Goal: Information Seeking & Learning: Learn about a topic

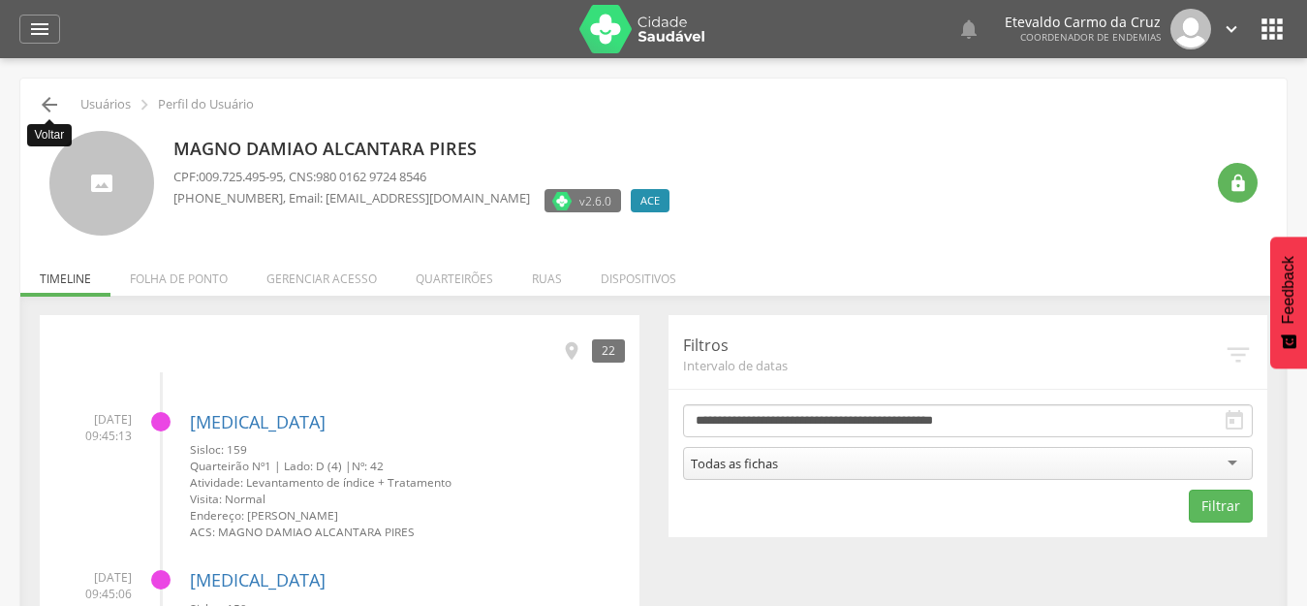
click at [43, 111] on icon "" at bounding box center [49, 104] width 23 height 23
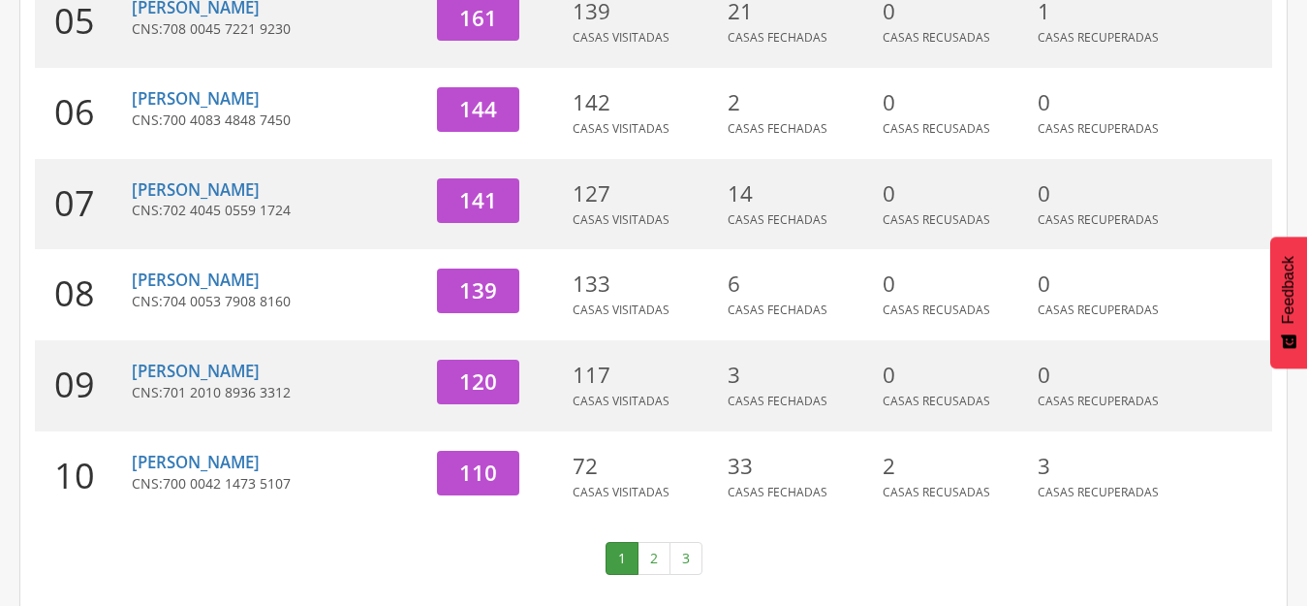
scroll to position [740, 0]
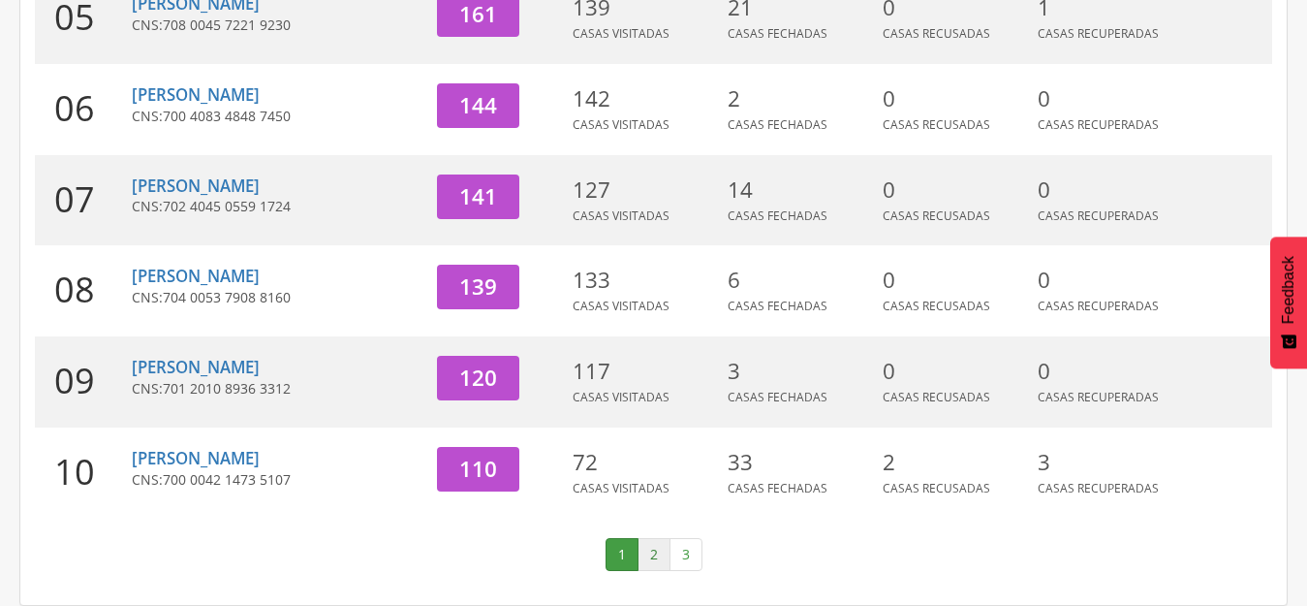
click at [657, 556] on link "2" at bounding box center [654, 554] width 33 height 33
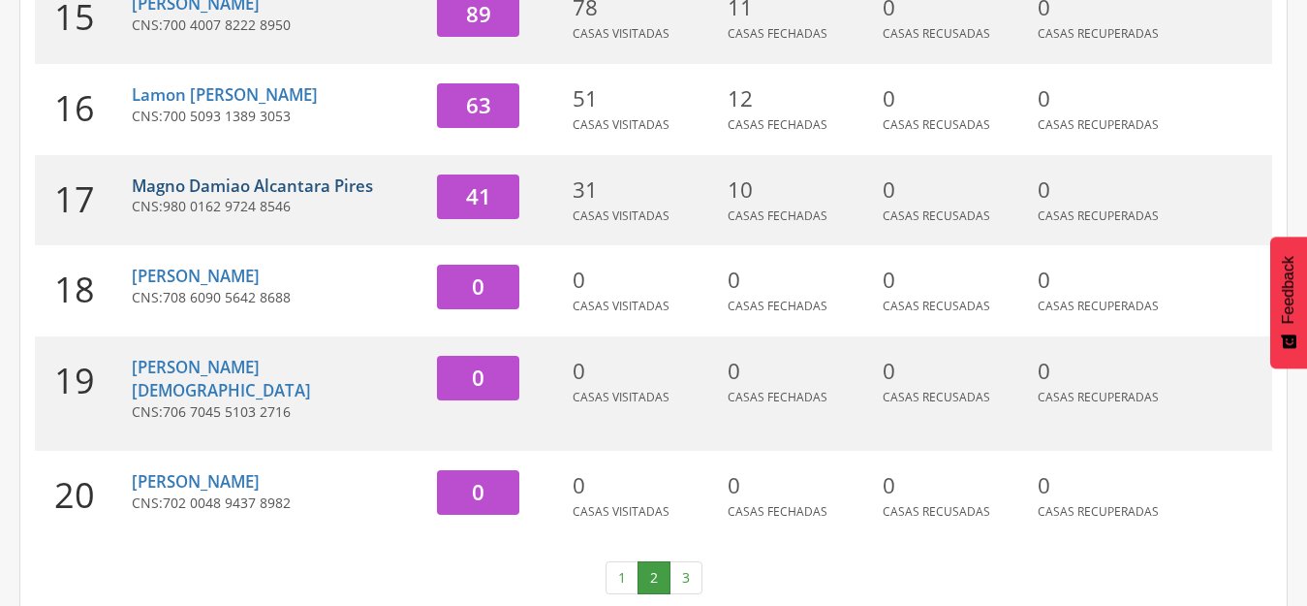
click at [265, 197] on link "Magno Damiao Alcantara Pires" at bounding box center [252, 185] width 241 height 22
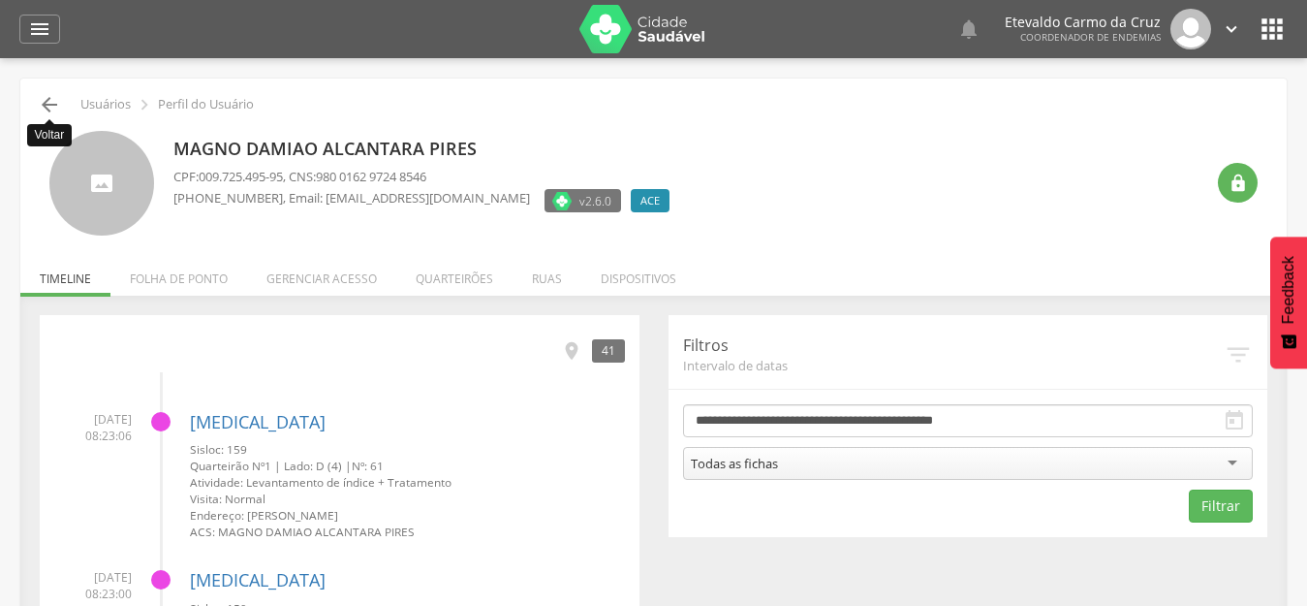
click at [54, 107] on icon "" at bounding box center [49, 104] width 23 height 23
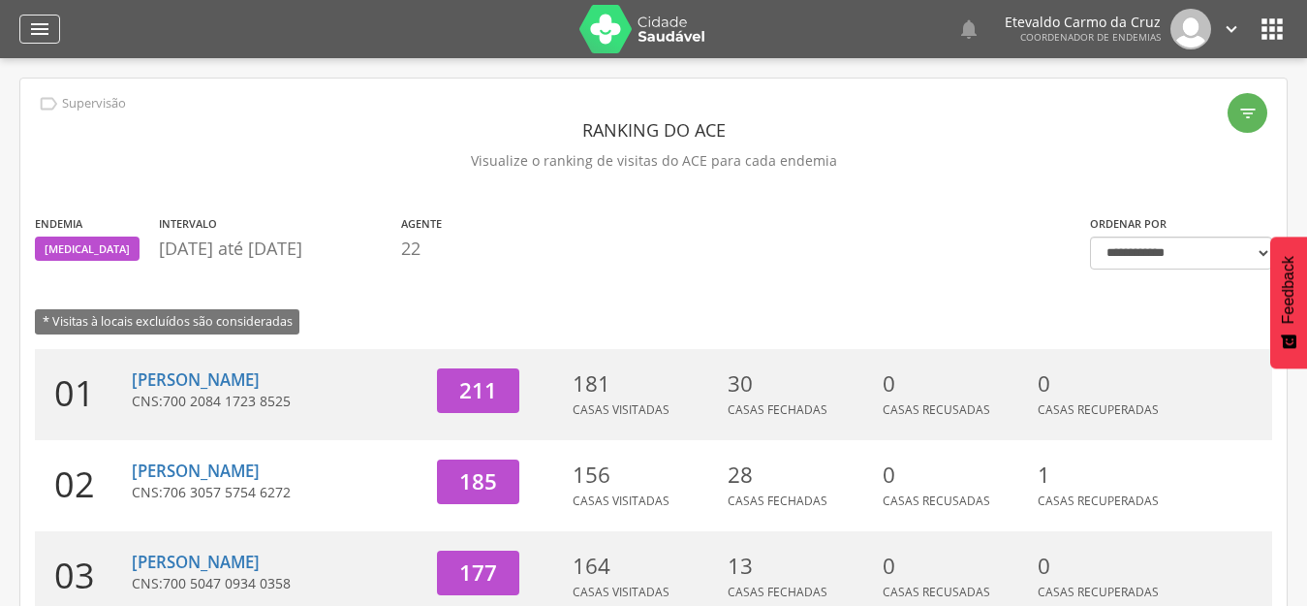
click at [43, 23] on icon "" at bounding box center [39, 28] width 23 height 23
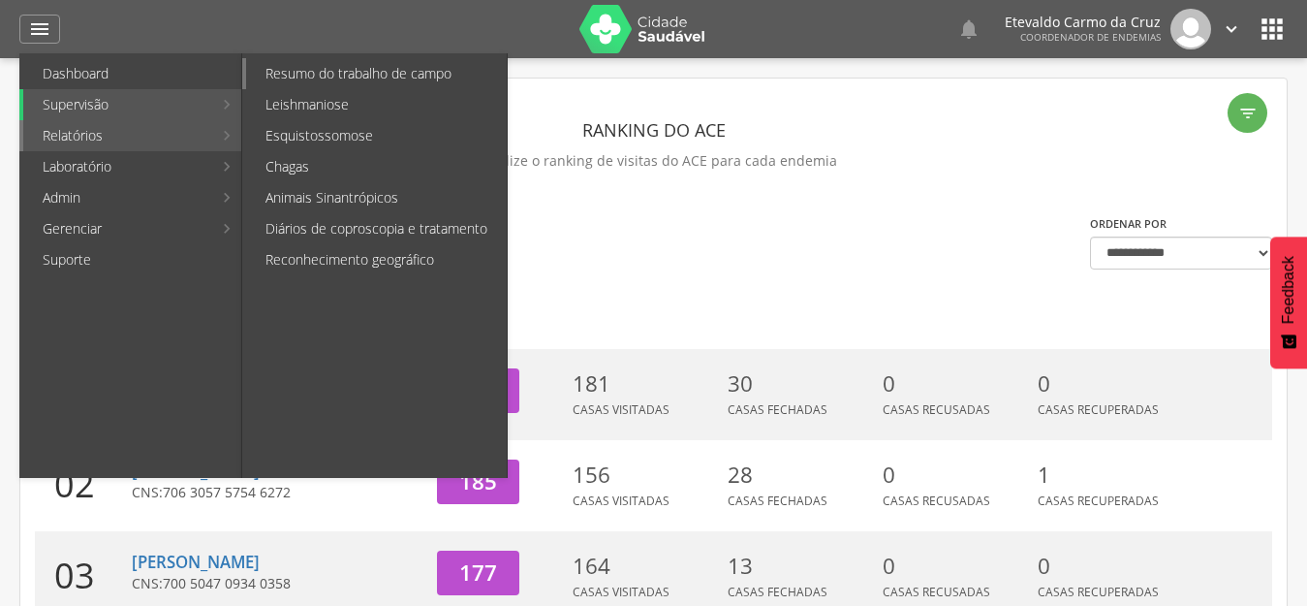
click at [294, 72] on link "Resumo do trabalho de campo" at bounding box center [376, 73] width 261 height 31
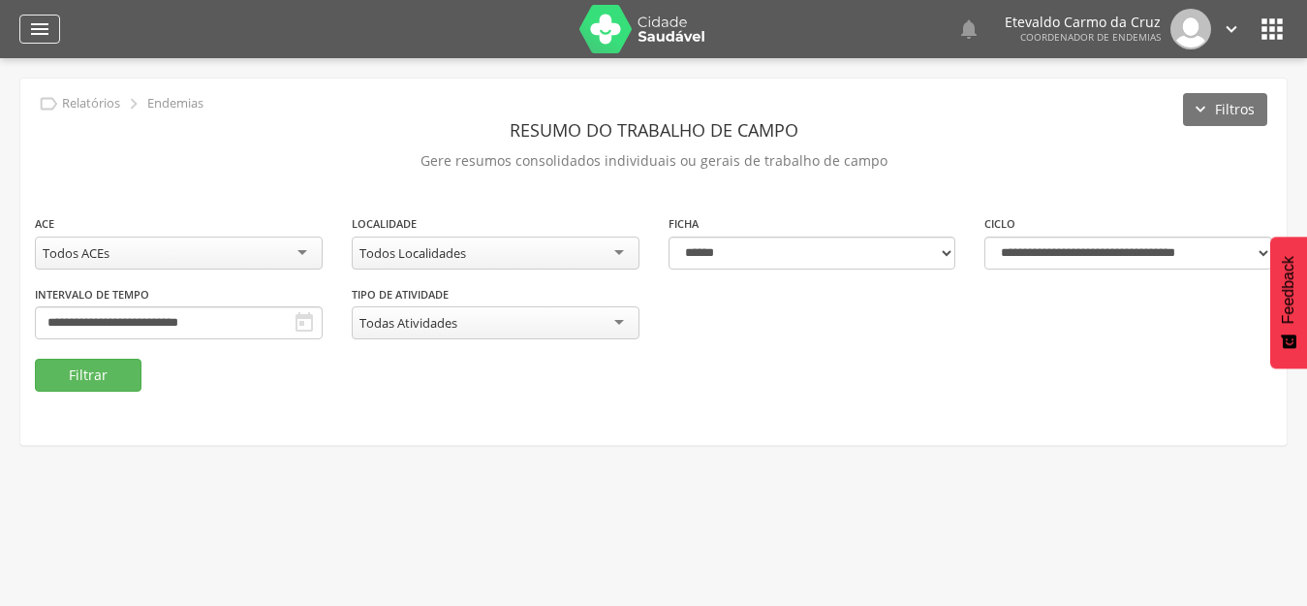
click at [39, 24] on icon "" at bounding box center [39, 28] width 23 height 23
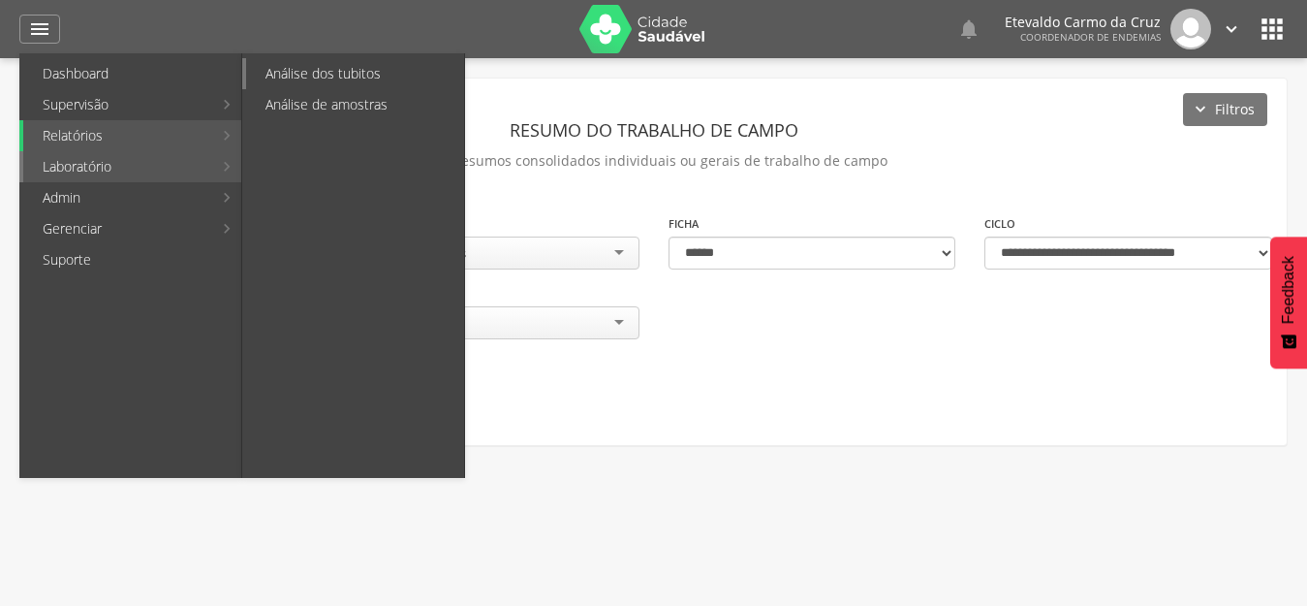
click at [388, 67] on link "Análise dos tubitos" at bounding box center [355, 73] width 218 height 31
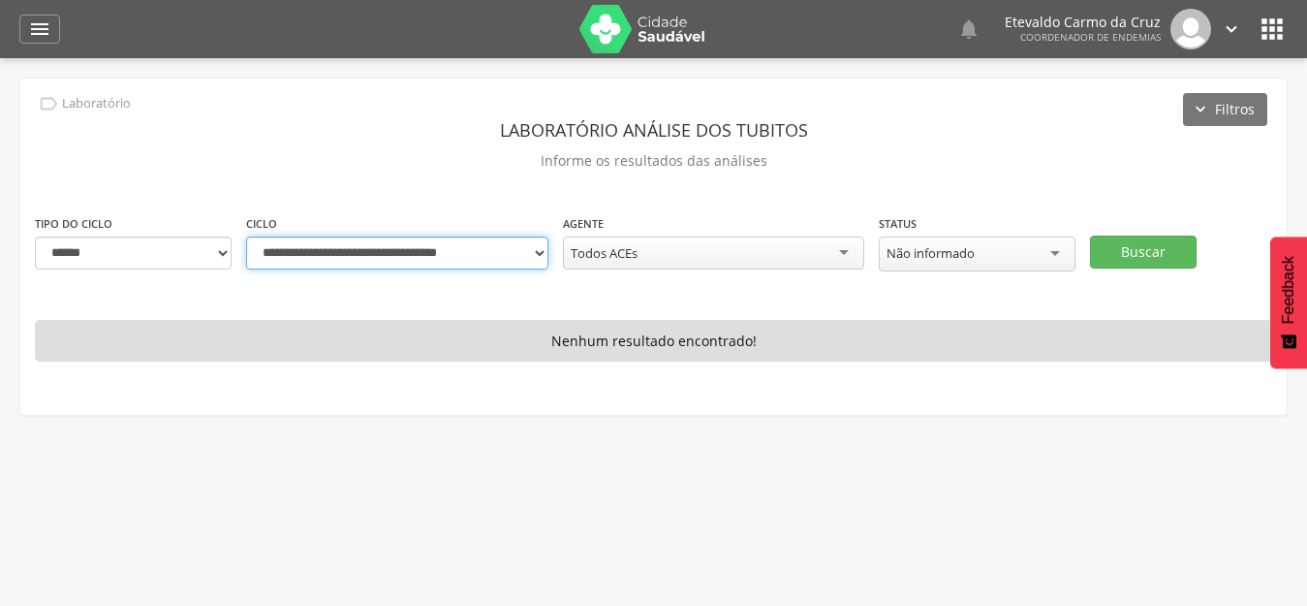
click at [522, 248] on select "**********" at bounding box center [397, 252] width 302 height 33
select select "**********"
click at [246, 236] on select "**********" at bounding box center [397, 252] width 302 height 33
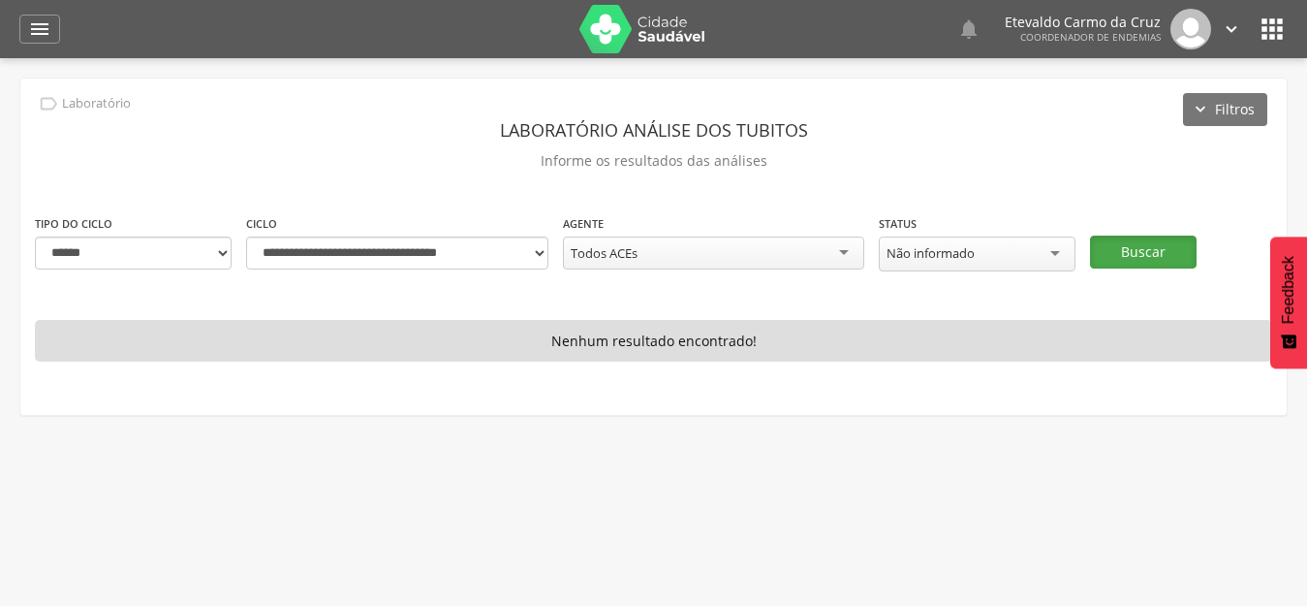
click at [1155, 246] on button "Buscar" at bounding box center [1143, 251] width 107 height 33
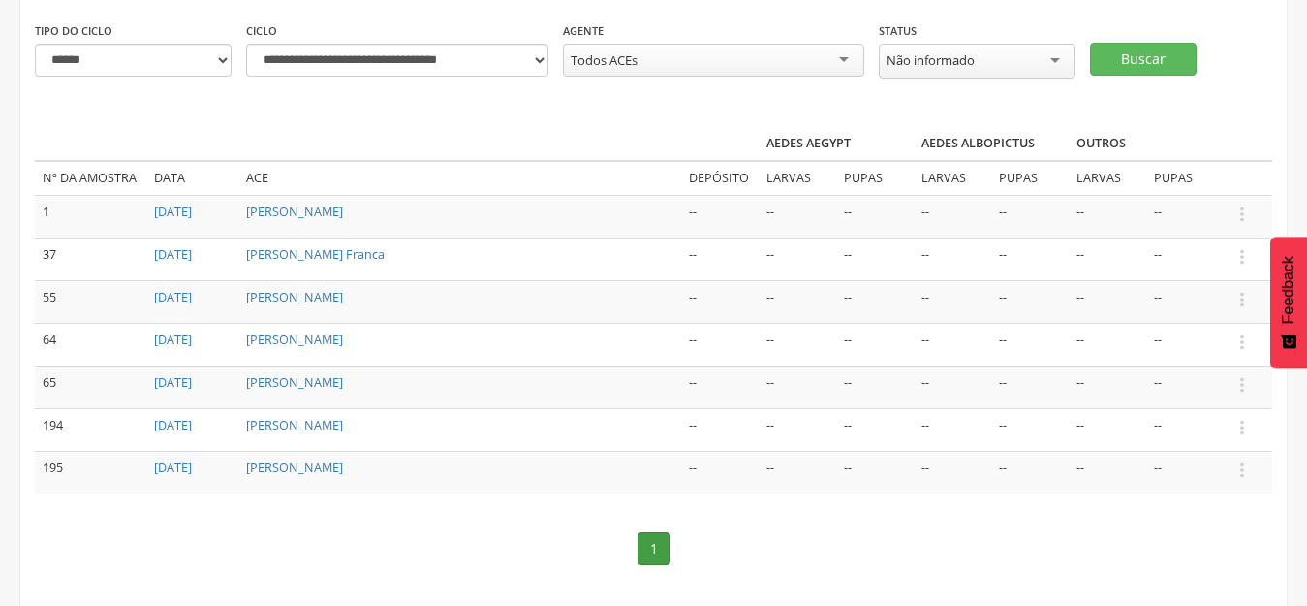
scroll to position [194, 0]
click at [1241, 210] on icon "" at bounding box center [1242, 213] width 21 height 21
click at [1143, 175] on link "Informar resultado" at bounding box center [1175, 181] width 153 height 24
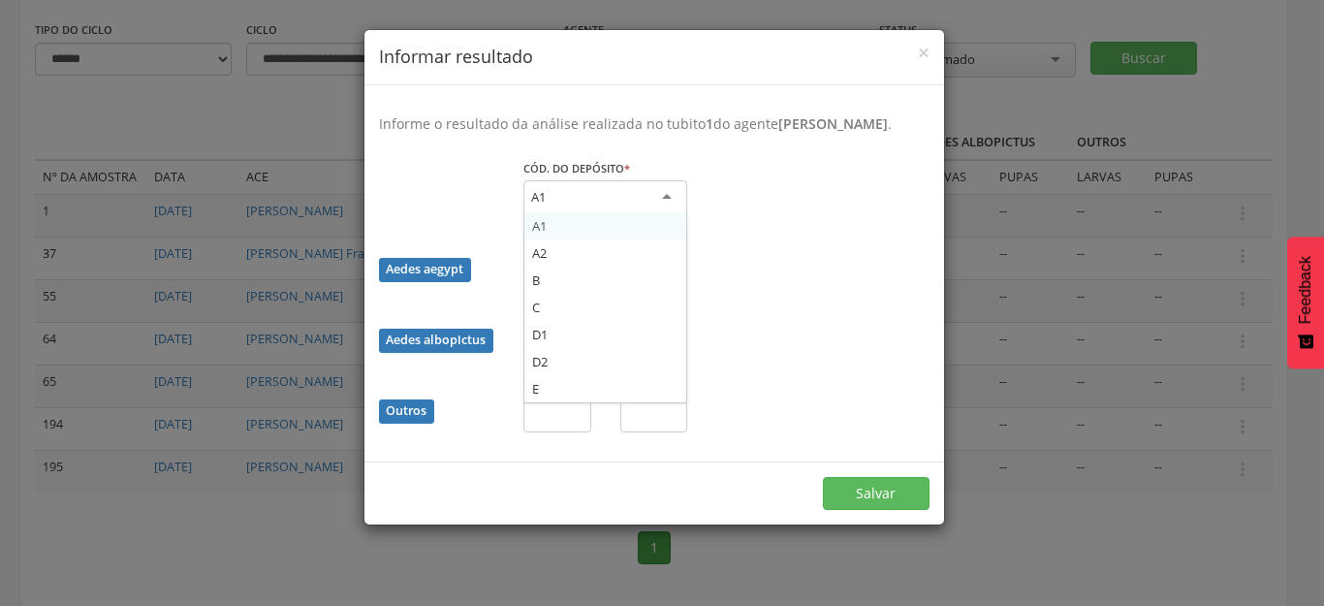
click at [659, 210] on div "A1" at bounding box center [605, 197] width 164 height 35
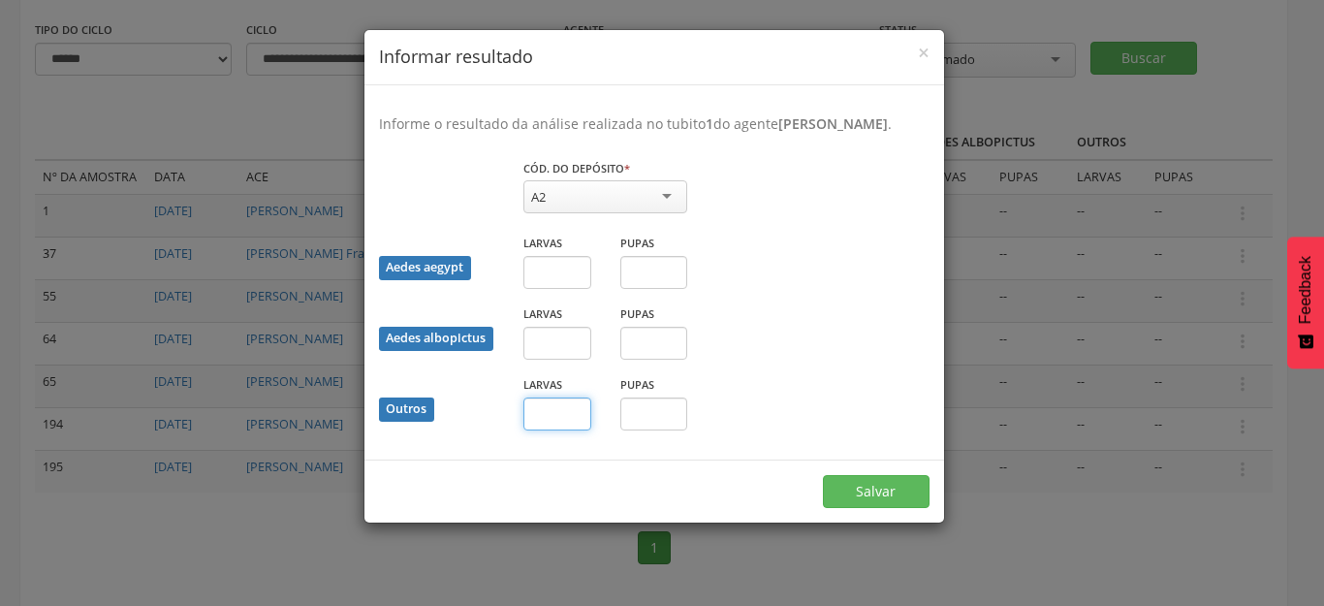
click at [540, 430] on input "text" at bounding box center [557, 413] width 68 height 33
type input "**"
click at [889, 505] on button "Salvar" at bounding box center [876, 491] width 107 height 33
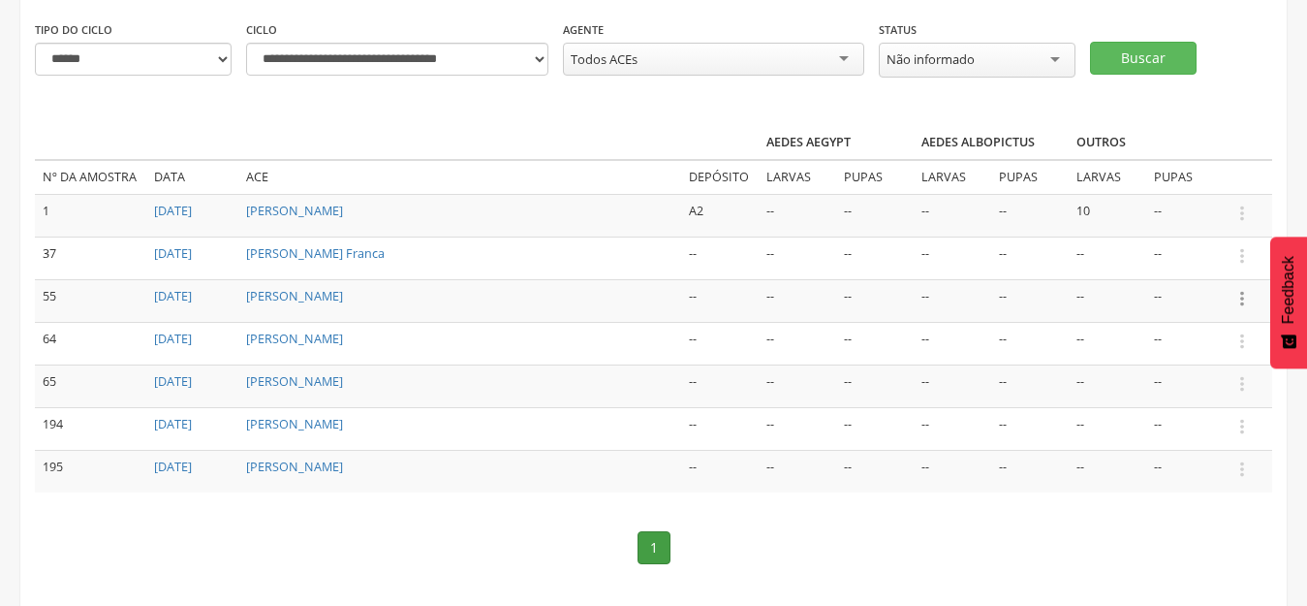
click at [1241, 297] on icon "" at bounding box center [1242, 298] width 21 height 21
click at [1122, 259] on link "Informar resultado" at bounding box center [1175, 266] width 153 height 24
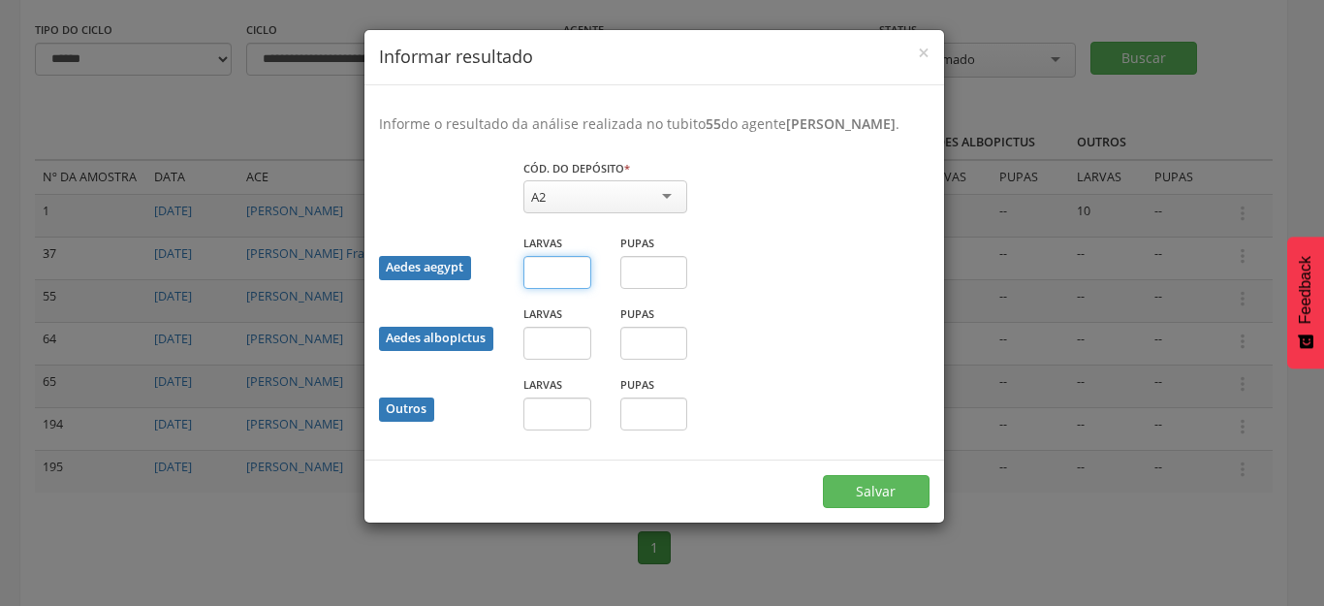
click at [566, 272] on input "text" at bounding box center [557, 272] width 68 height 33
type input "*"
click at [640, 272] on input "text" at bounding box center [654, 272] width 68 height 33
type input "*"
click at [866, 499] on button "Salvar" at bounding box center [876, 491] width 107 height 33
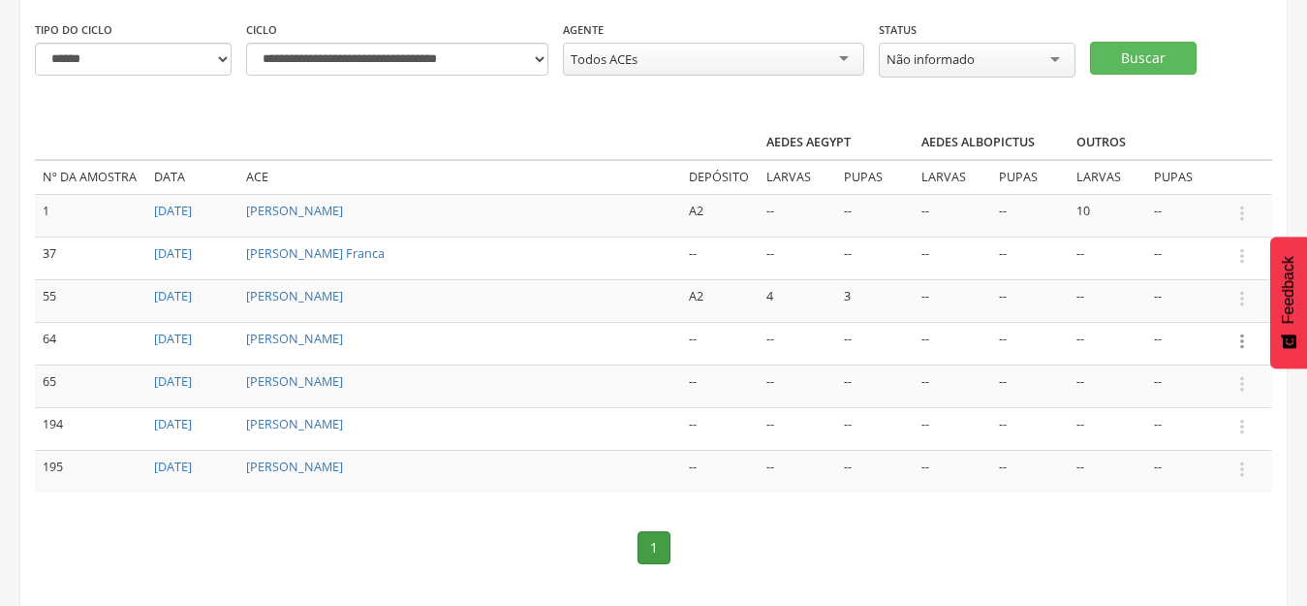
click at [1243, 340] on icon "" at bounding box center [1242, 340] width 21 height 21
click at [1152, 300] on link "Informar resultado" at bounding box center [1175, 309] width 153 height 24
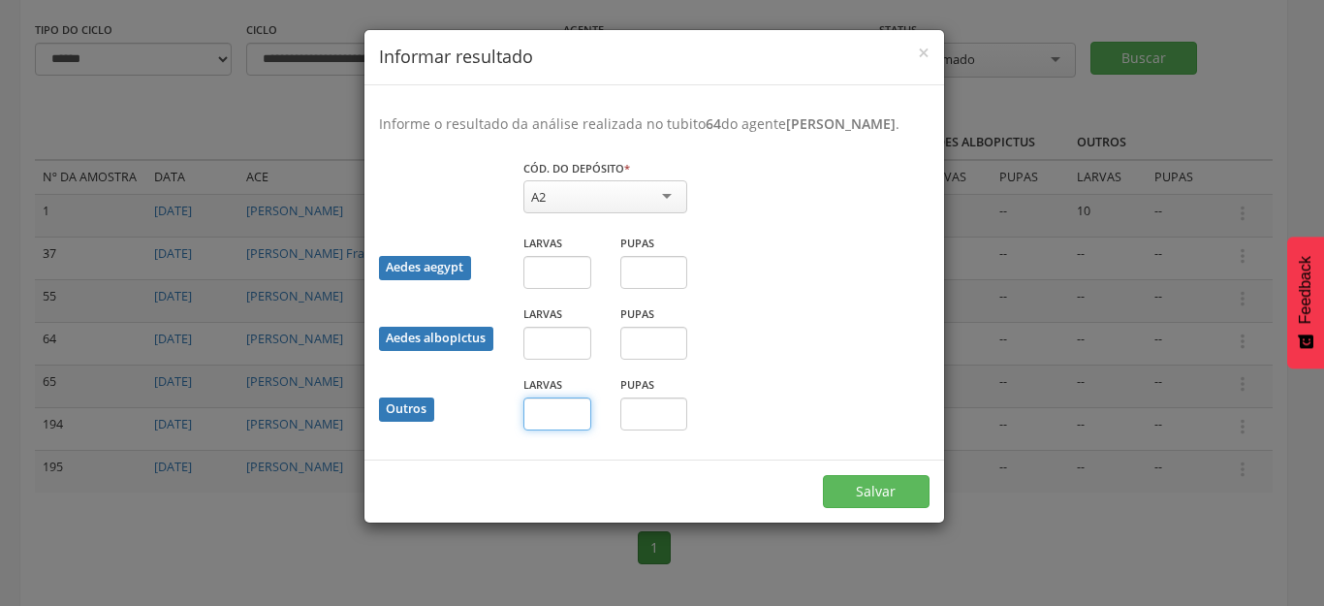
click at [554, 420] on input "text" at bounding box center [557, 413] width 68 height 33
type input "*"
click at [642, 410] on input "text" at bounding box center [654, 413] width 68 height 33
type input "*"
click at [904, 491] on button "Salvar" at bounding box center [876, 491] width 107 height 33
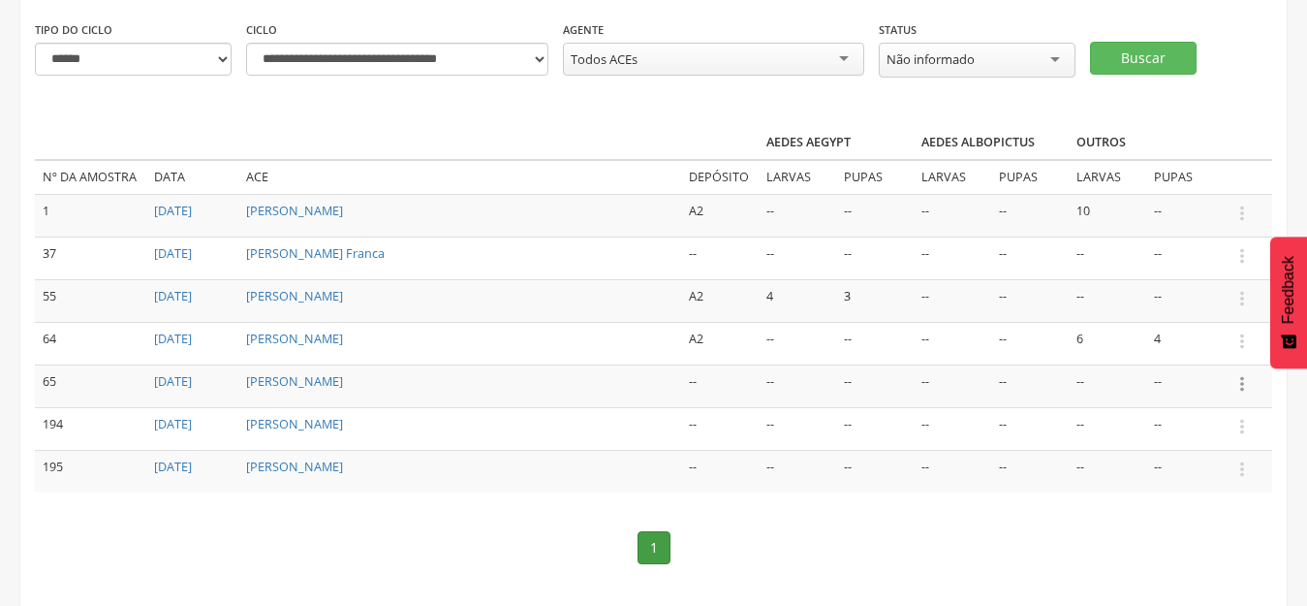
click at [1239, 381] on icon "" at bounding box center [1242, 383] width 21 height 21
click at [1139, 342] on link "Informar resultado" at bounding box center [1175, 351] width 153 height 24
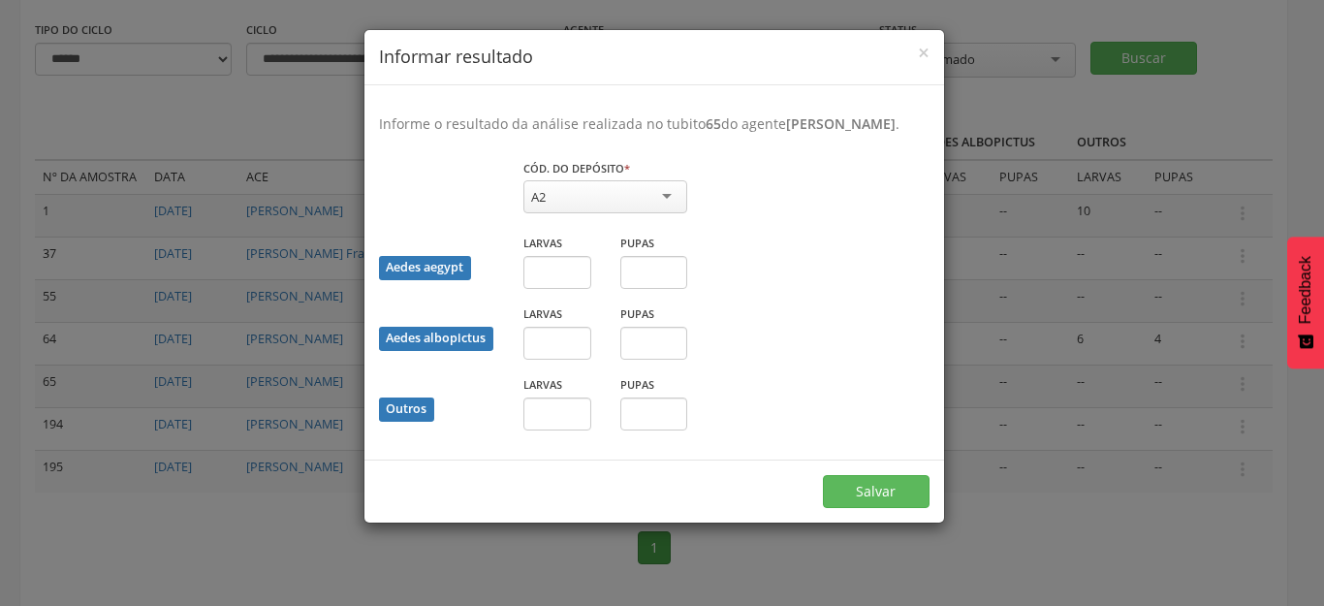
click at [665, 197] on div "A2" at bounding box center [605, 196] width 164 height 33
click at [538, 417] on input "text" at bounding box center [557, 413] width 68 height 33
type input "**"
click at [893, 487] on button "Salvar" at bounding box center [876, 491] width 107 height 33
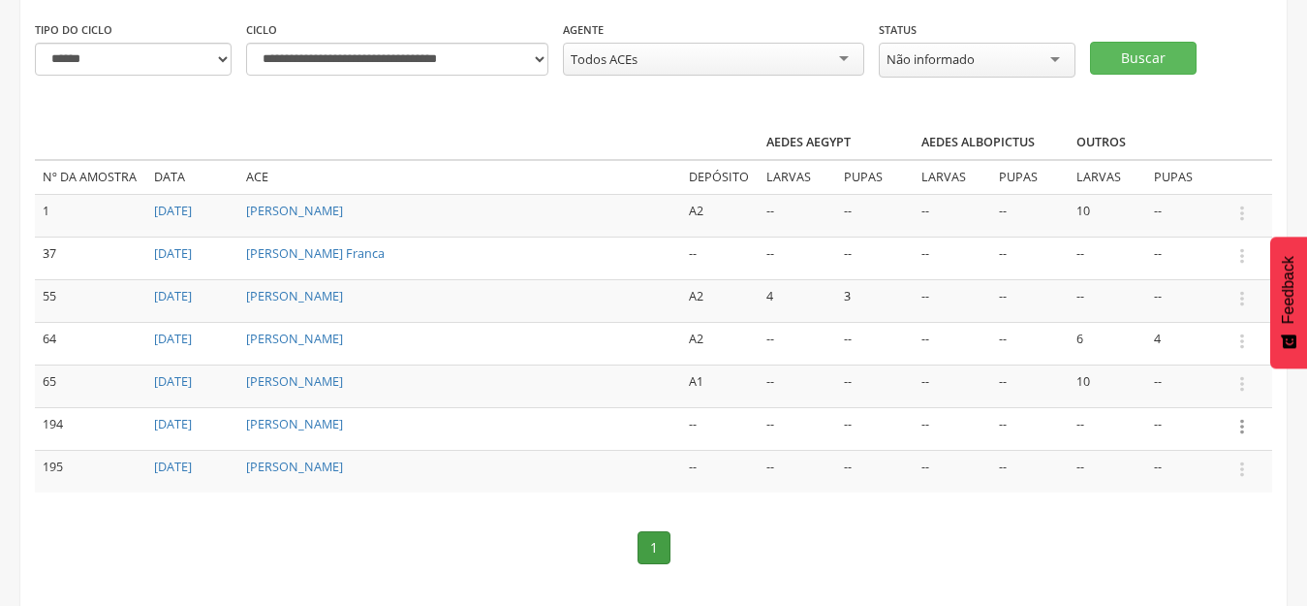
click at [1238, 424] on icon "" at bounding box center [1242, 426] width 21 height 21
click at [1185, 395] on link "Informar resultado" at bounding box center [1175, 394] width 153 height 24
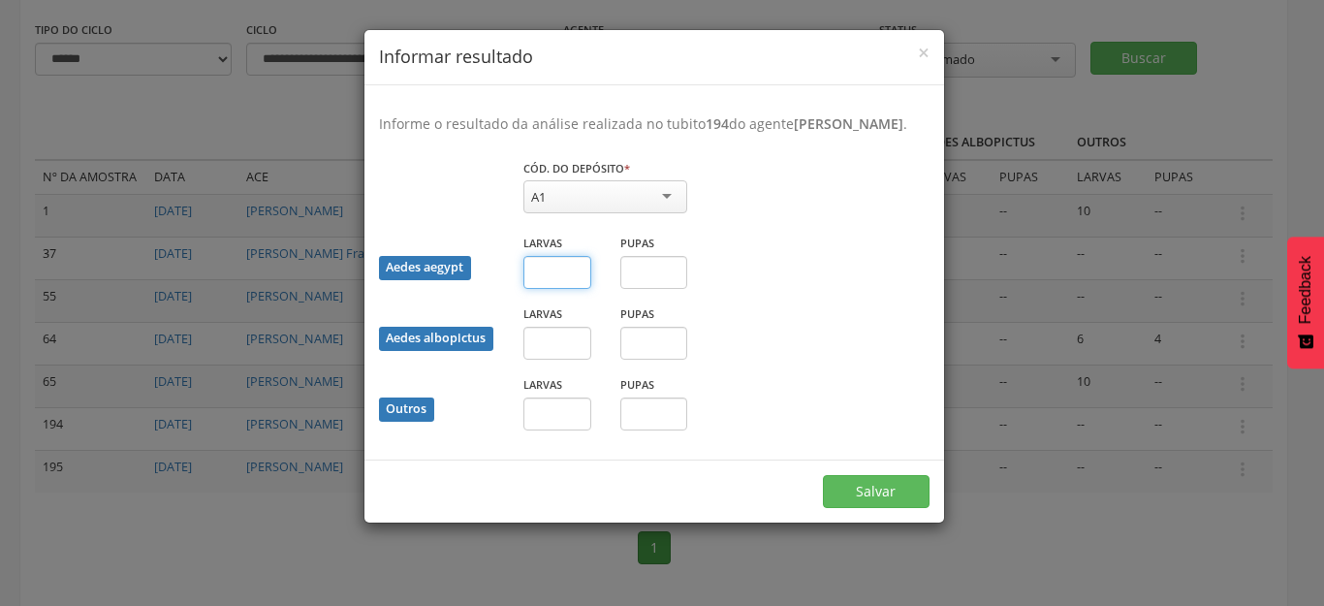
click at [540, 289] on input "text" at bounding box center [557, 272] width 68 height 33
type input "*"
click at [647, 280] on input "text" at bounding box center [654, 272] width 68 height 33
type input "*"
click at [670, 213] on div "A1" at bounding box center [605, 196] width 164 height 33
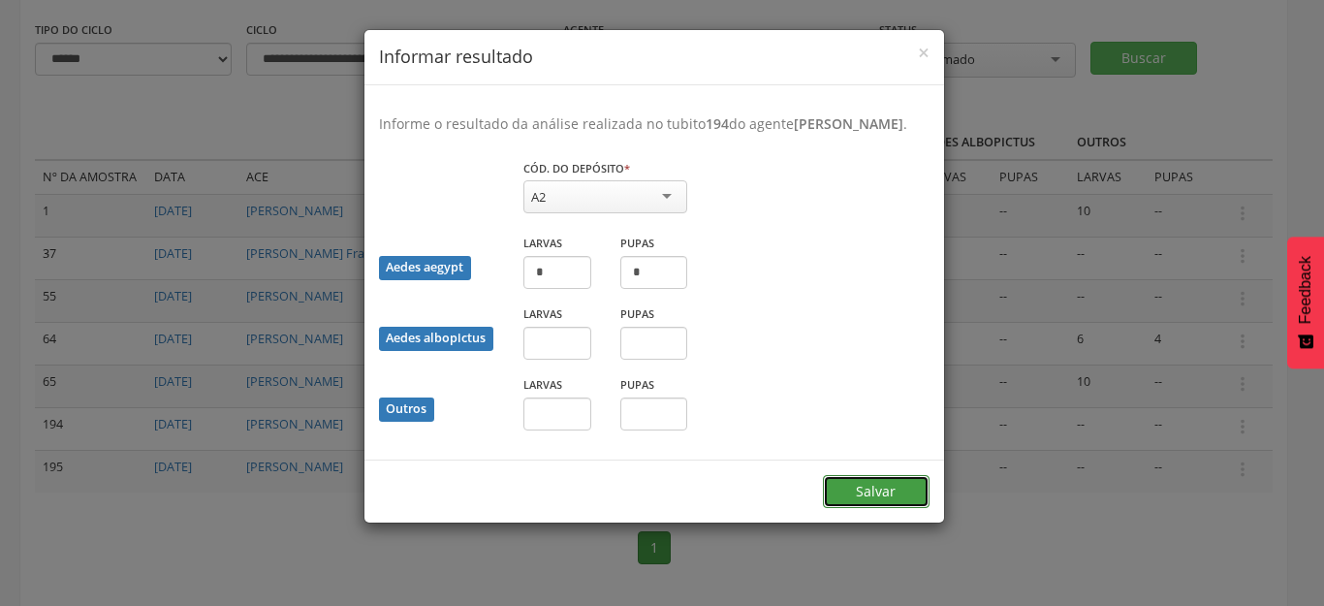
click at [906, 508] on button "Salvar" at bounding box center [876, 491] width 107 height 33
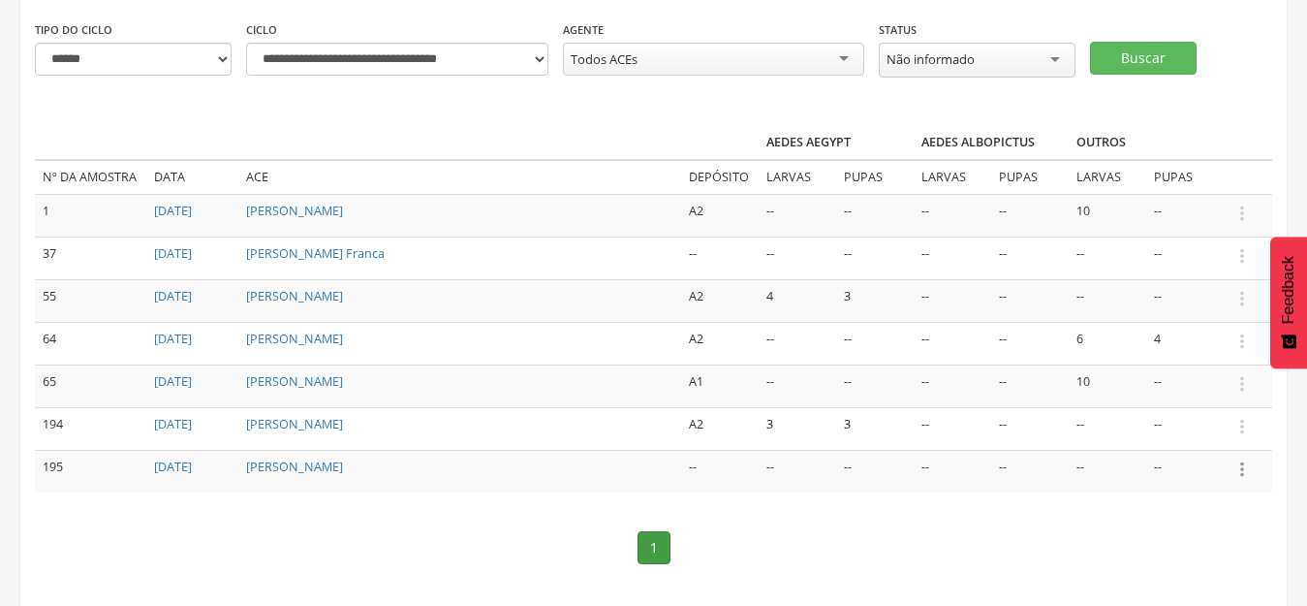
click at [1240, 470] on icon "" at bounding box center [1242, 468] width 21 height 21
click at [1189, 440] on link "Informar resultado" at bounding box center [1175, 436] width 153 height 24
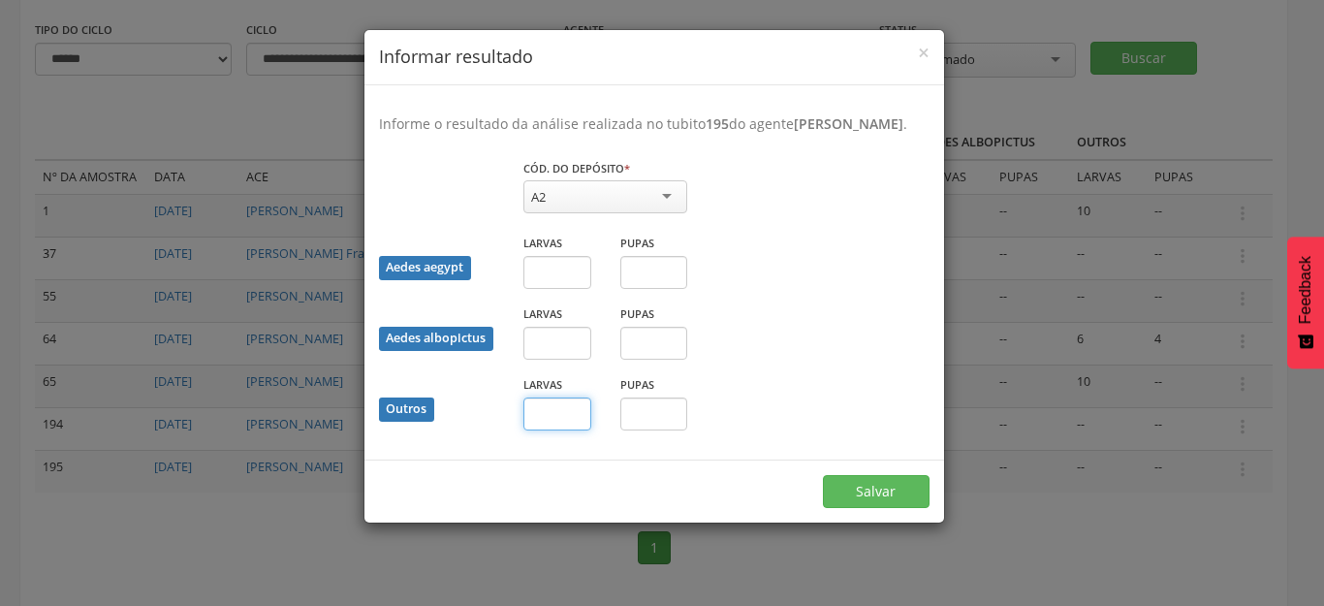
click at [552, 430] on input "text" at bounding box center [557, 413] width 68 height 33
type input "**"
click at [893, 508] on button "Salvar" at bounding box center [876, 491] width 107 height 33
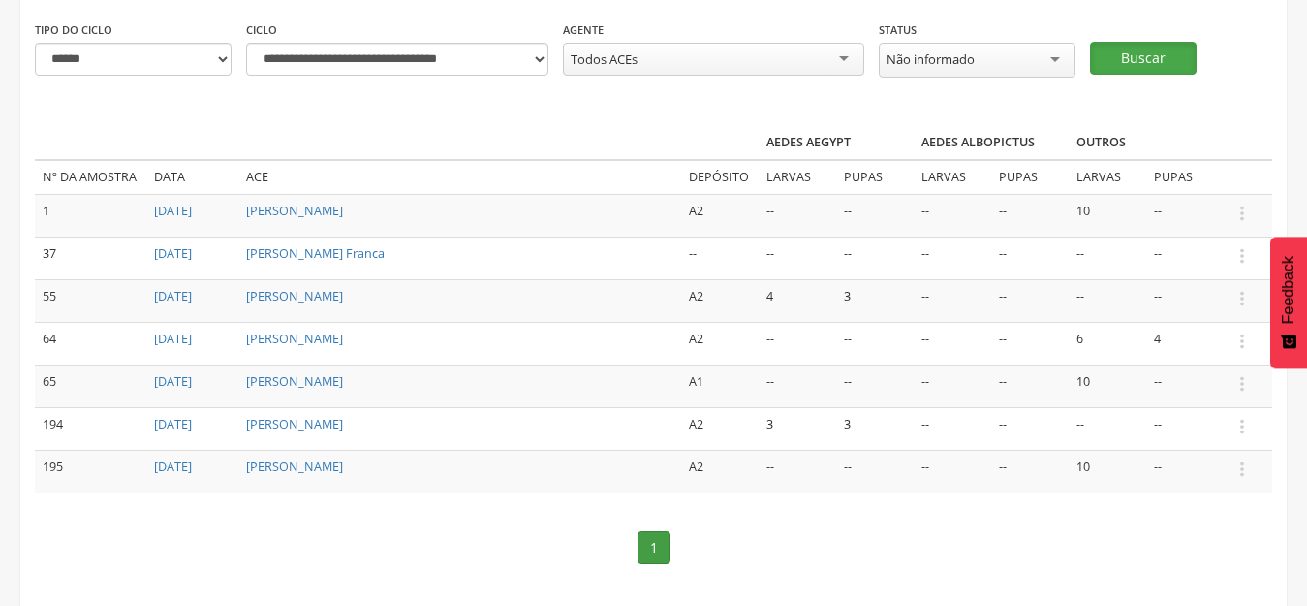
click at [1149, 55] on button "Buscar" at bounding box center [1143, 58] width 107 height 33
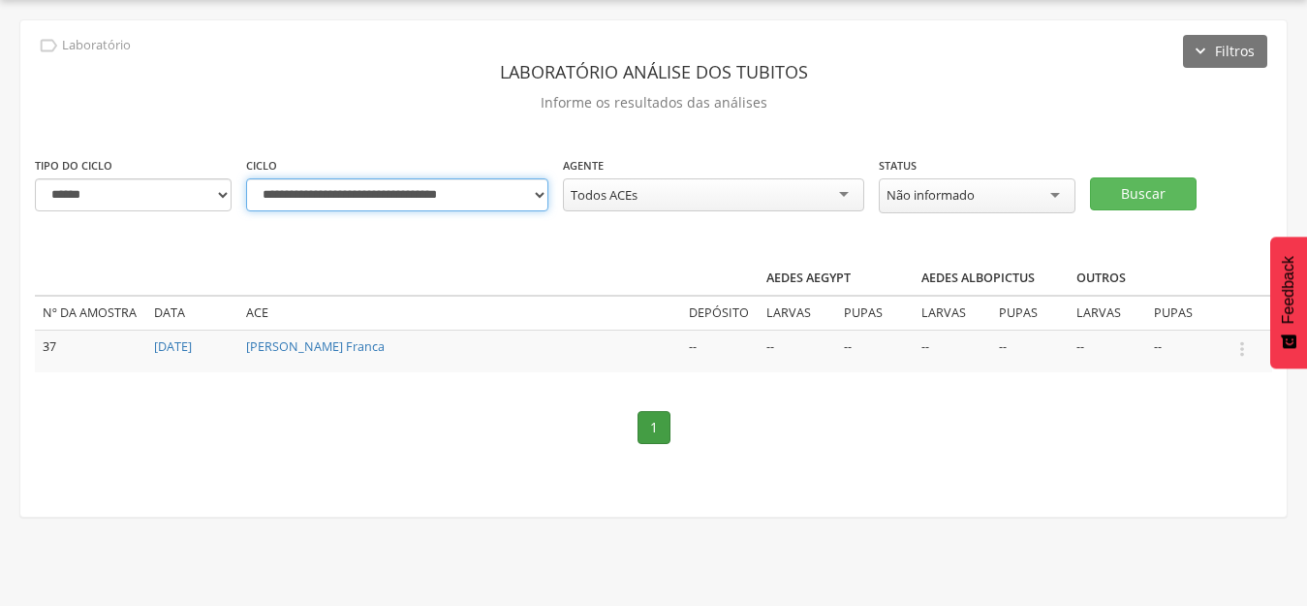
click at [529, 189] on select "**********" at bounding box center [397, 194] width 302 height 33
click at [773, 530] on div " Usuários  Perfil do Usuário Magno Damiao Alcantara Pires CPF: 009.725.495-95…" at bounding box center [653, 303] width 1307 height 606
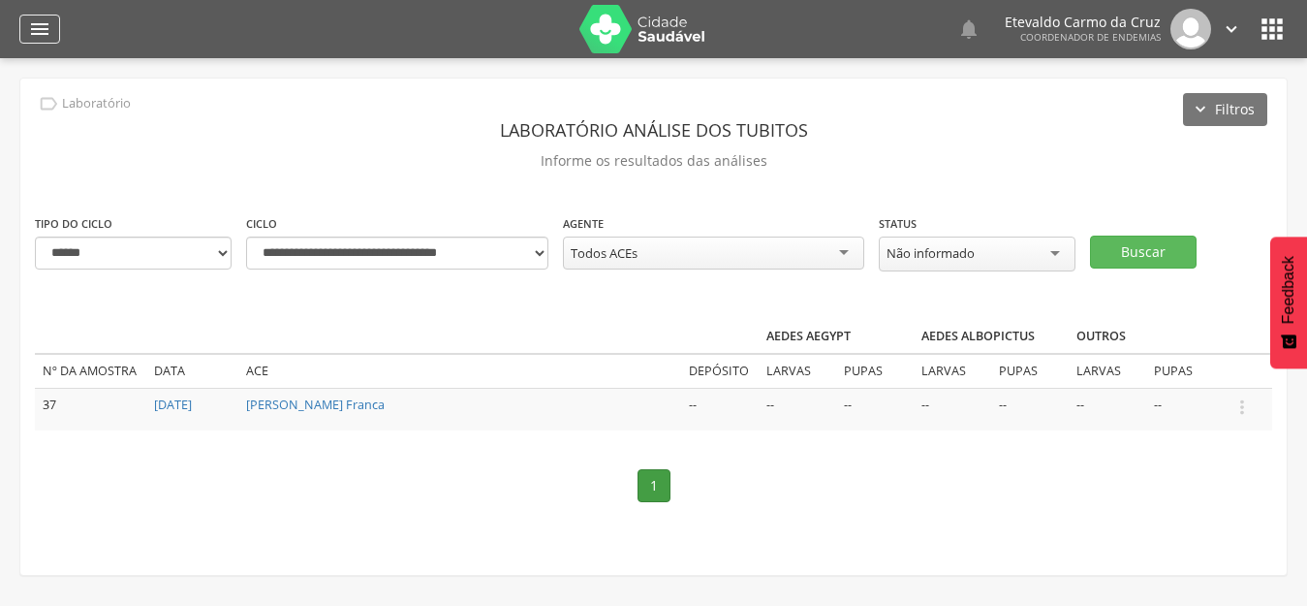
click at [41, 25] on icon "" at bounding box center [39, 28] width 23 height 23
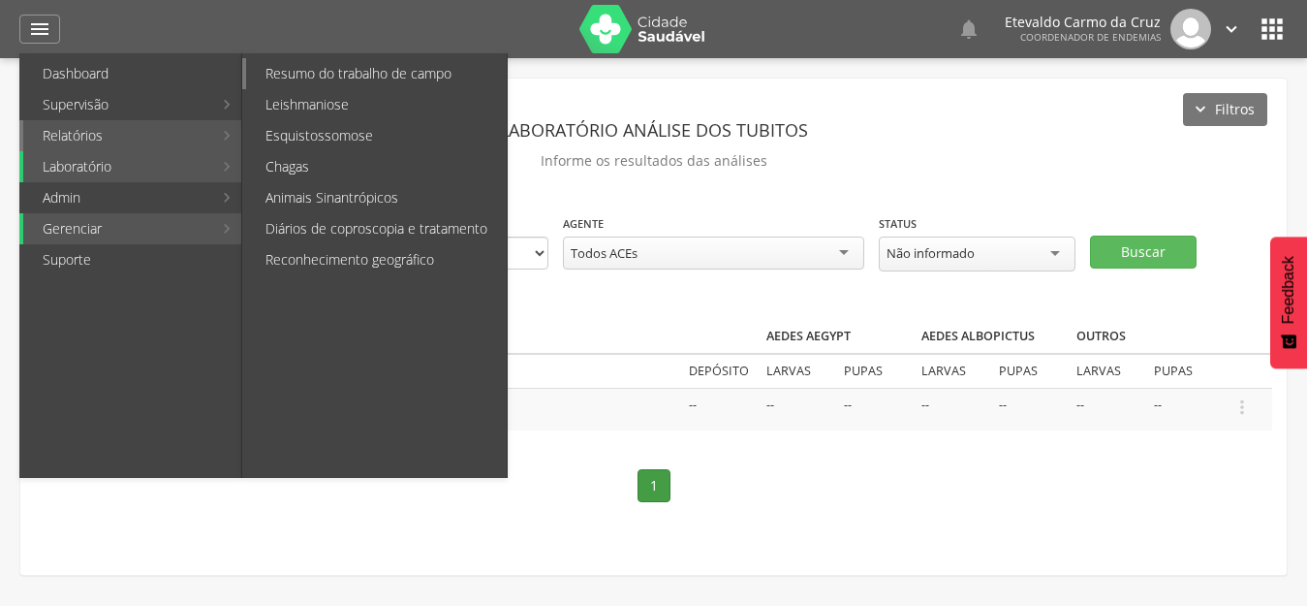
click at [397, 80] on link "Resumo do trabalho de campo" at bounding box center [376, 73] width 261 height 31
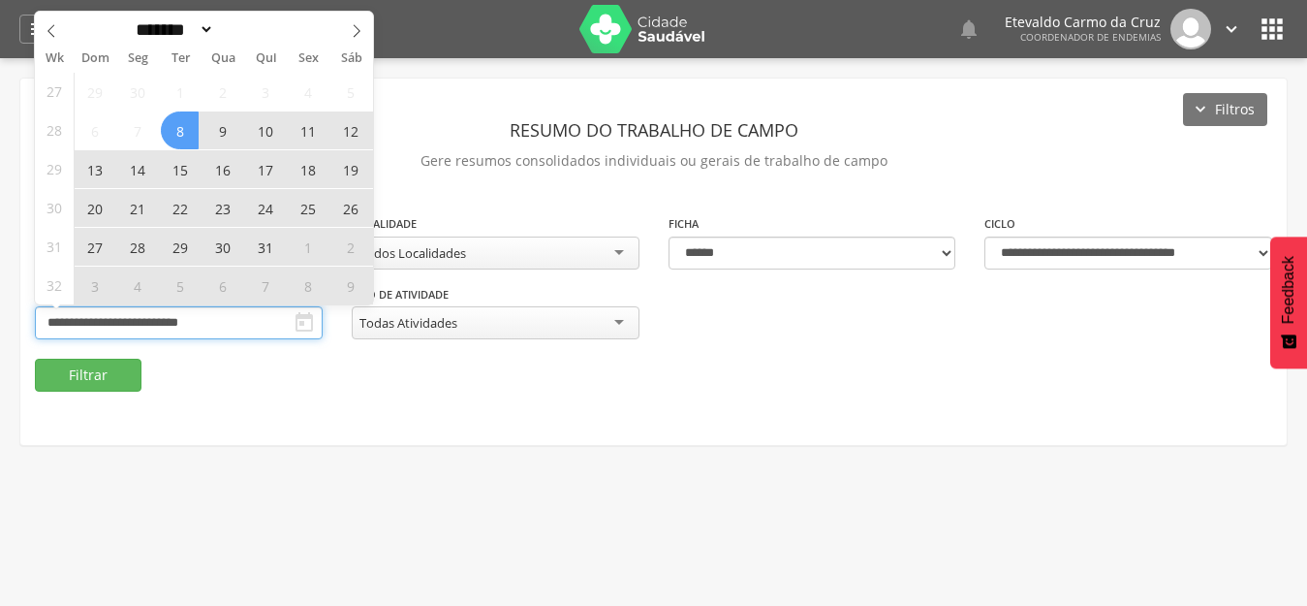
click at [175, 314] on input "**********" at bounding box center [179, 322] width 288 height 33
click at [350, 22] on span at bounding box center [356, 28] width 33 height 33
select select "*"
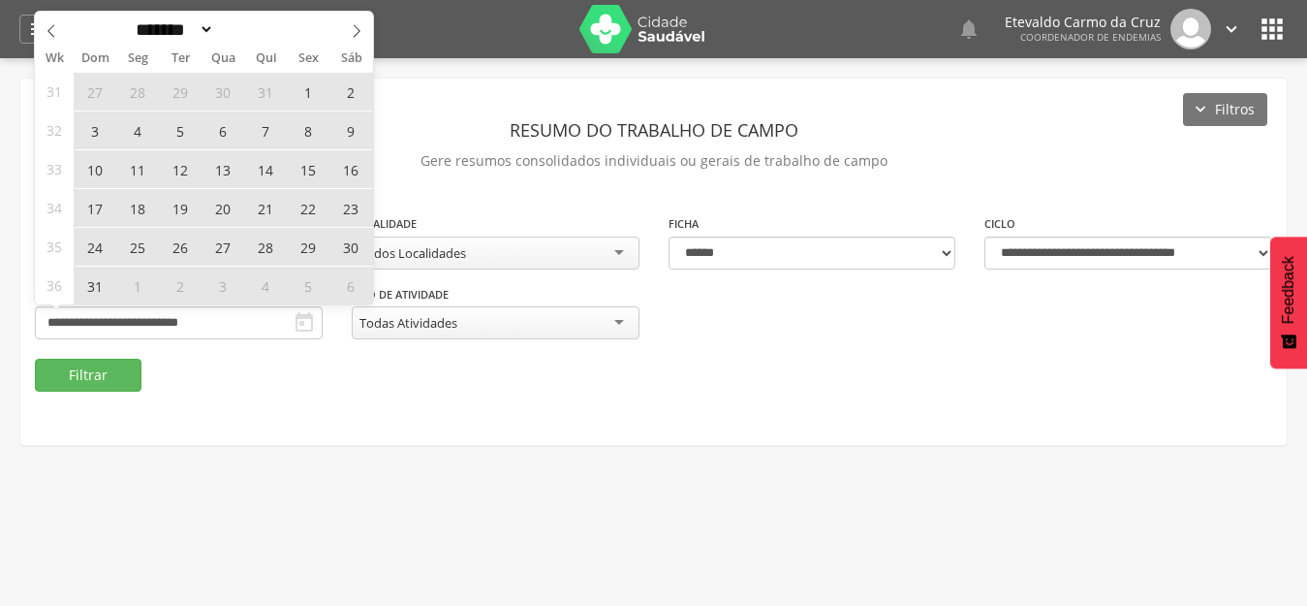
click at [100, 289] on span "31" at bounding box center [95, 285] width 38 height 38
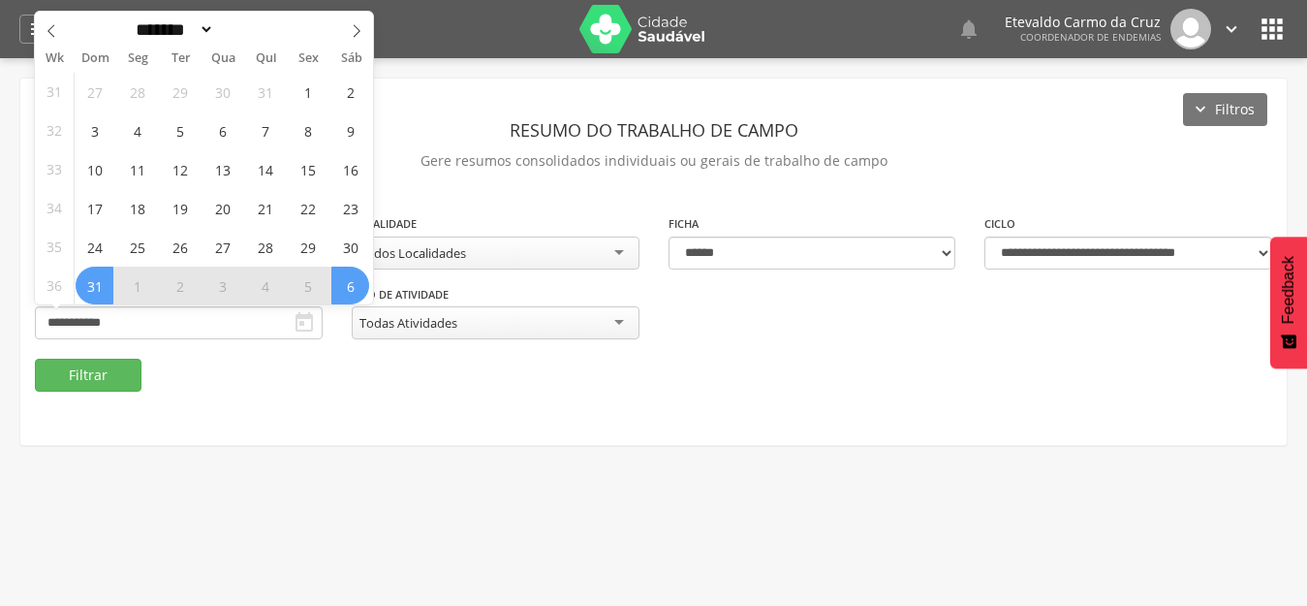
click at [357, 292] on span "6" at bounding box center [350, 285] width 38 height 38
type input "**********"
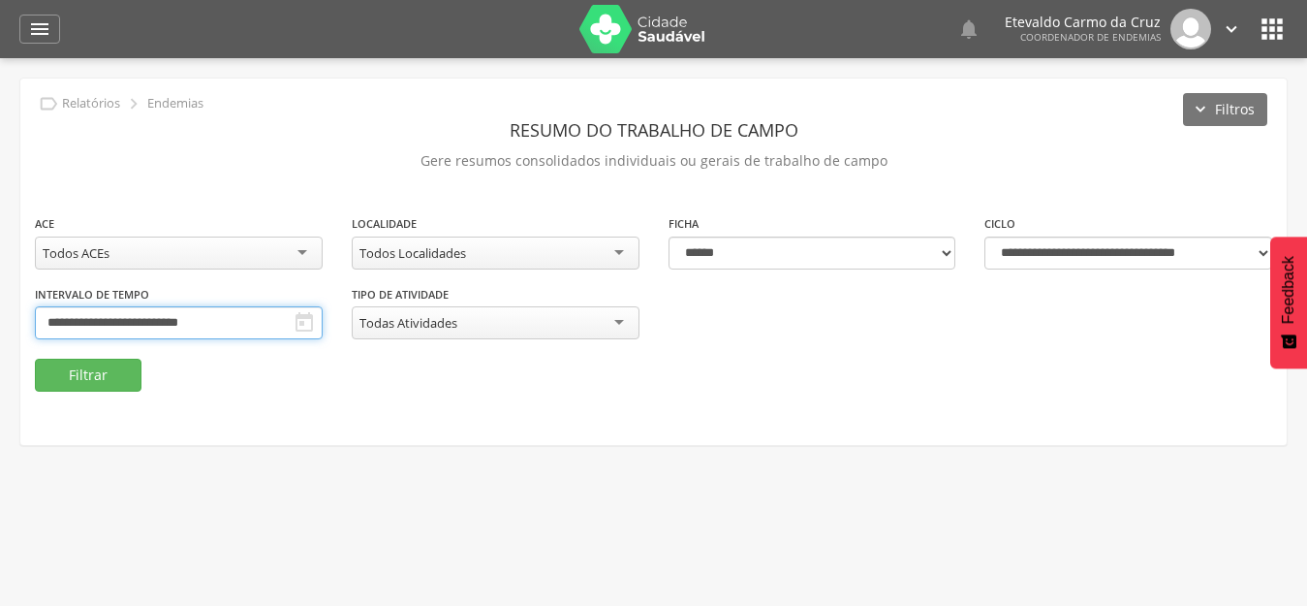
click at [214, 313] on input "**********" at bounding box center [179, 322] width 288 height 33
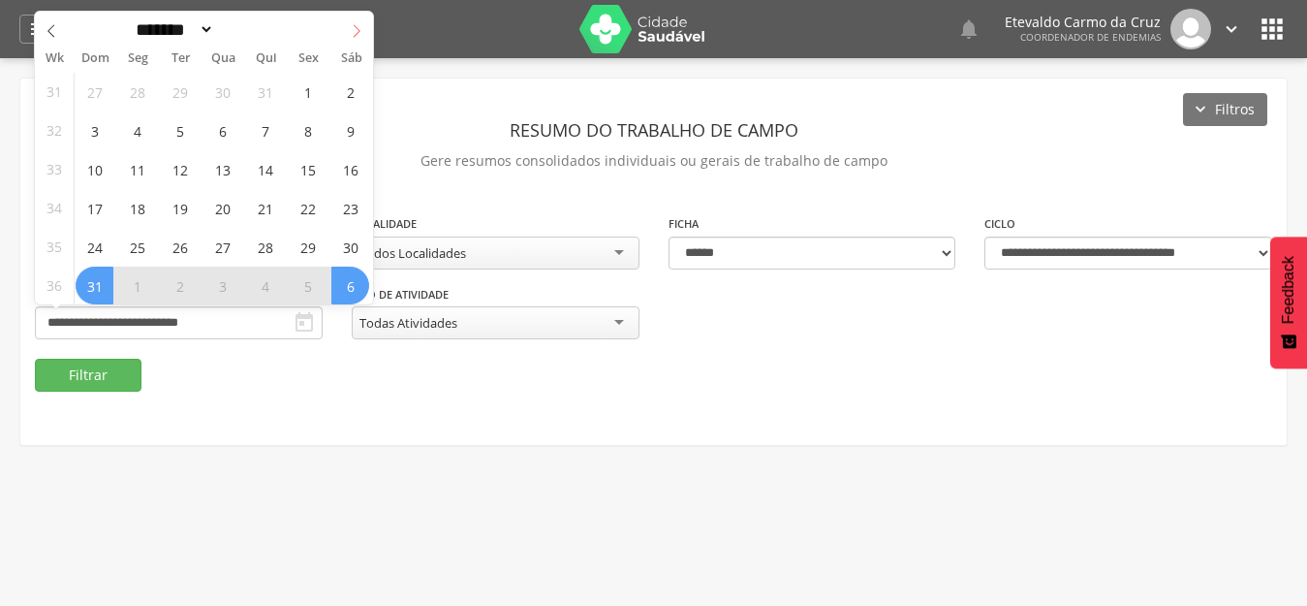
click at [350, 32] on icon at bounding box center [357, 31] width 14 height 14
select select "*"
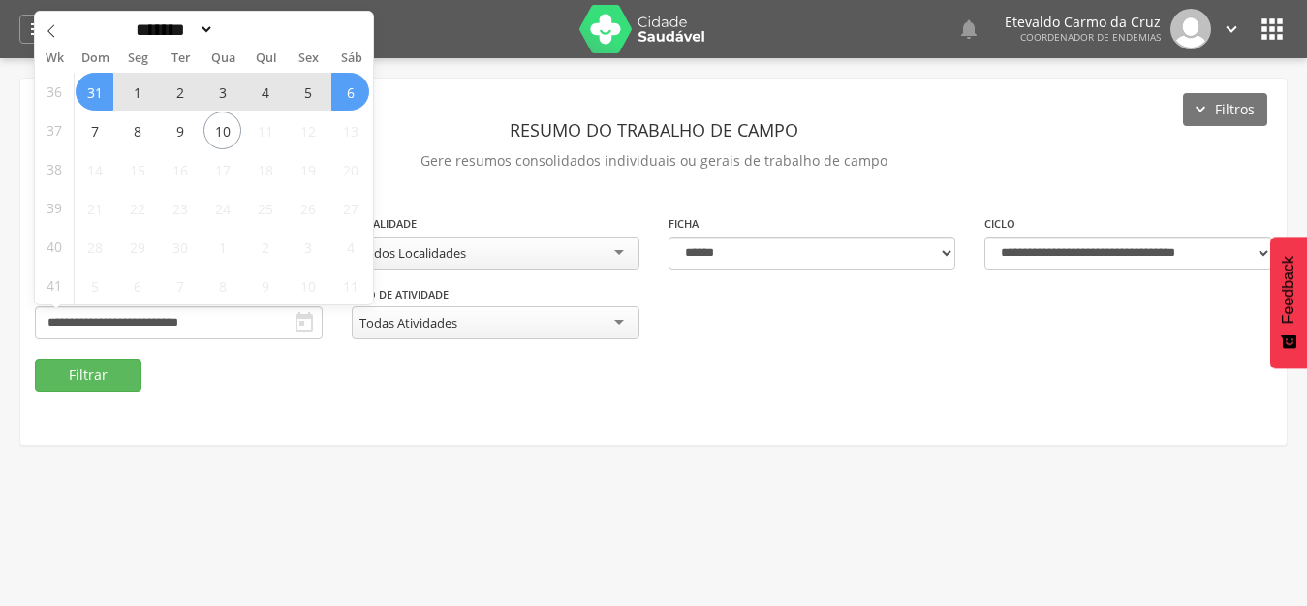
click at [89, 84] on span "31" at bounding box center [95, 92] width 38 height 38
click at [357, 93] on span "6" at bounding box center [350, 92] width 38 height 38
type input "**********"
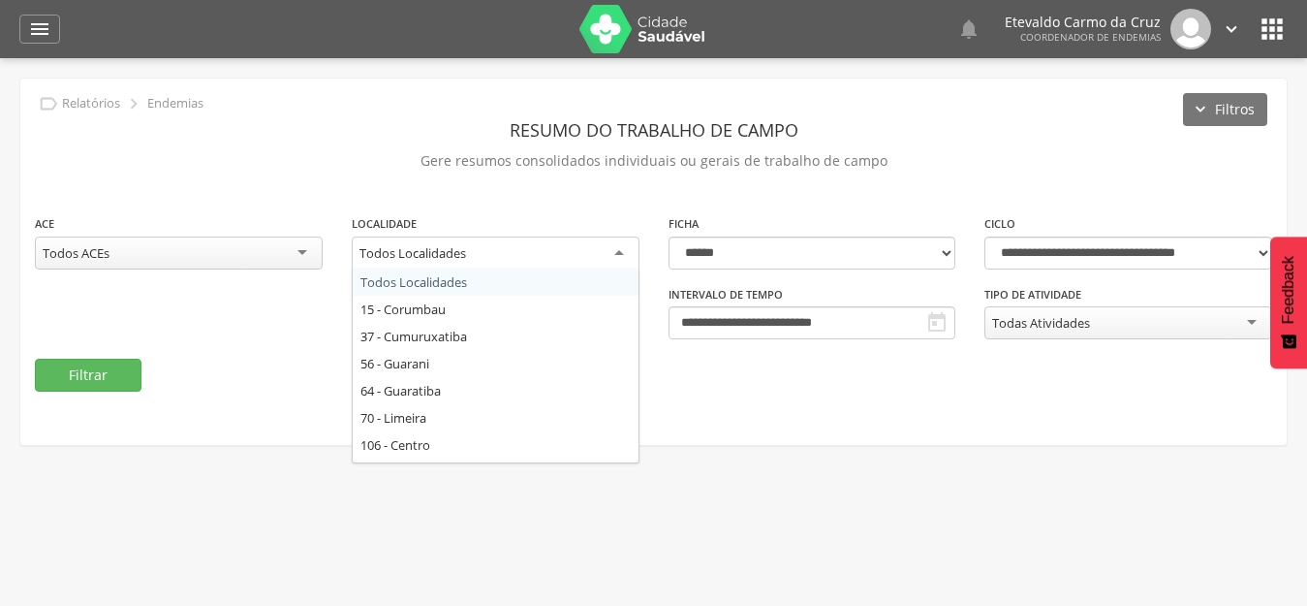
click at [609, 250] on div "Todos Localidades" at bounding box center [496, 253] width 288 height 35
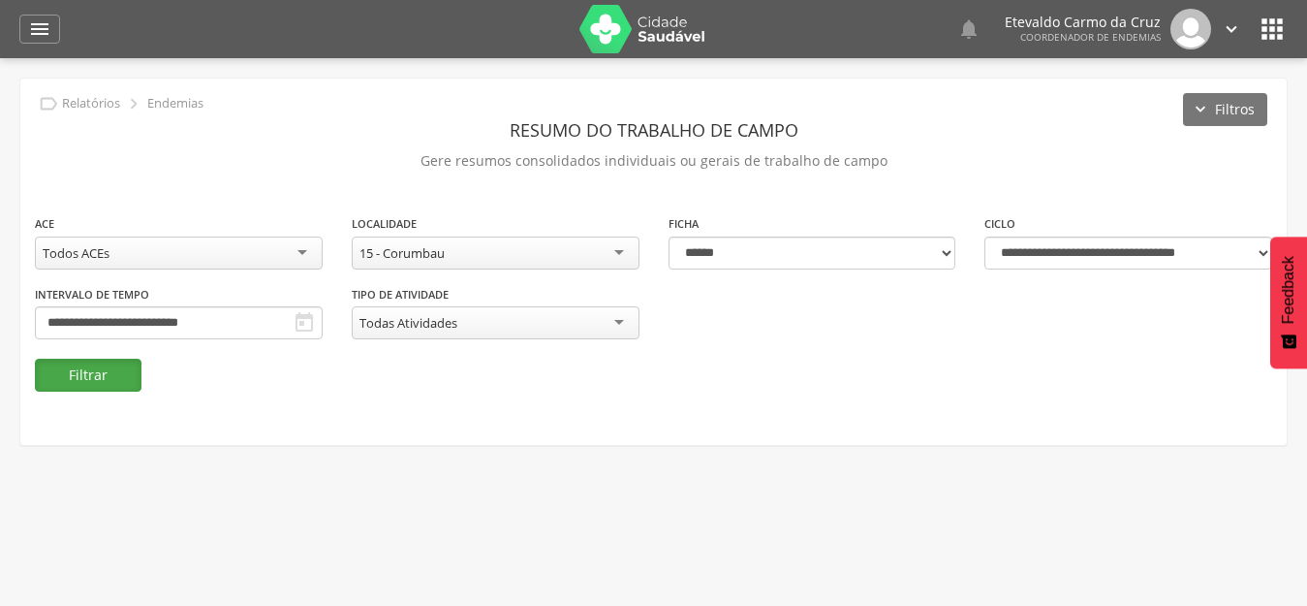
click at [107, 373] on button "Filtrar" at bounding box center [88, 375] width 107 height 33
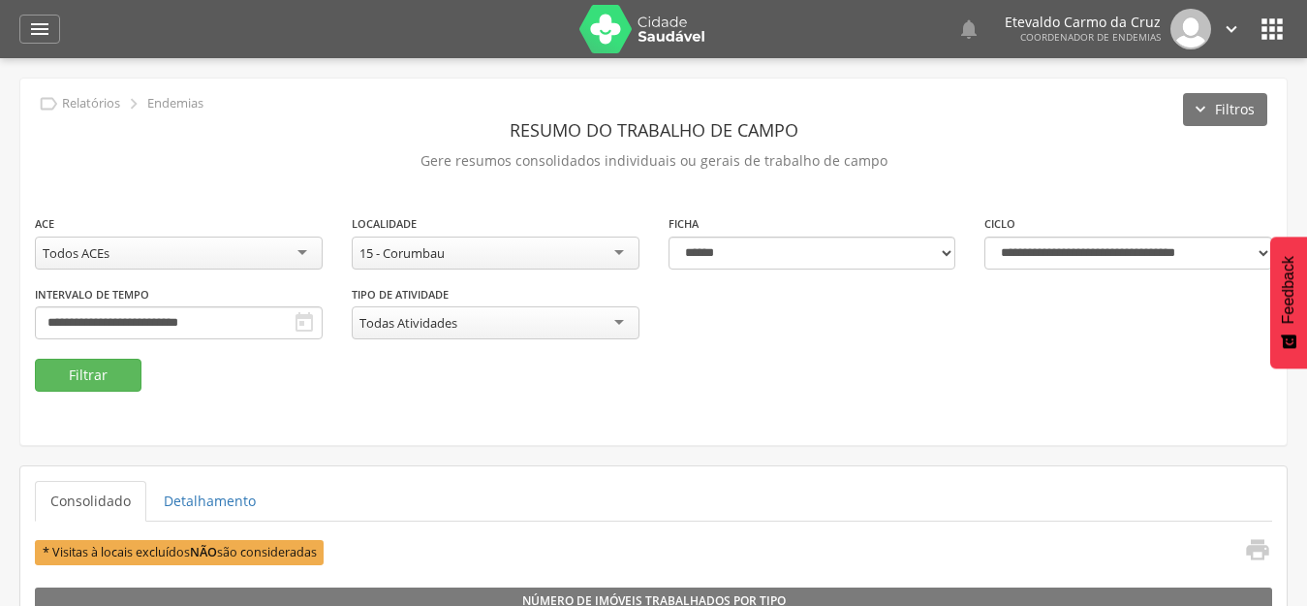
click at [611, 251] on div "15 - Corumbau" at bounding box center [496, 252] width 288 height 33
click at [97, 376] on button "Filtrar" at bounding box center [88, 375] width 107 height 33
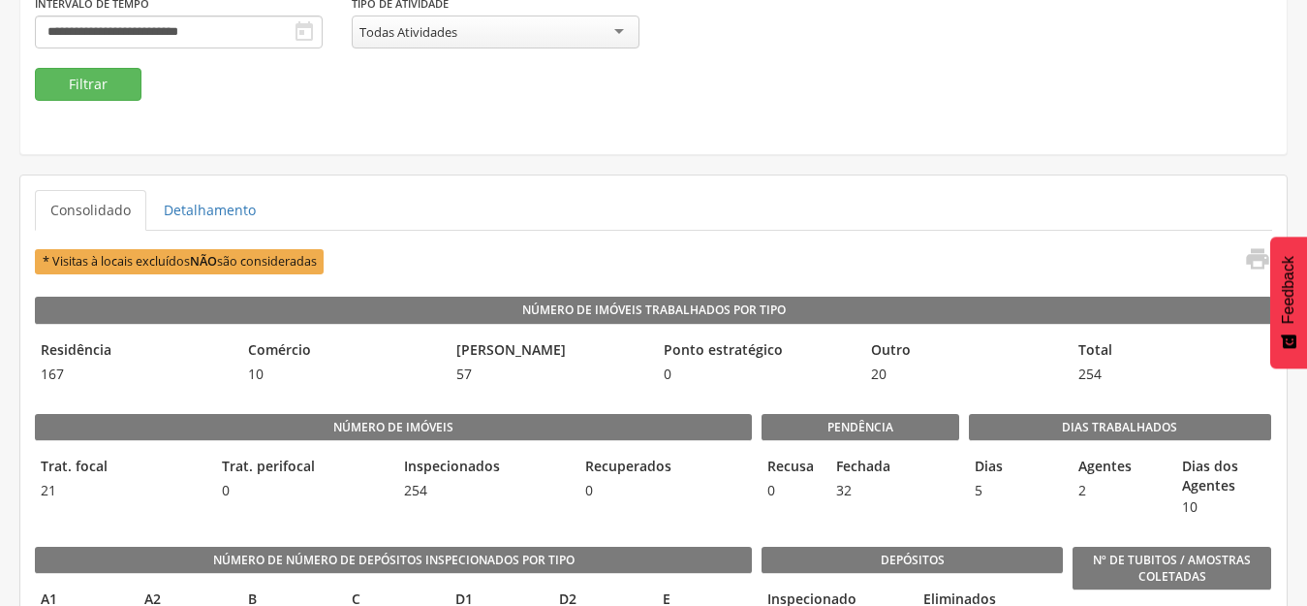
scroll to position [388, 0]
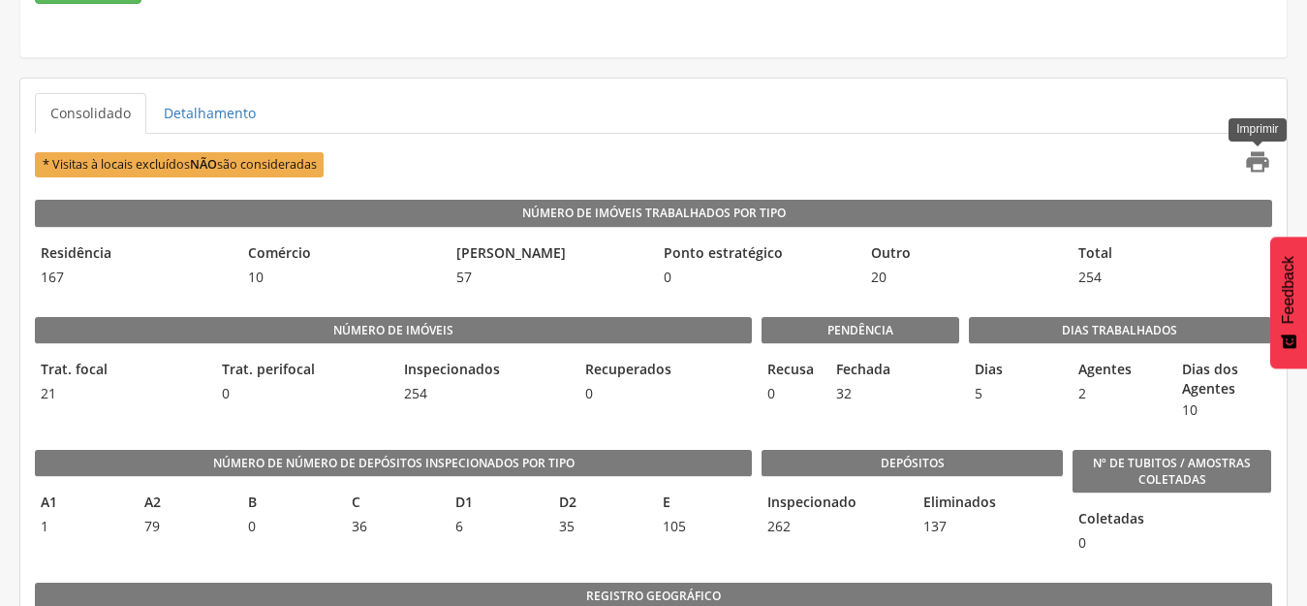
click at [1258, 155] on icon "" at bounding box center [1257, 161] width 27 height 27
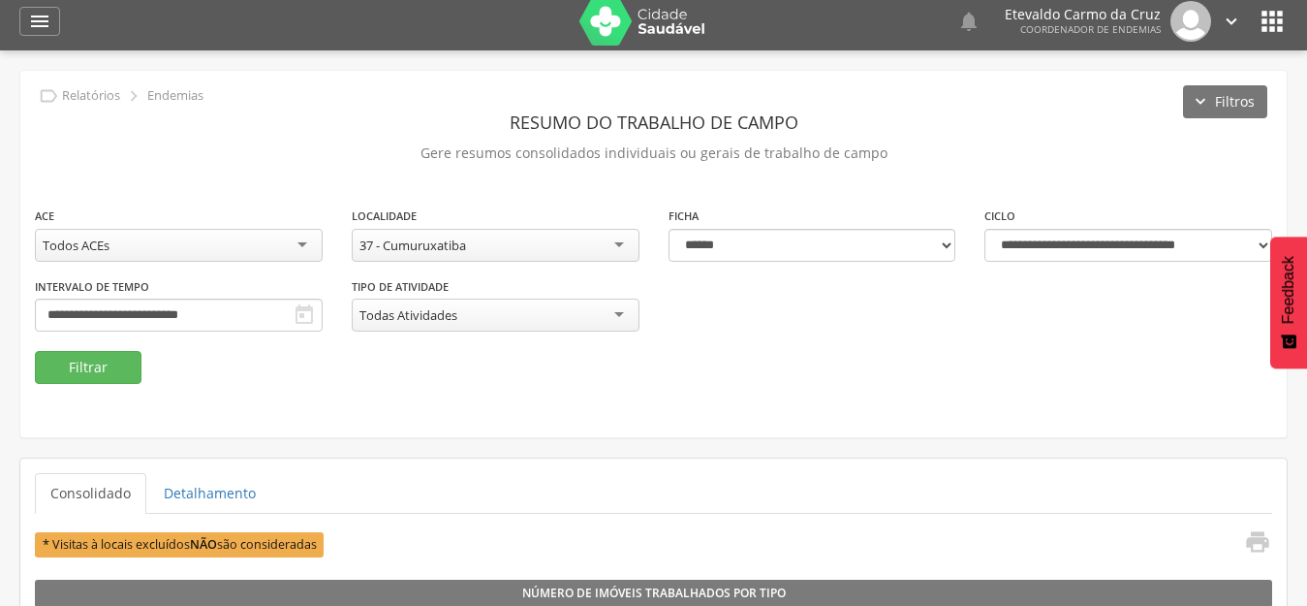
scroll to position [0, 0]
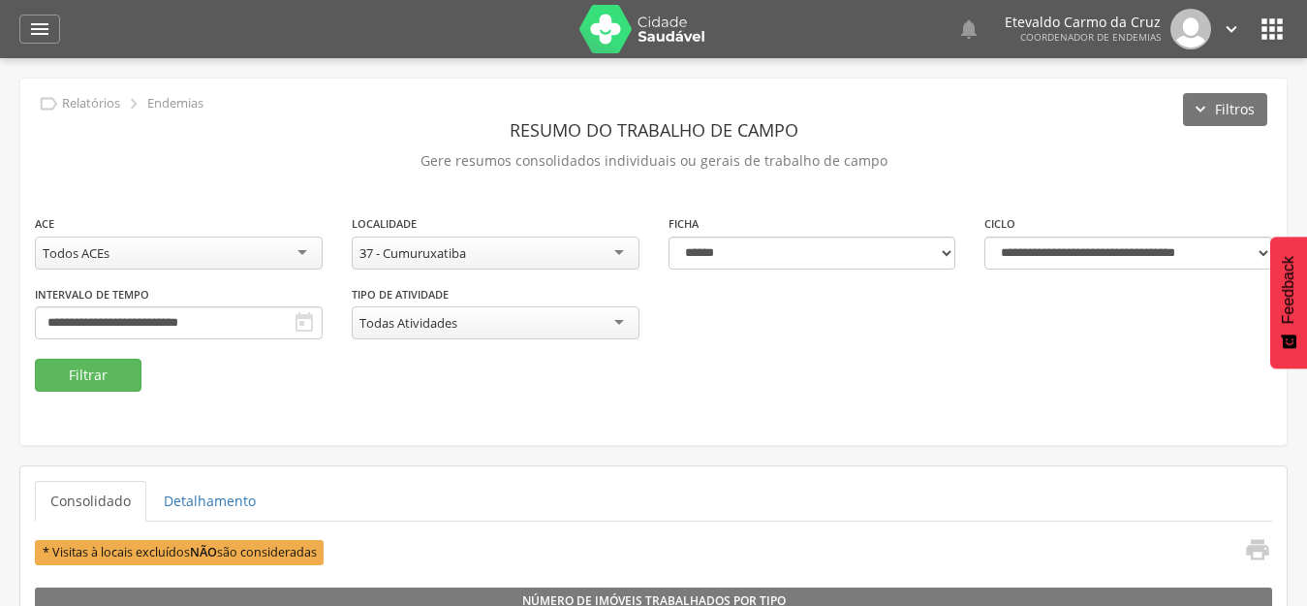
click at [610, 254] on div "37 - Cumuruxatiba" at bounding box center [496, 252] width 288 height 33
click at [86, 367] on button "Filtrar" at bounding box center [88, 375] width 107 height 33
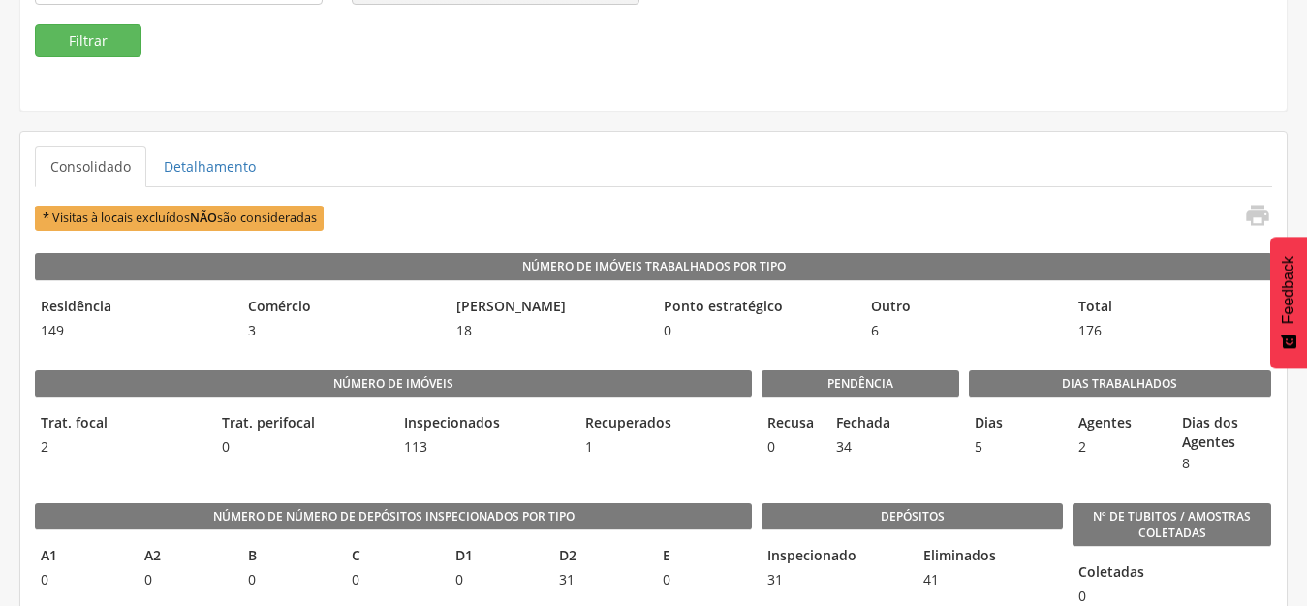
scroll to position [484, 0]
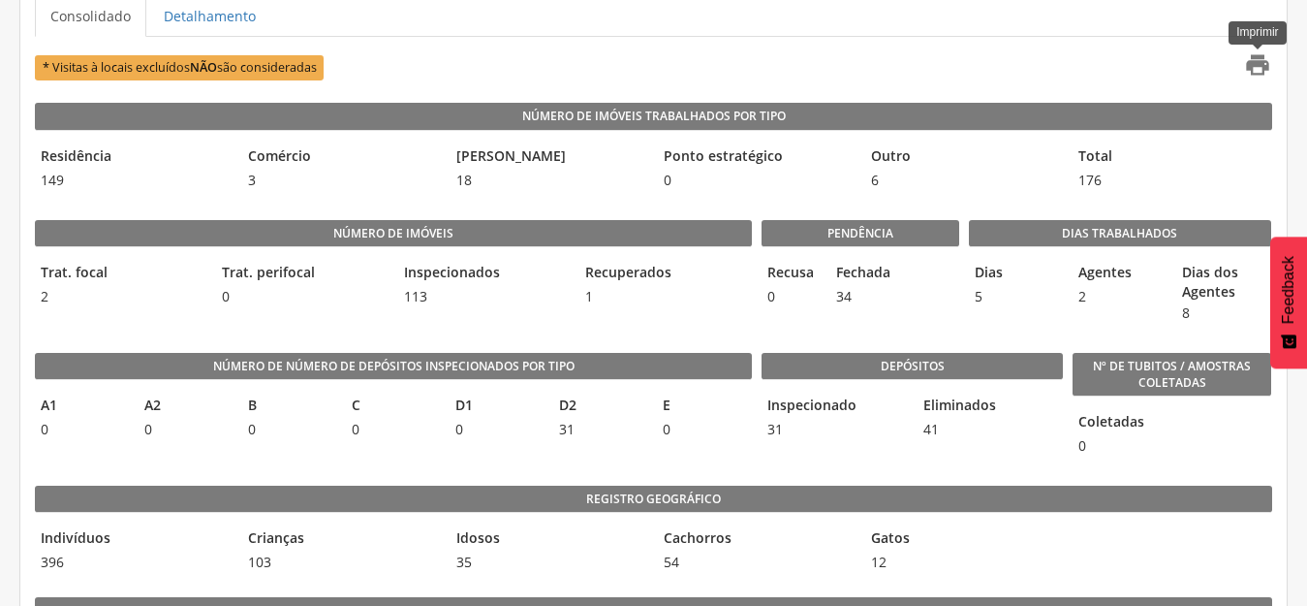
click at [1256, 60] on icon "" at bounding box center [1257, 64] width 27 height 27
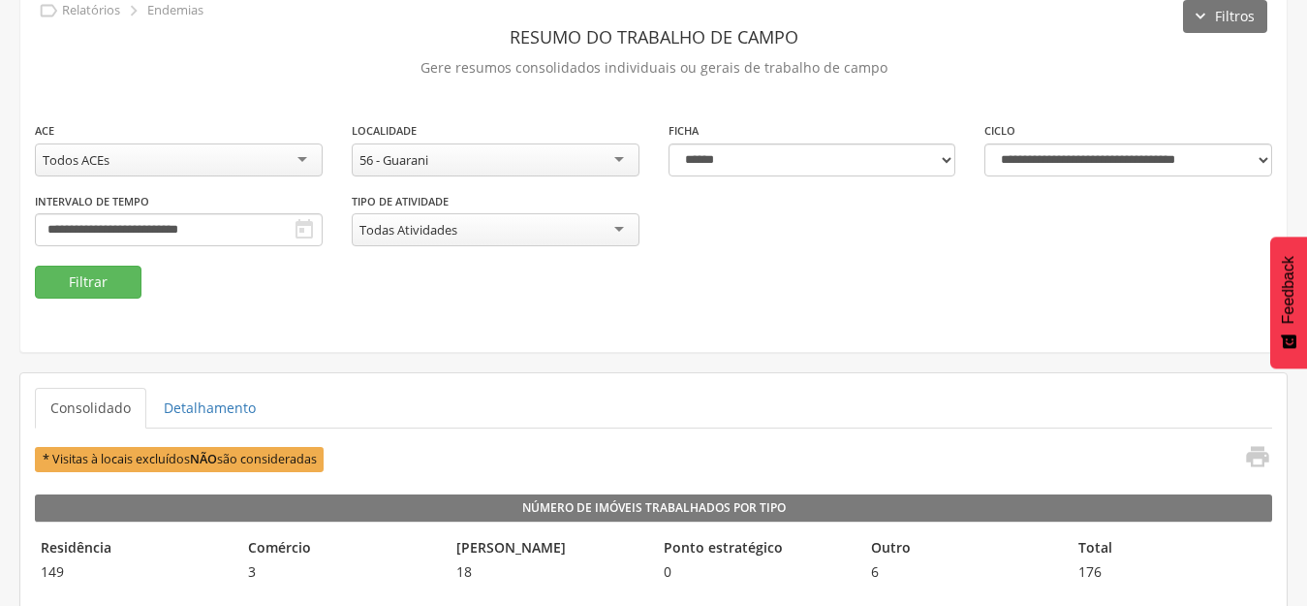
scroll to position [0, 0]
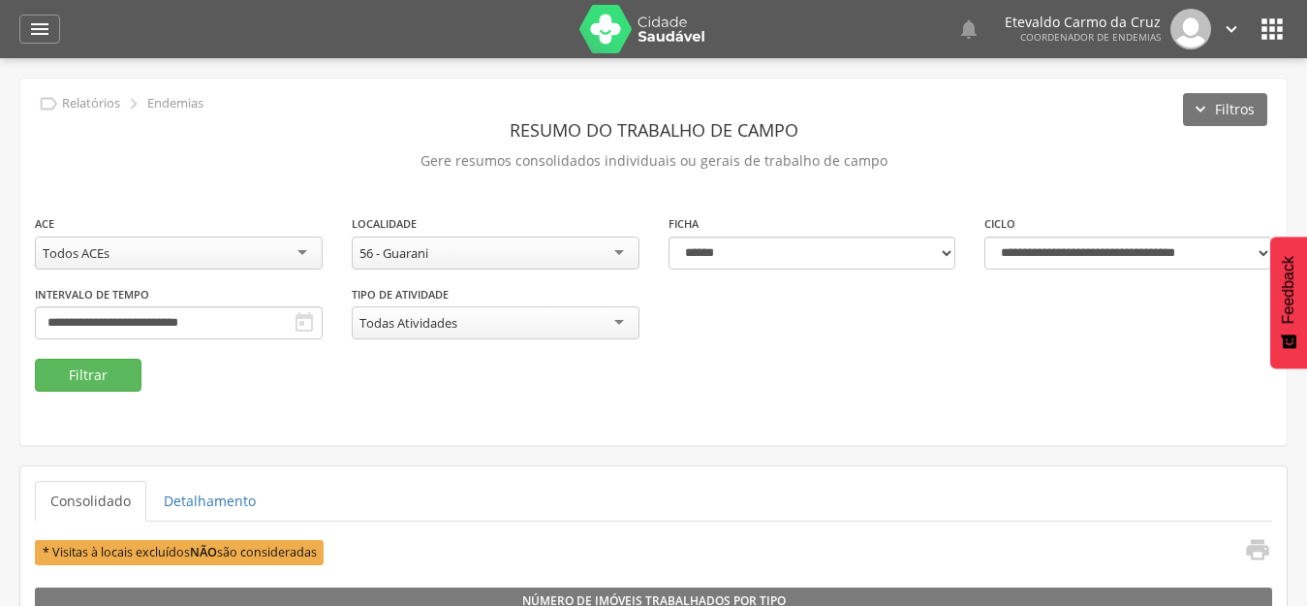
click at [620, 252] on div "56 - Guarani" at bounding box center [496, 252] width 288 height 33
click at [99, 372] on button "Filtrar" at bounding box center [88, 375] width 107 height 33
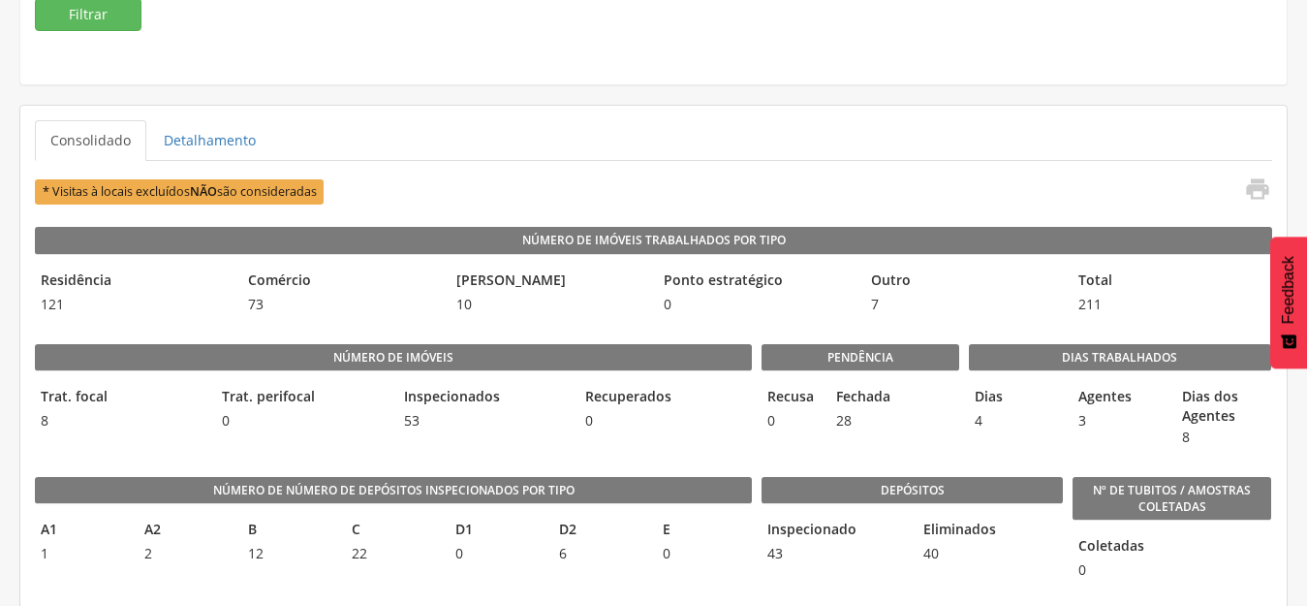
scroll to position [388, 0]
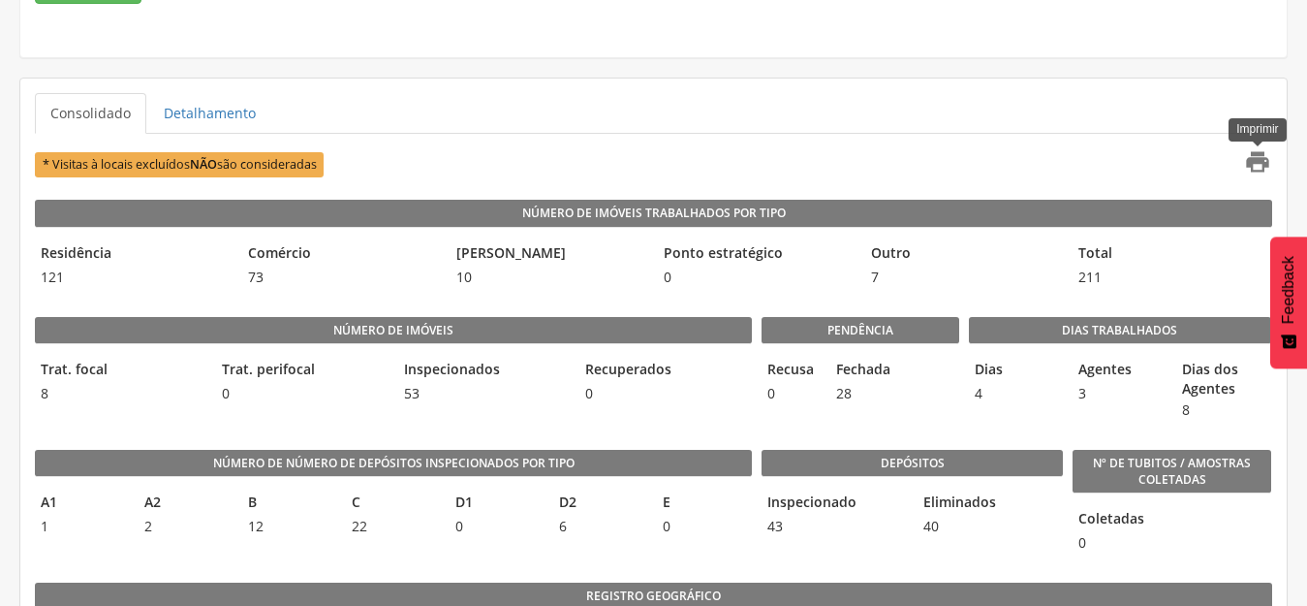
click at [1250, 160] on icon "" at bounding box center [1257, 161] width 27 height 27
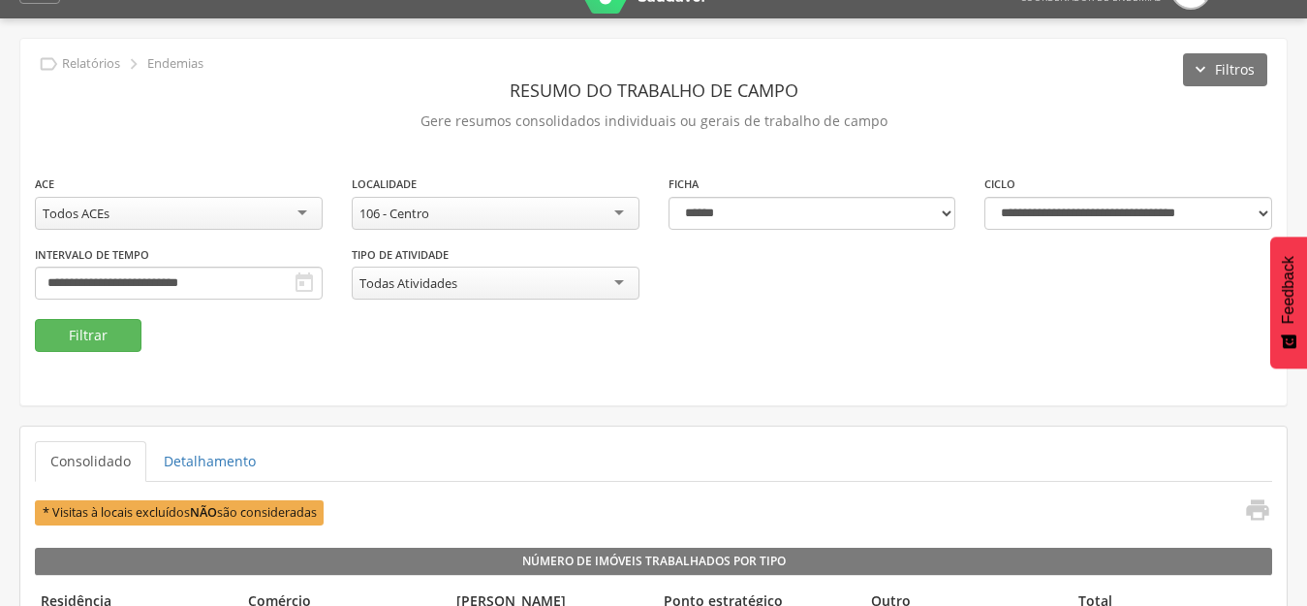
scroll to position [0, 0]
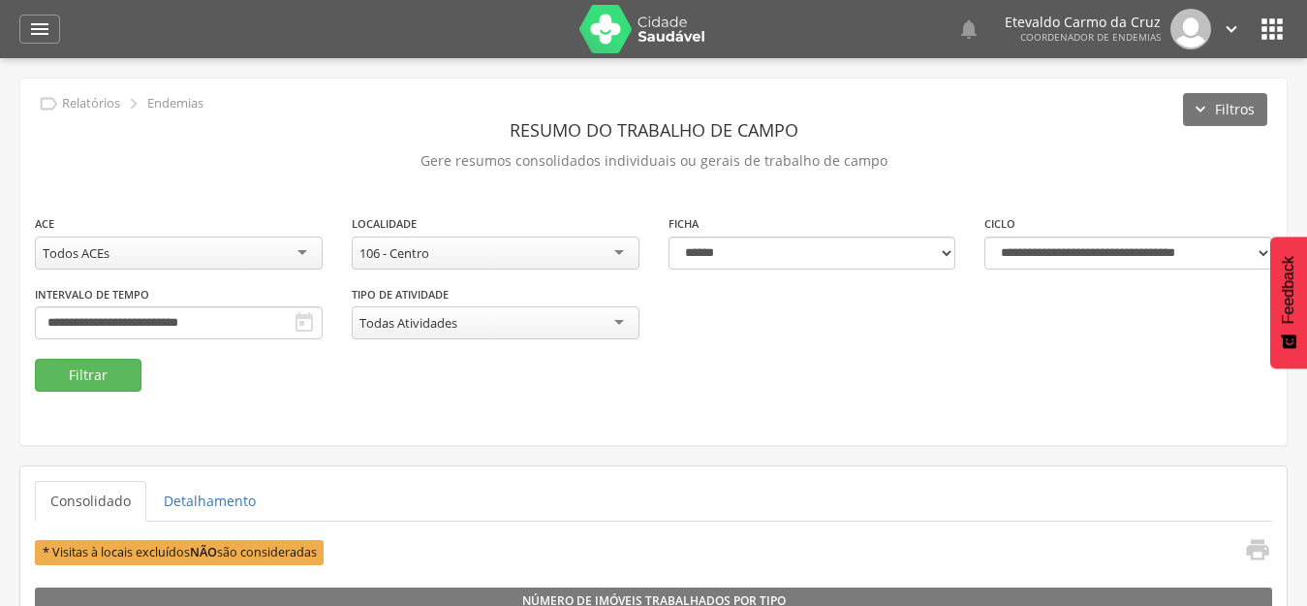
click at [612, 251] on div "106 - Centro" at bounding box center [496, 252] width 288 height 33
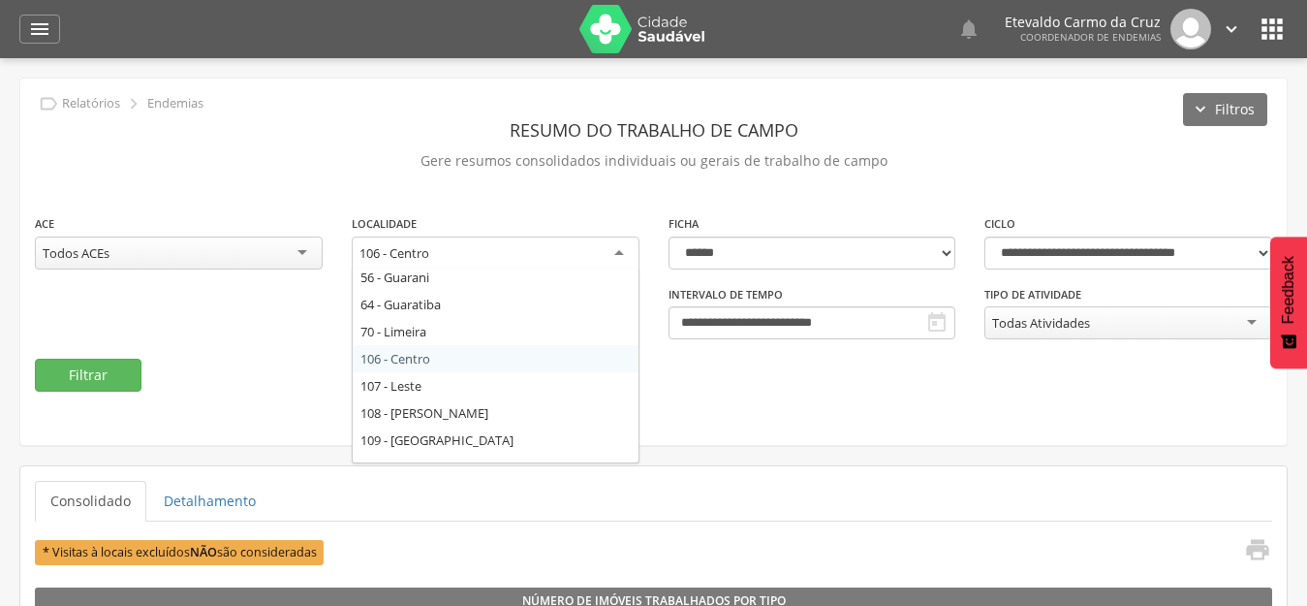
scroll to position [120, 0]
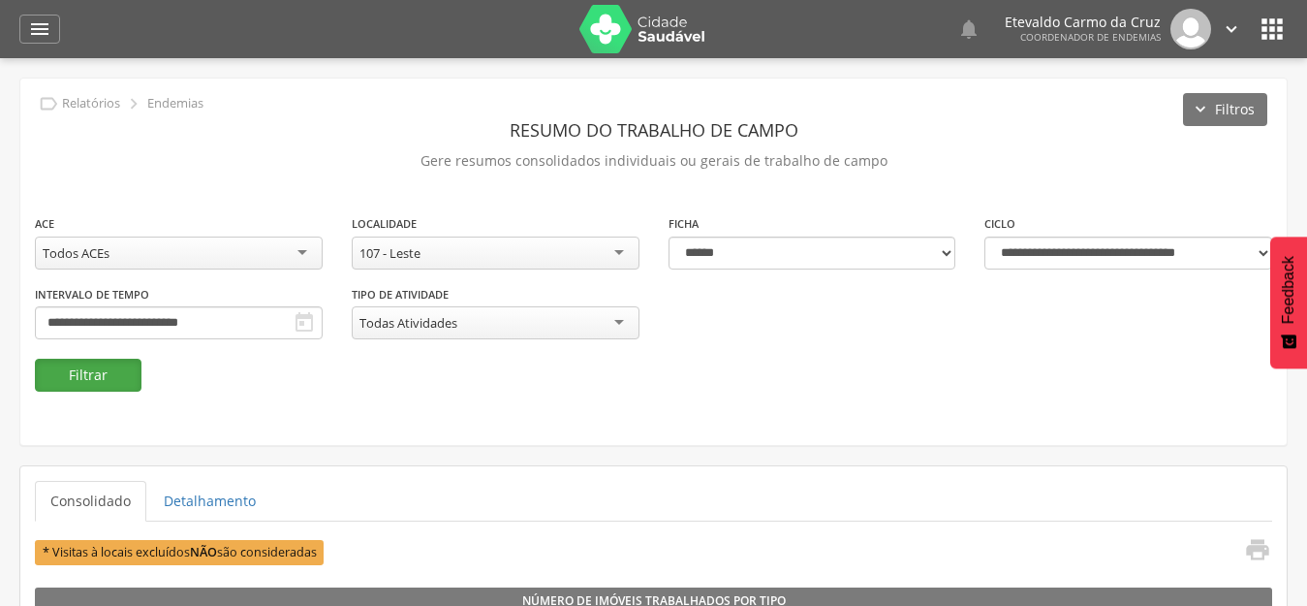
click at [78, 373] on button "Filtrar" at bounding box center [88, 375] width 107 height 33
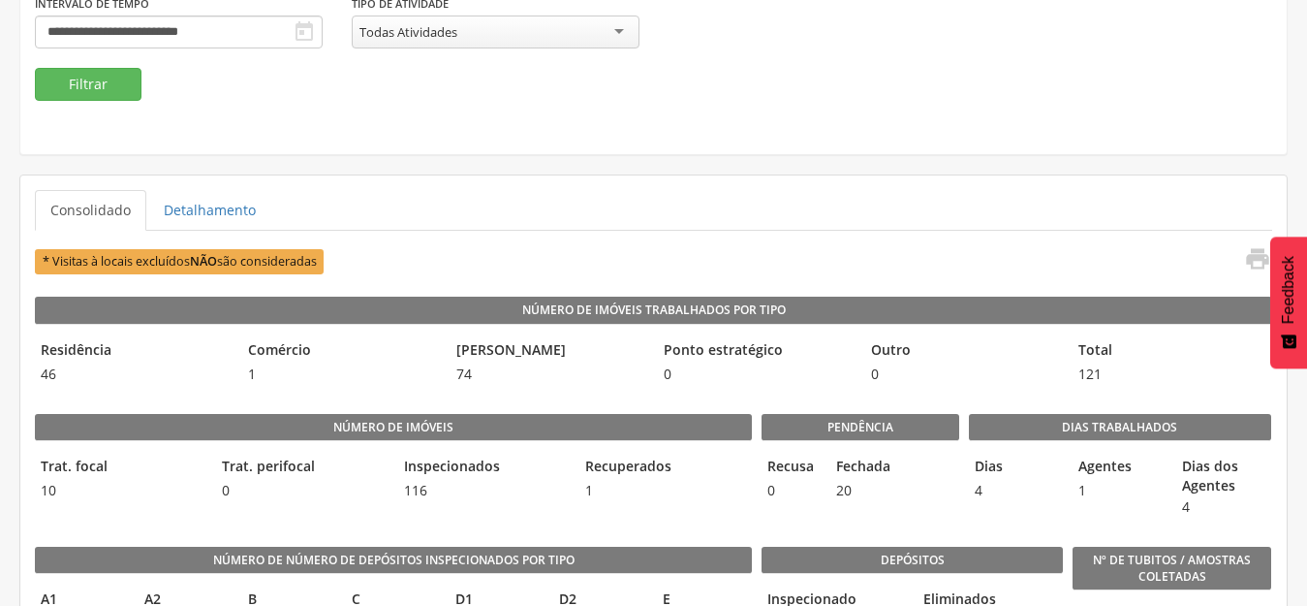
scroll to position [388, 0]
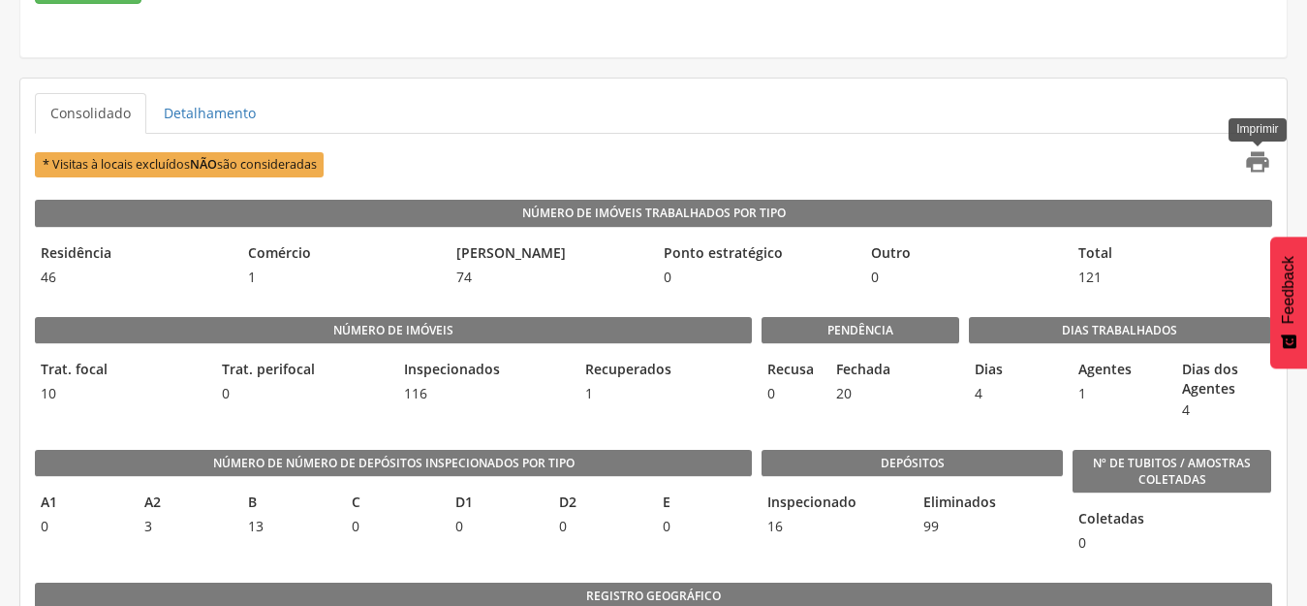
click at [1265, 161] on icon "" at bounding box center [1257, 161] width 27 height 27
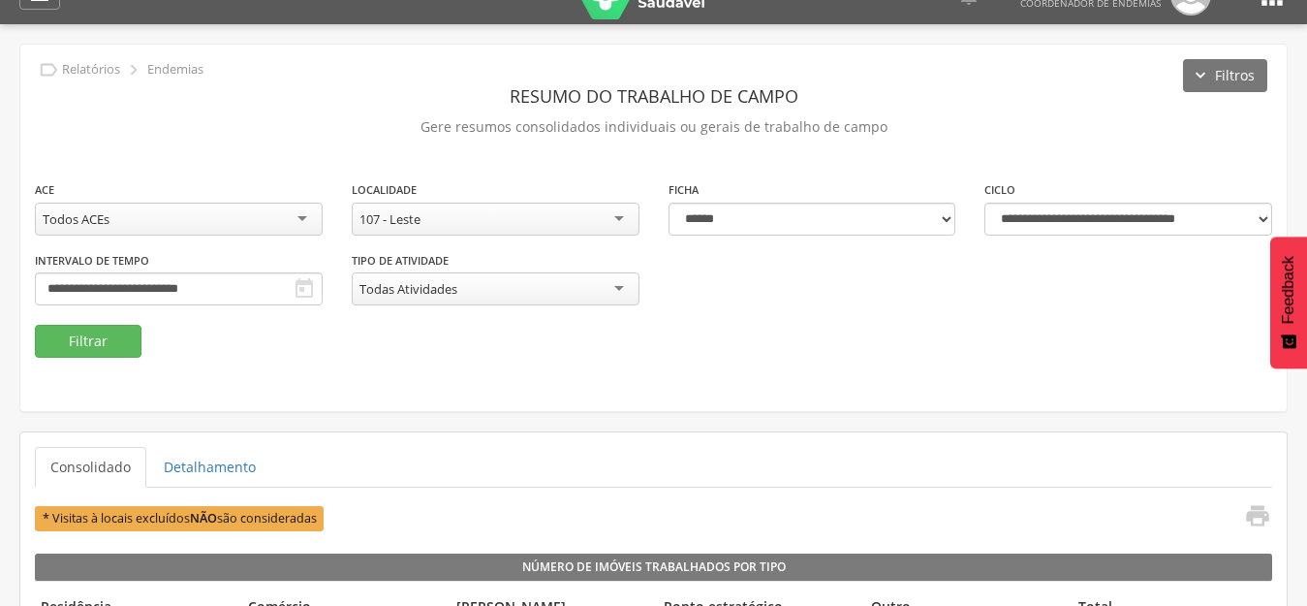
scroll to position [0, 0]
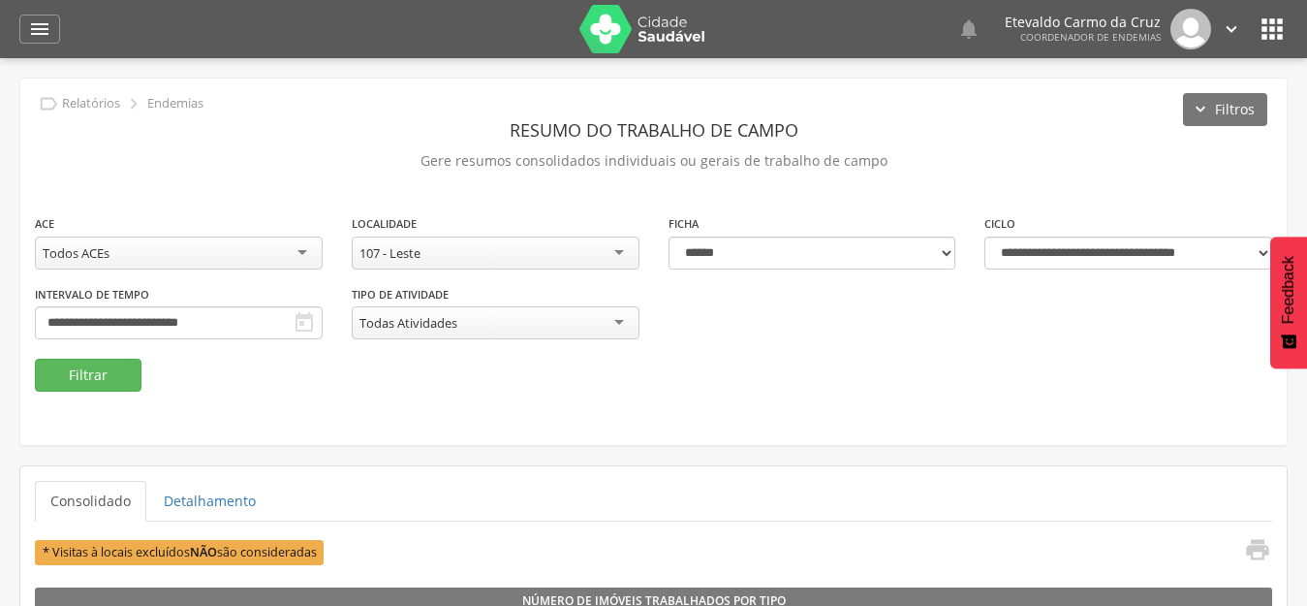
click at [609, 248] on div "107 - Leste" at bounding box center [496, 252] width 288 height 33
click at [107, 376] on button "Filtrar" at bounding box center [88, 375] width 107 height 33
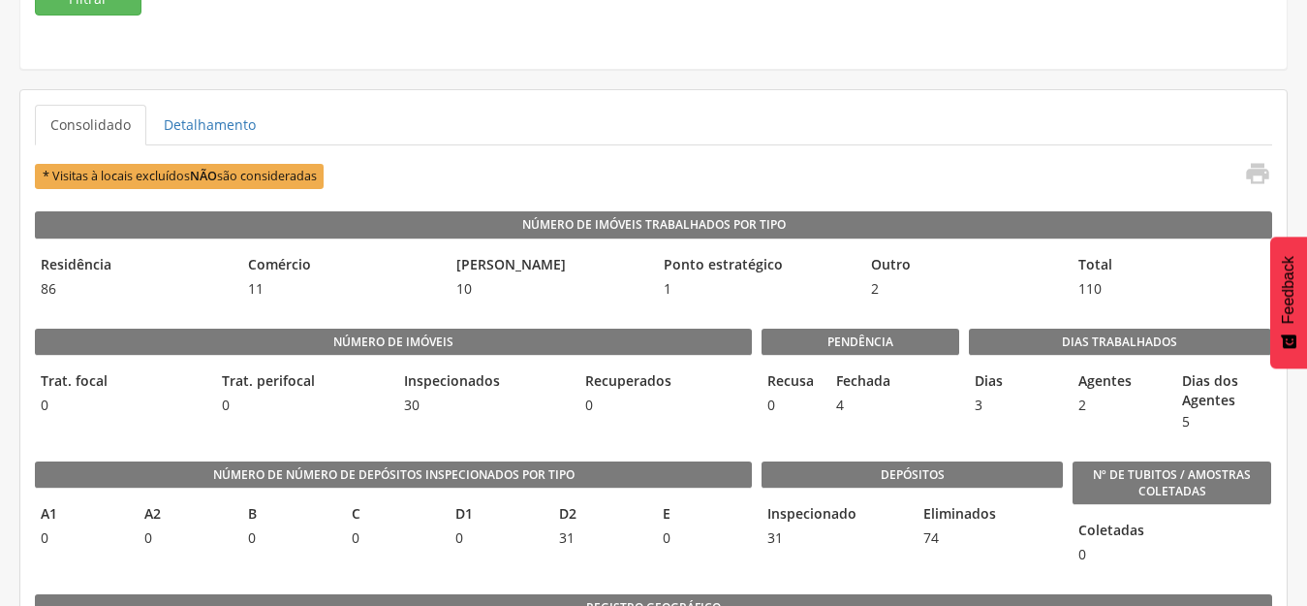
scroll to position [388, 0]
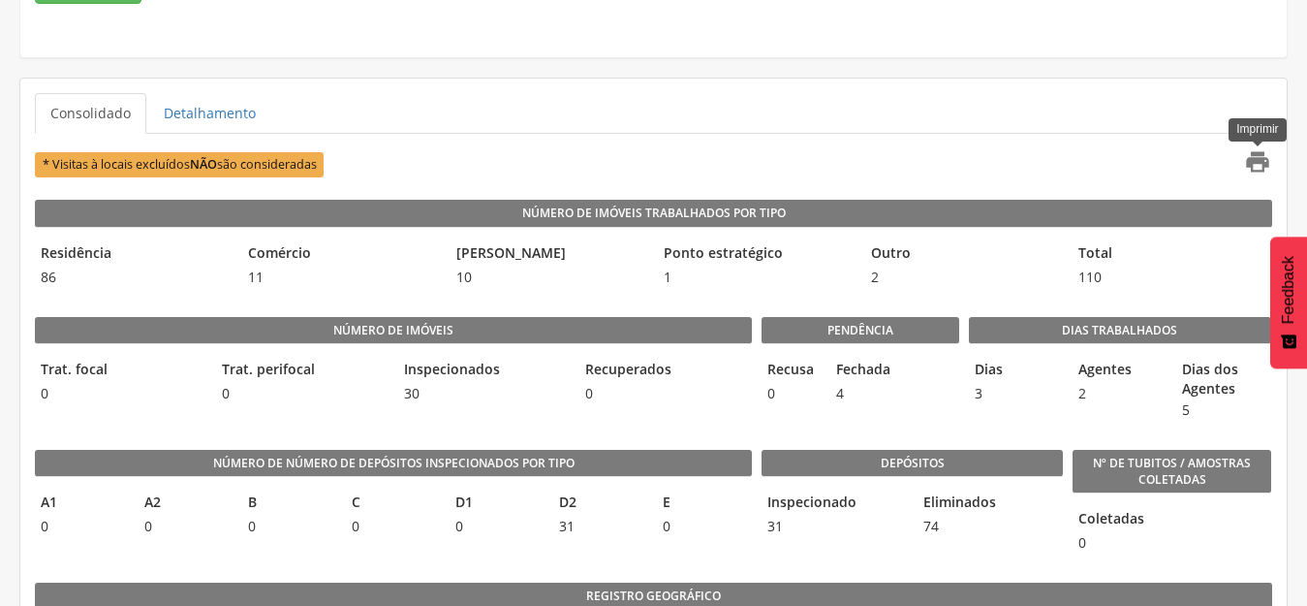
click at [1254, 161] on icon "" at bounding box center [1257, 161] width 27 height 27
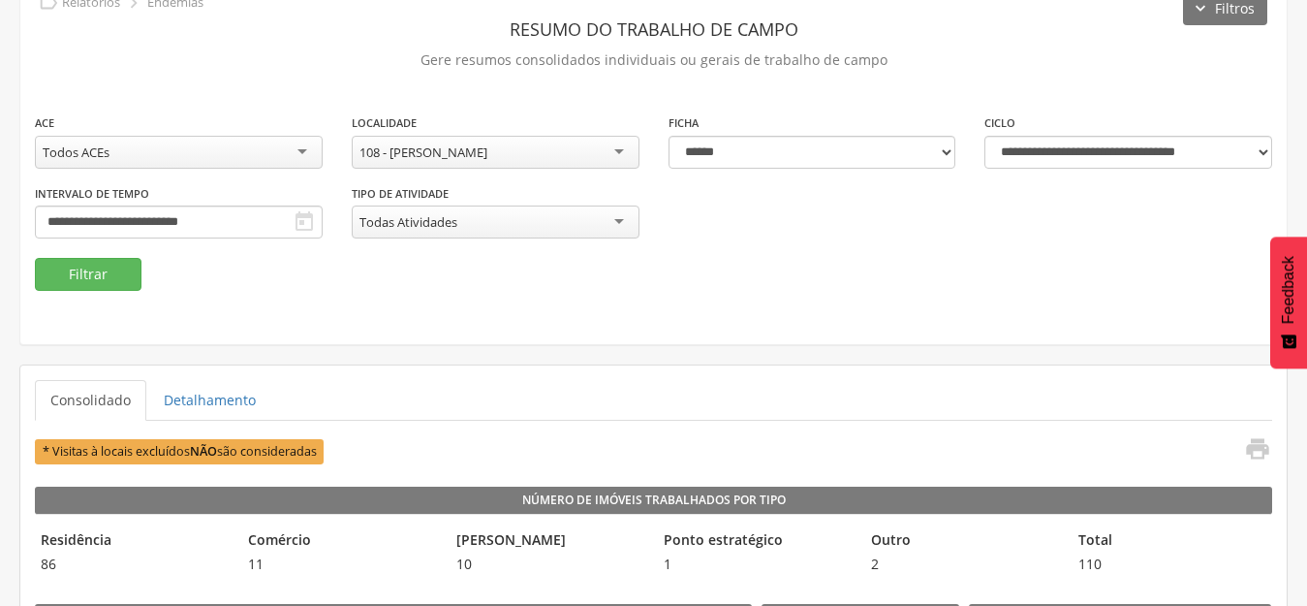
scroll to position [97, 0]
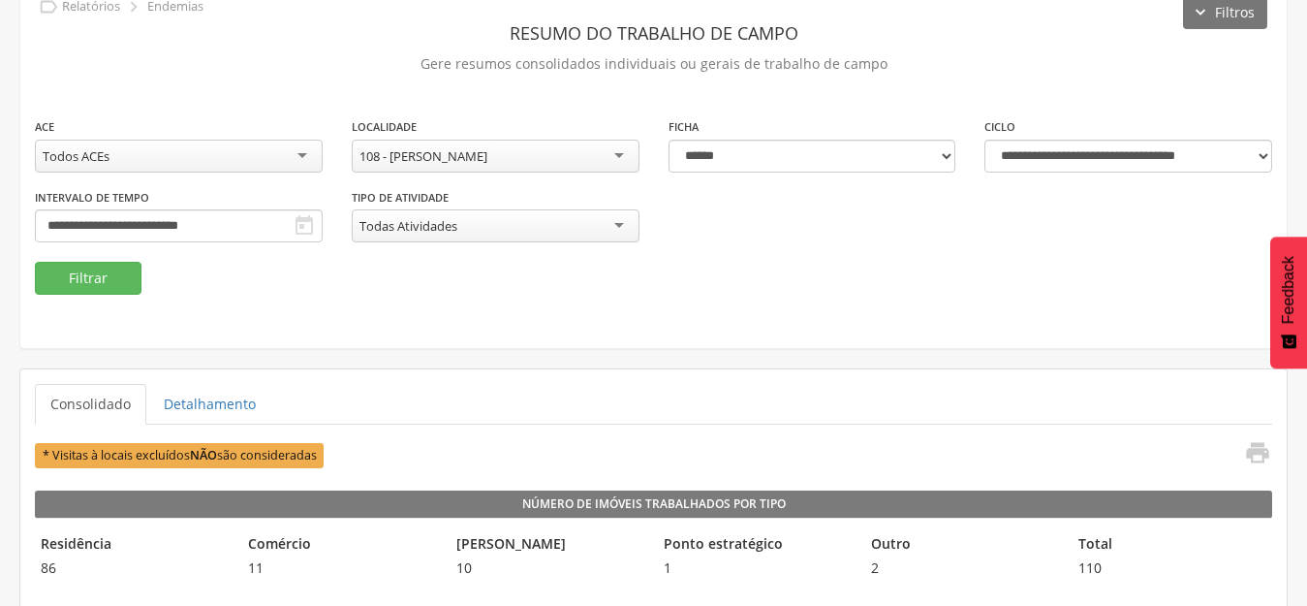
click at [614, 153] on div "108 - [PERSON_NAME]" at bounding box center [496, 156] width 288 height 33
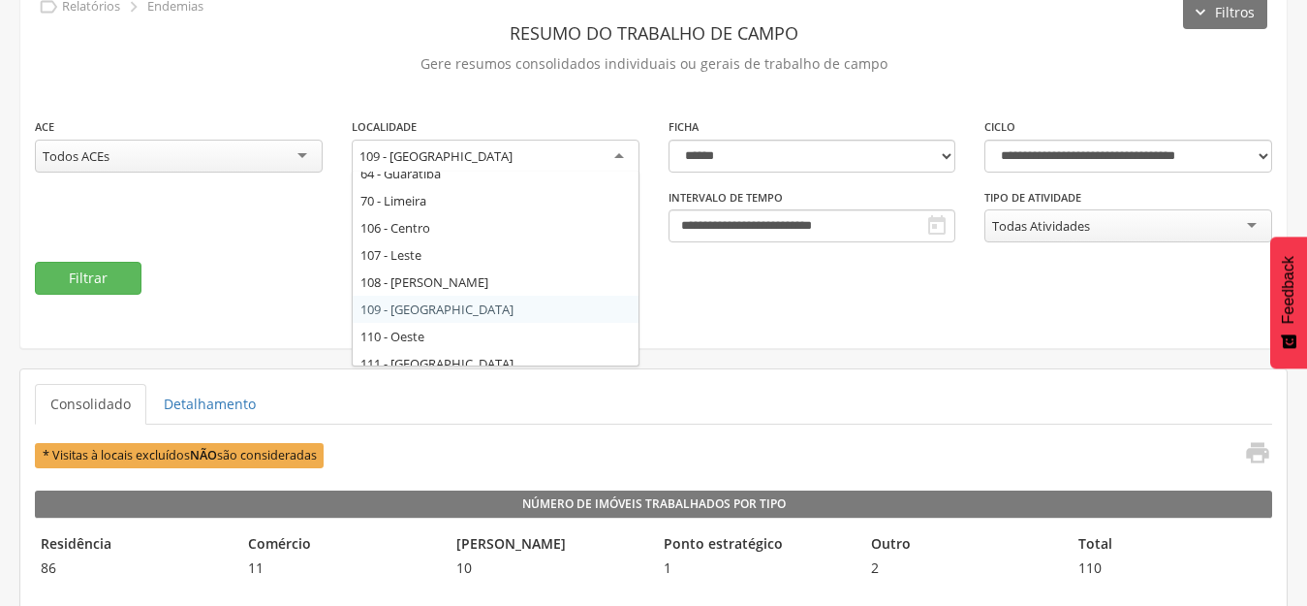
click at [612, 152] on div "109 - [GEOGRAPHIC_DATA]" at bounding box center [496, 157] width 288 height 35
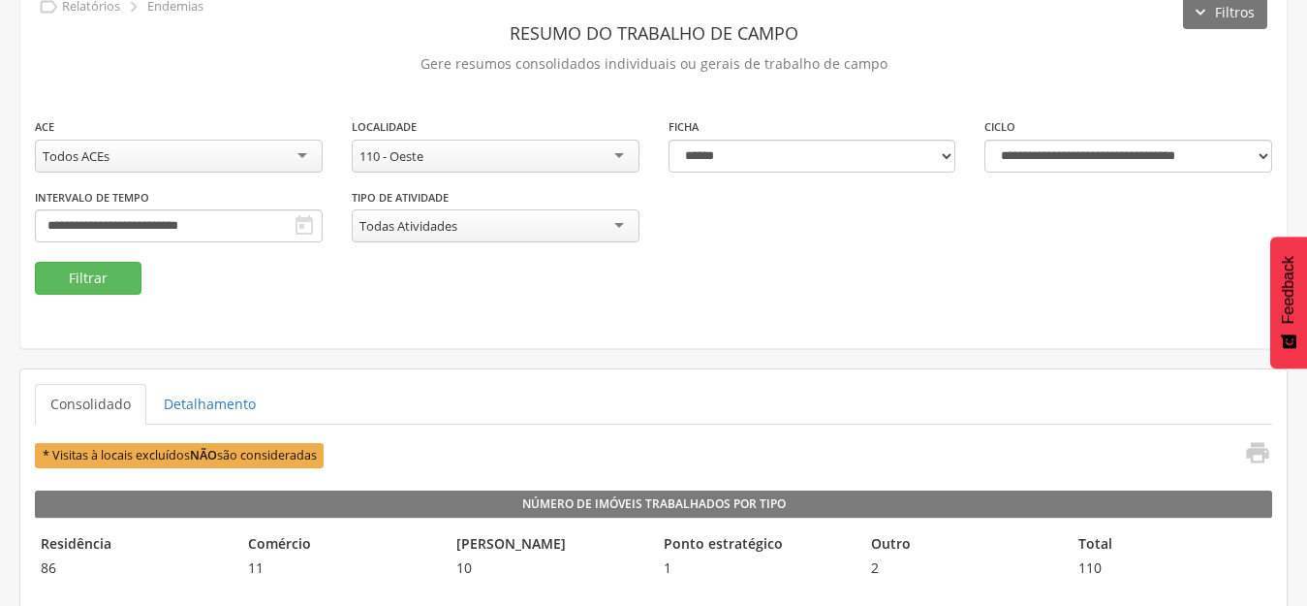
scroll to position [0, 0]
click at [77, 276] on button "Filtrar" at bounding box center [88, 278] width 107 height 33
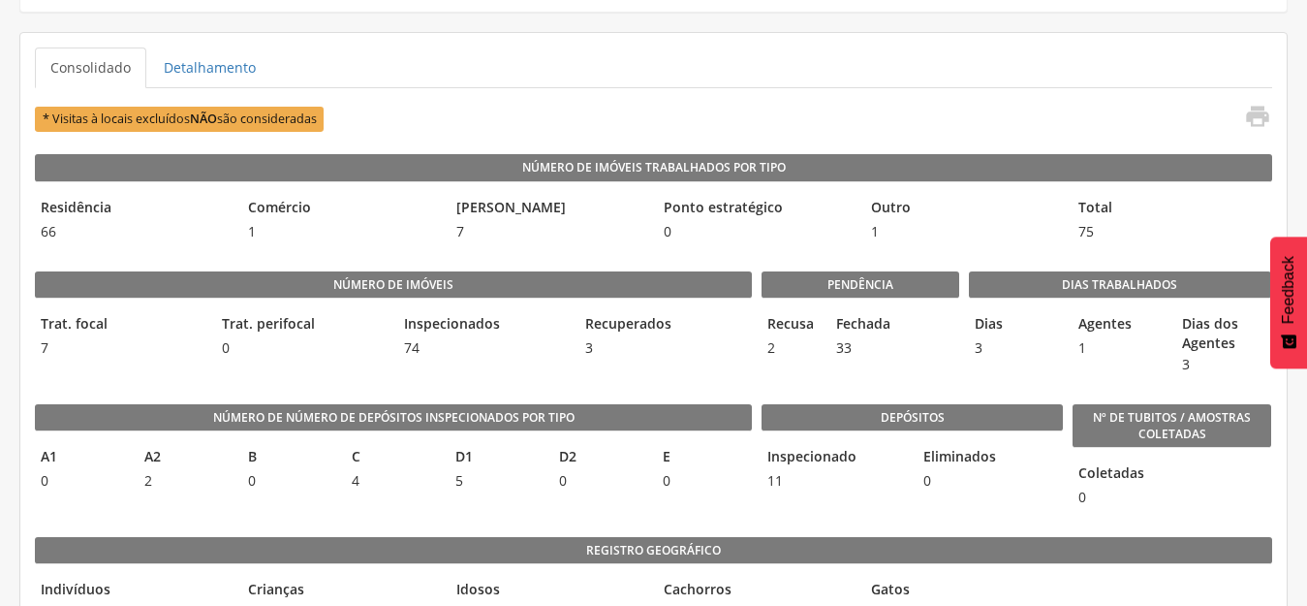
scroll to position [484, 0]
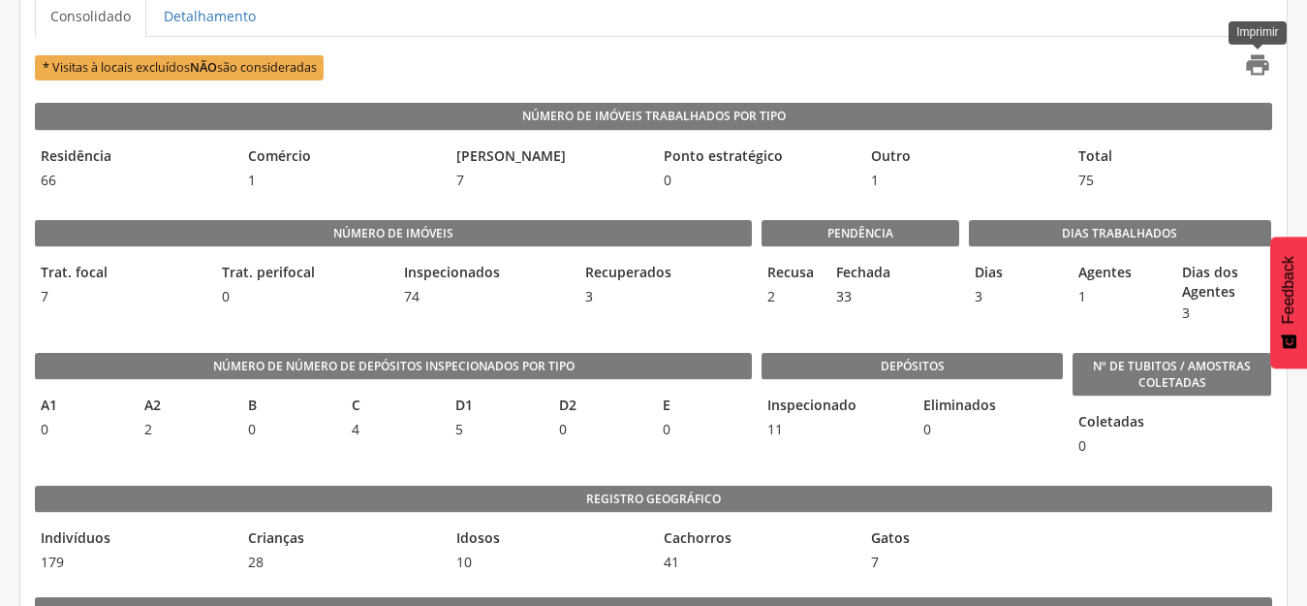
click at [1252, 56] on icon "" at bounding box center [1257, 64] width 27 height 27
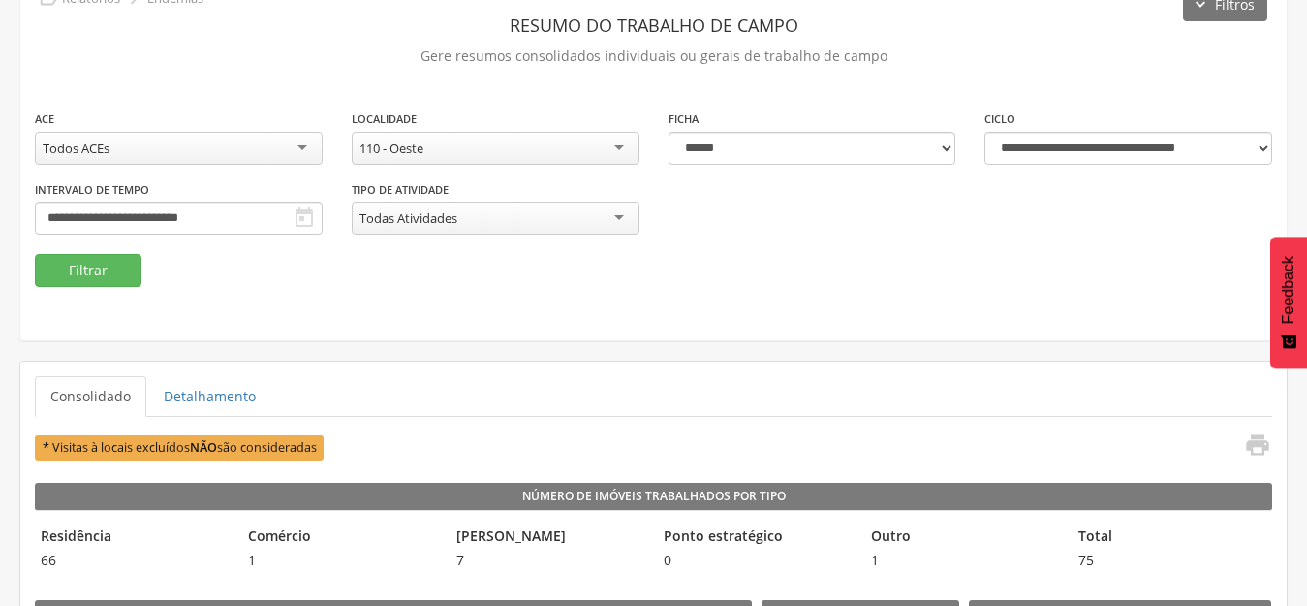
scroll to position [0, 0]
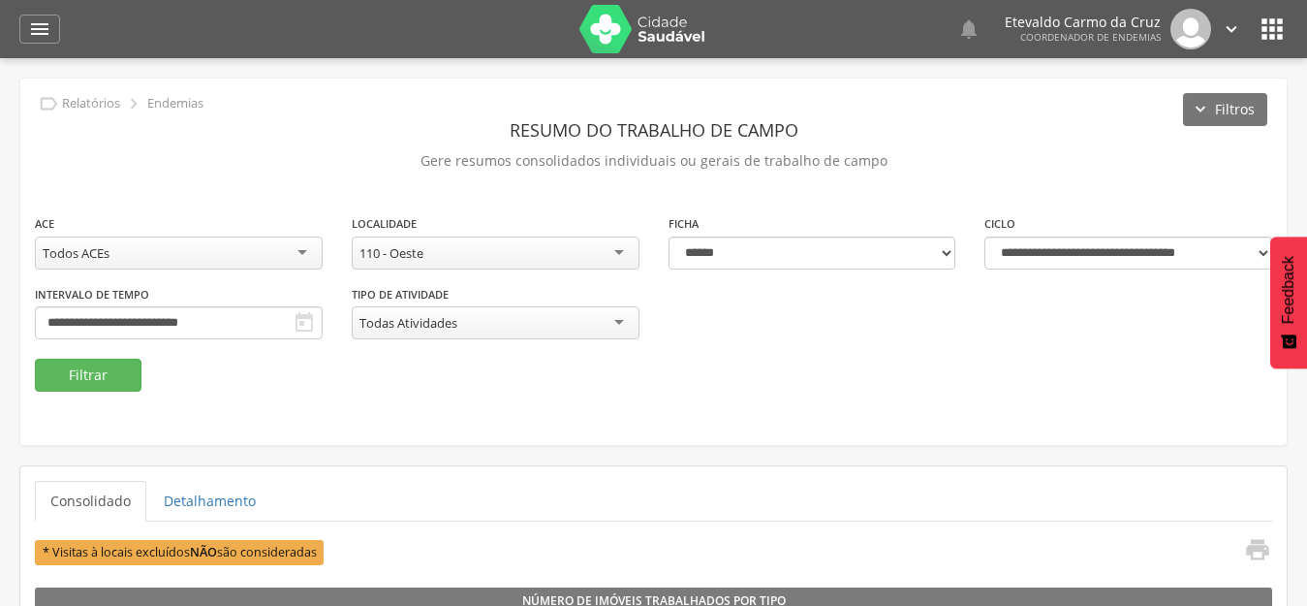
click at [618, 254] on div "110 - Oeste" at bounding box center [496, 252] width 288 height 33
click at [92, 372] on button "Filtrar" at bounding box center [88, 375] width 107 height 33
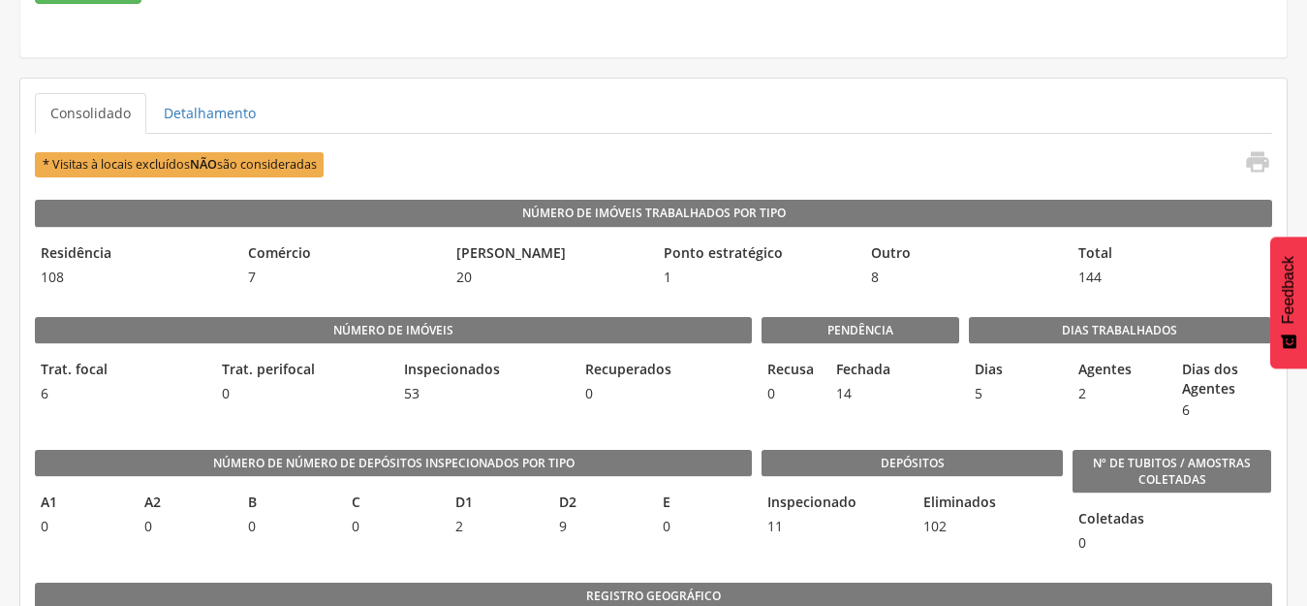
scroll to position [484, 0]
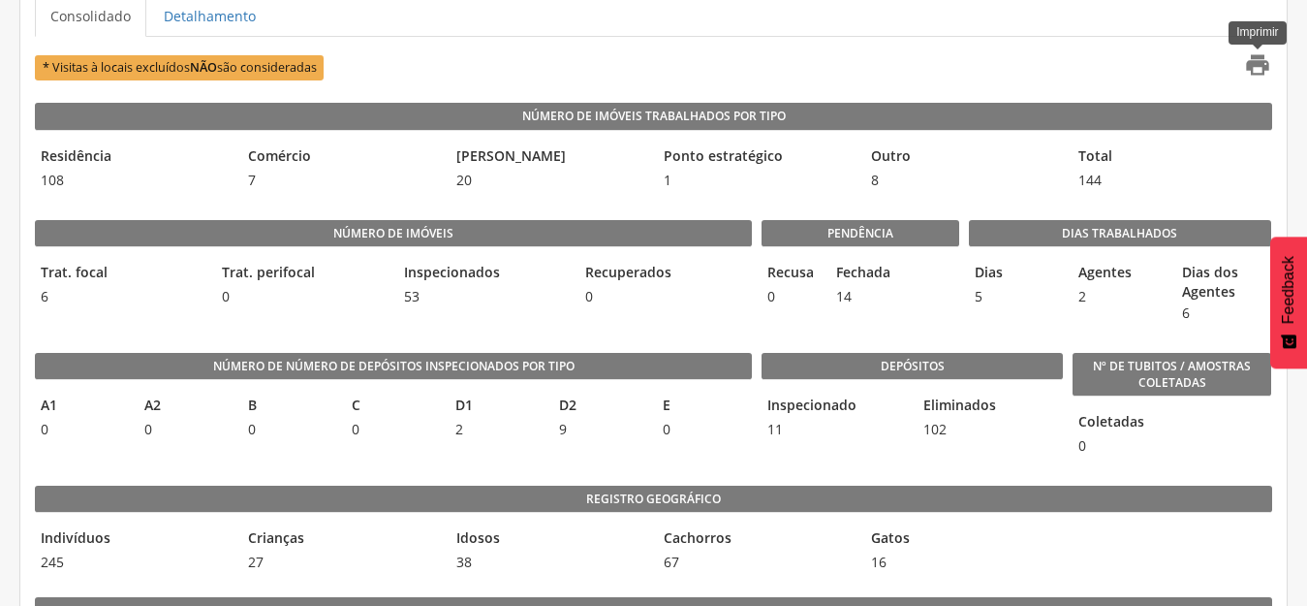
click at [1253, 69] on icon "" at bounding box center [1257, 64] width 27 height 27
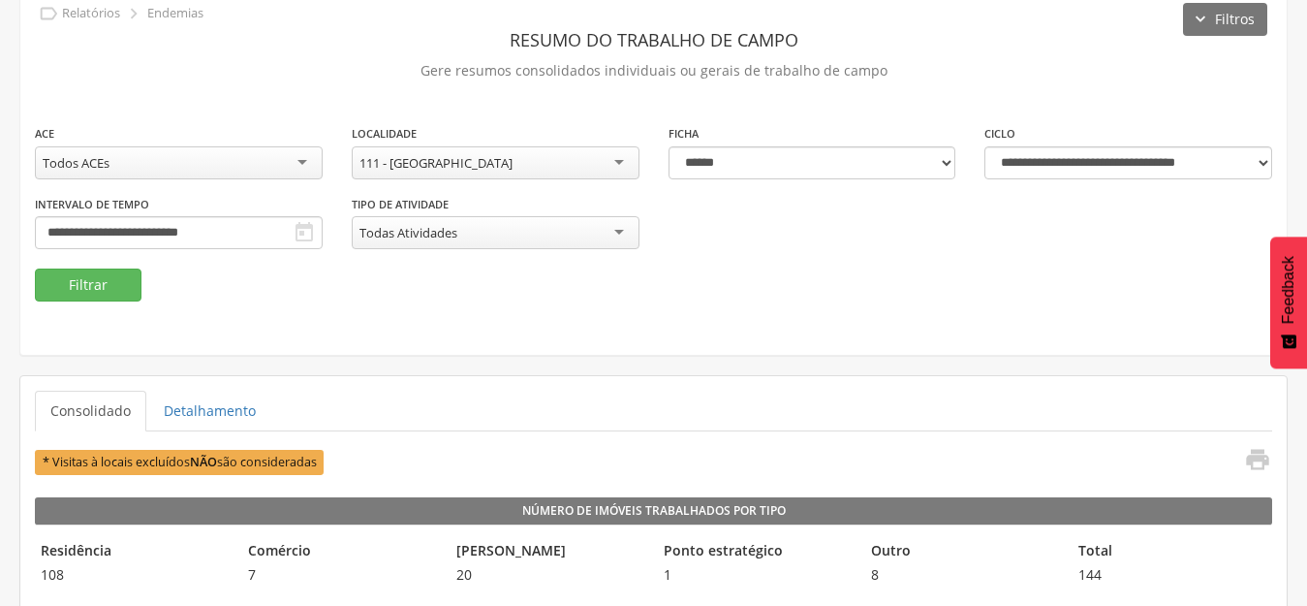
scroll to position [0, 0]
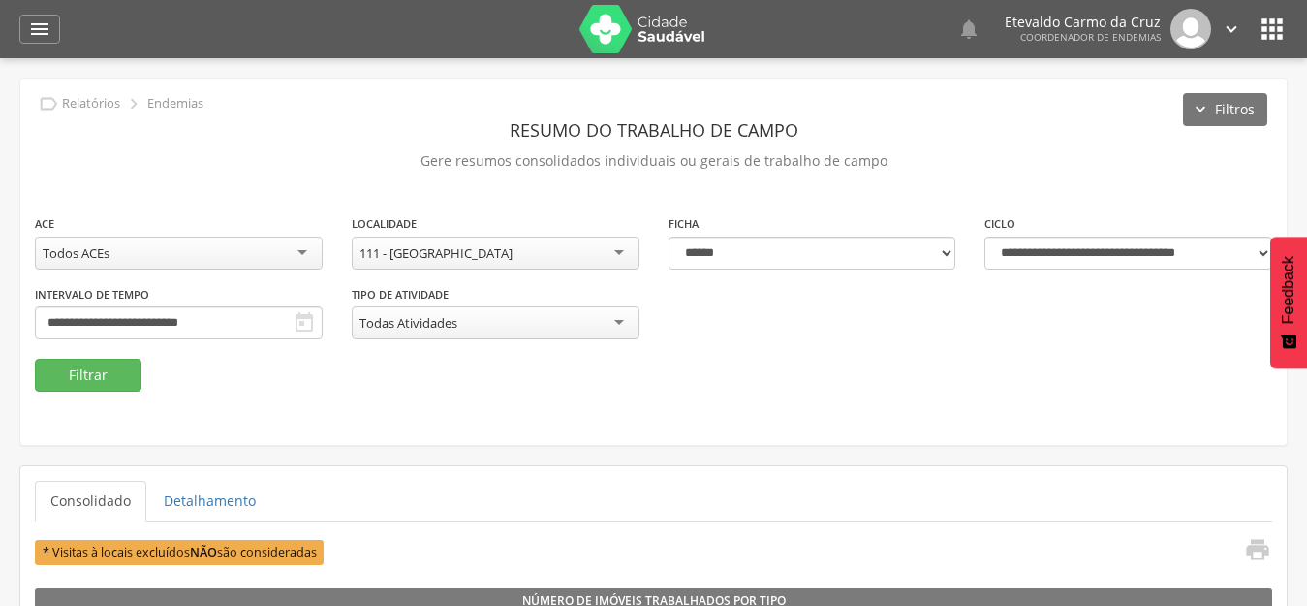
click at [618, 252] on div "111 - [GEOGRAPHIC_DATA]" at bounding box center [496, 252] width 288 height 33
click at [103, 378] on button "Filtrar" at bounding box center [88, 375] width 107 height 33
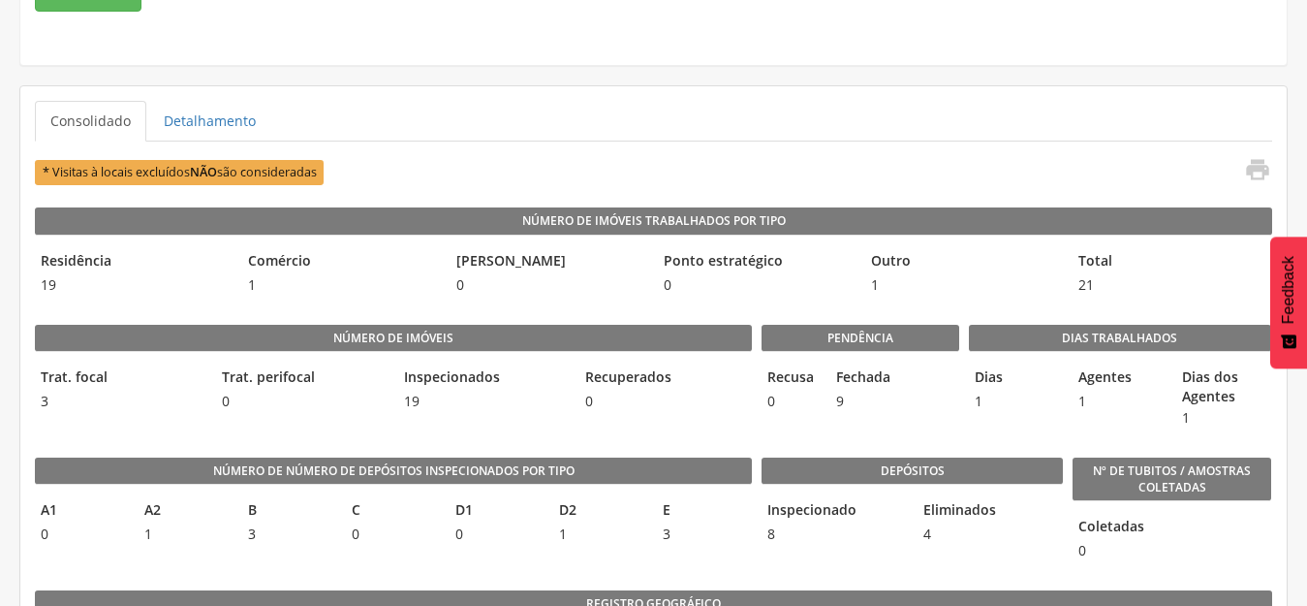
scroll to position [388, 0]
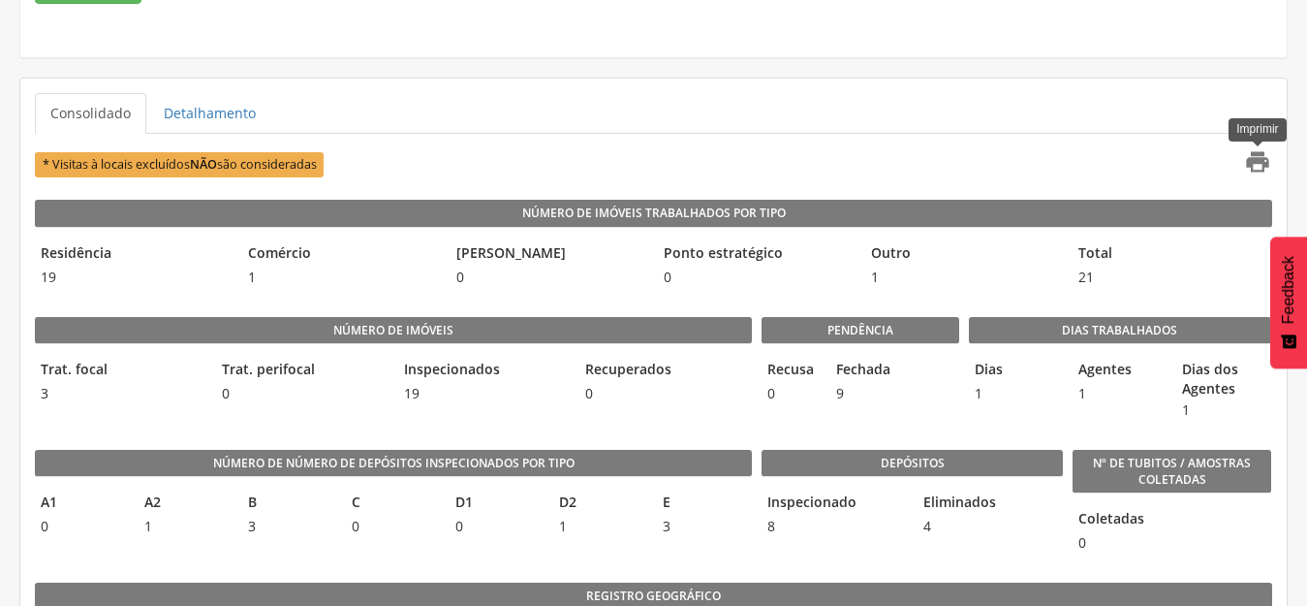
click at [1255, 159] on icon "" at bounding box center [1257, 161] width 27 height 27
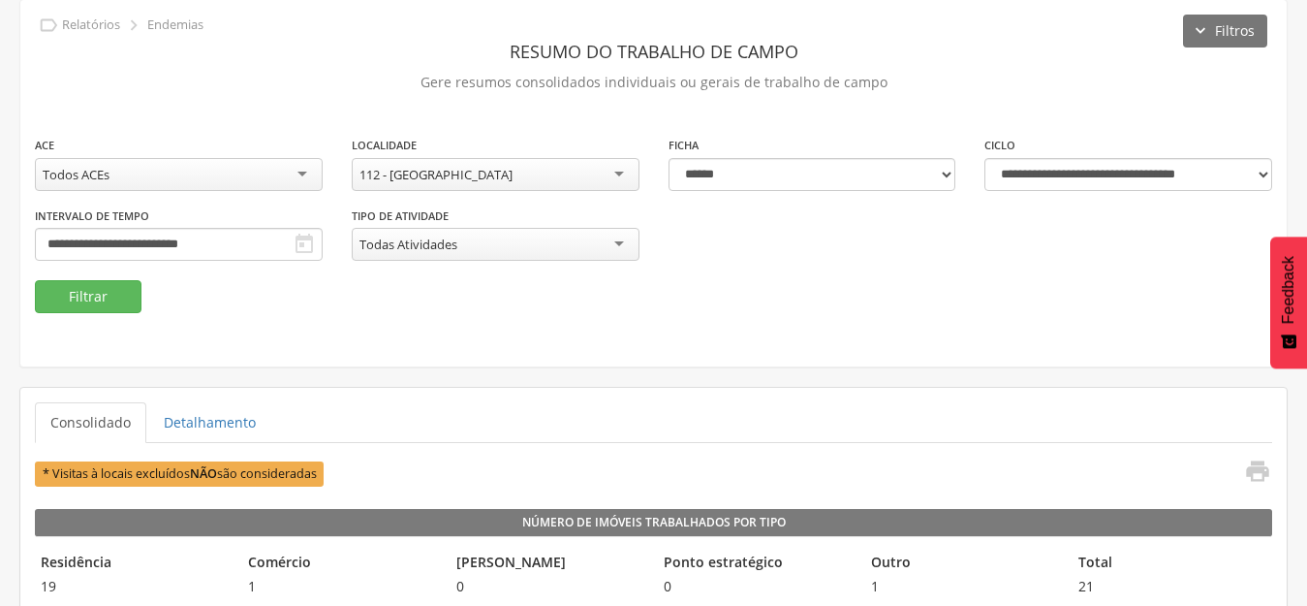
scroll to position [0, 0]
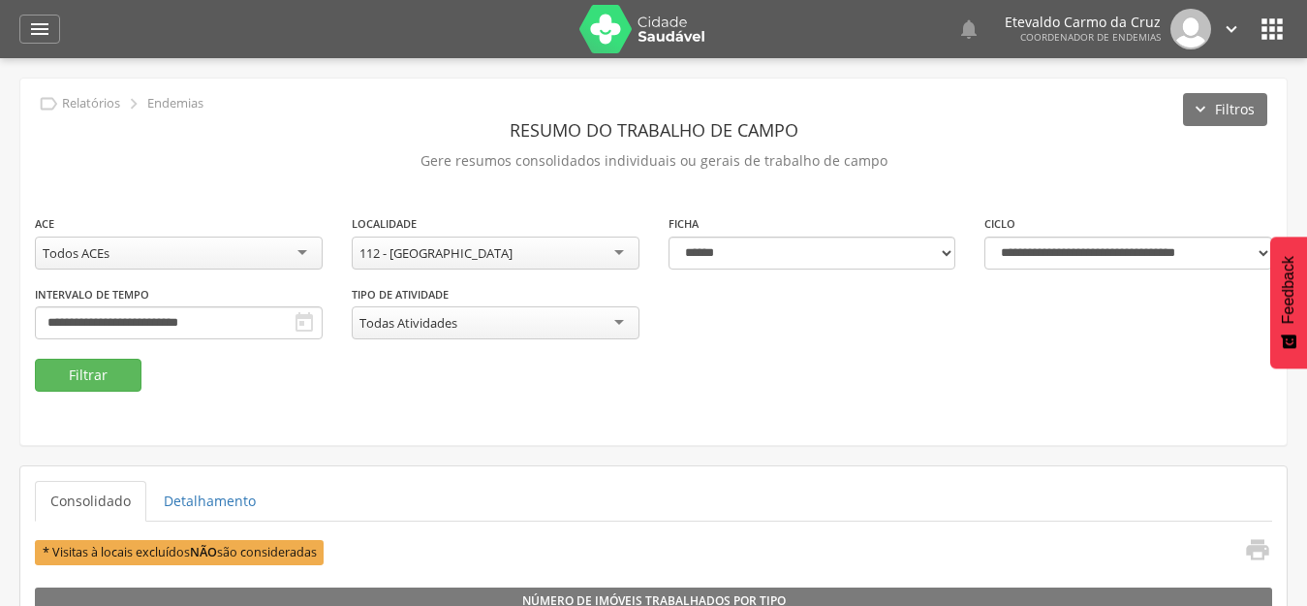
click at [610, 250] on div "112 - [GEOGRAPHIC_DATA]" at bounding box center [496, 252] width 288 height 33
click at [607, 252] on div "144 - [GEOGRAPHIC_DATA]" at bounding box center [496, 252] width 288 height 33
click at [101, 380] on button "Filtrar" at bounding box center [88, 375] width 107 height 33
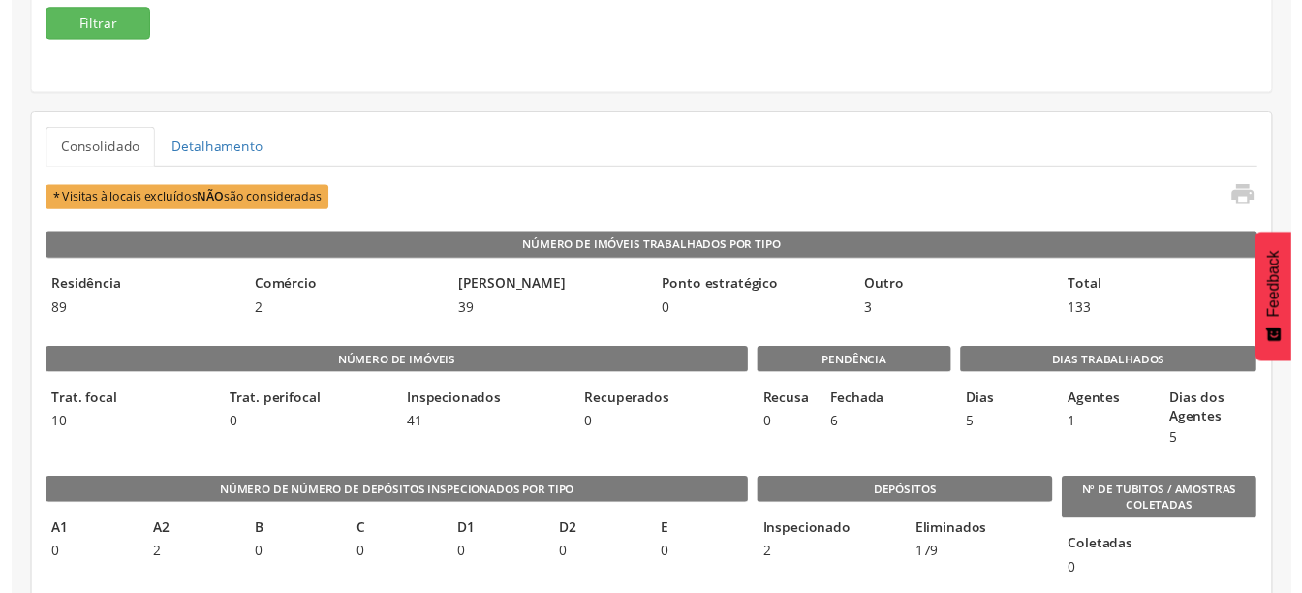
scroll to position [484, 0]
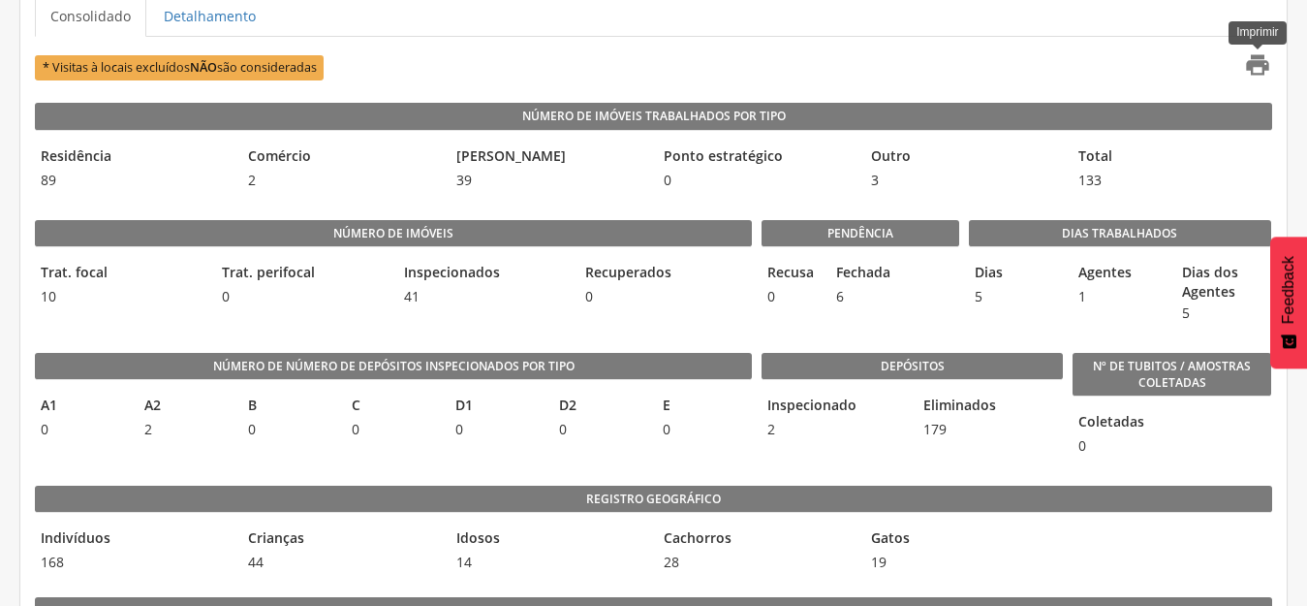
click at [1253, 62] on icon "" at bounding box center [1257, 64] width 27 height 27
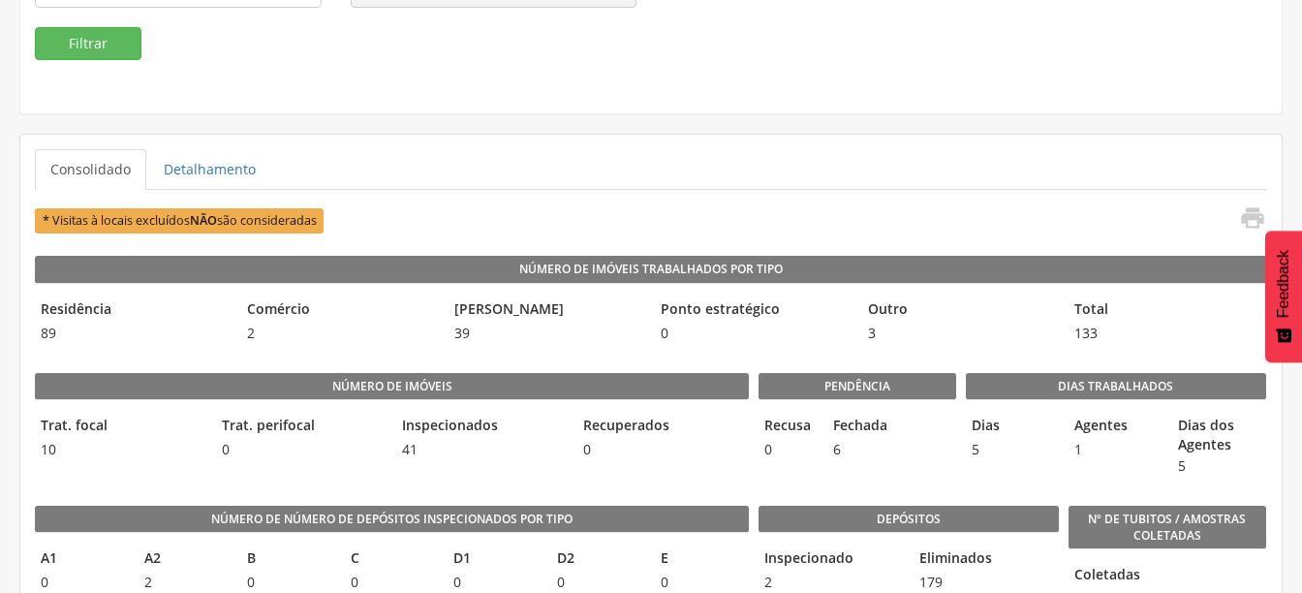
scroll to position [0, 0]
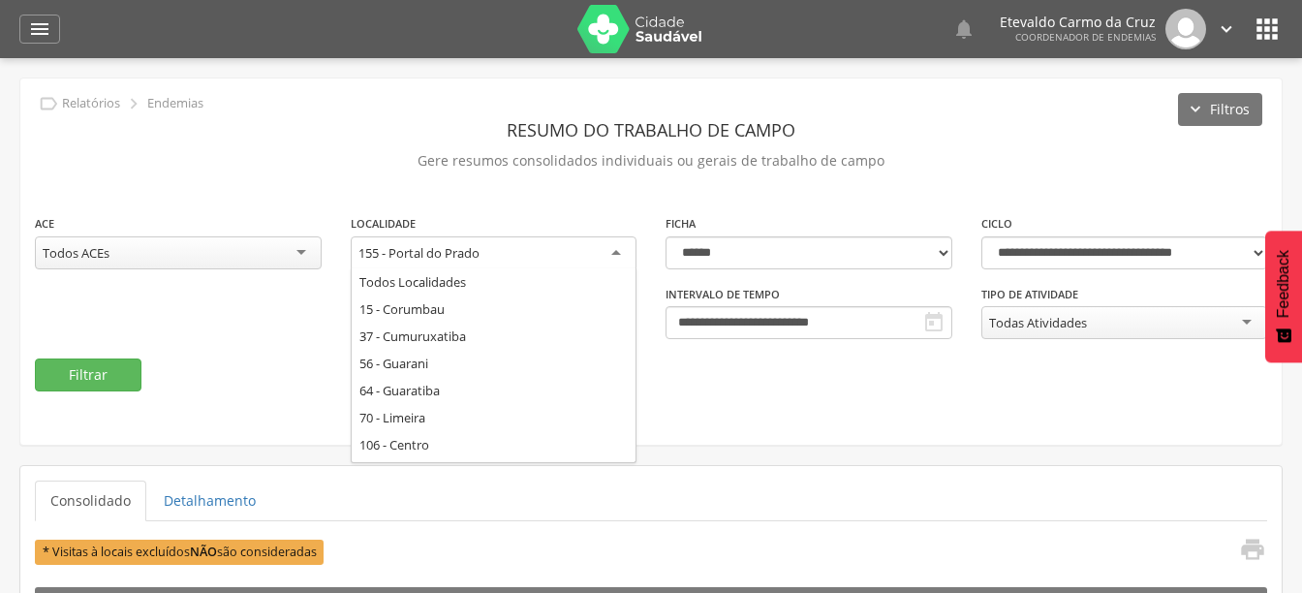
click at [622, 248] on div "155 - Portal do Prado" at bounding box center [494, 253] width 287 height 35
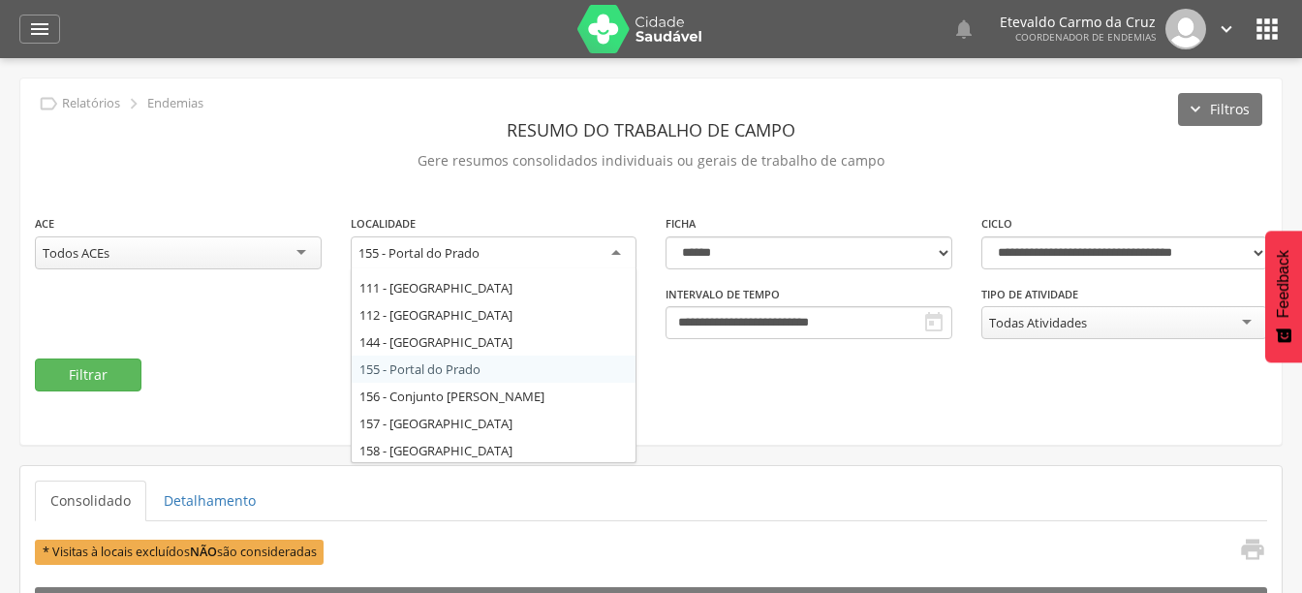
scroll to position [322, 0]
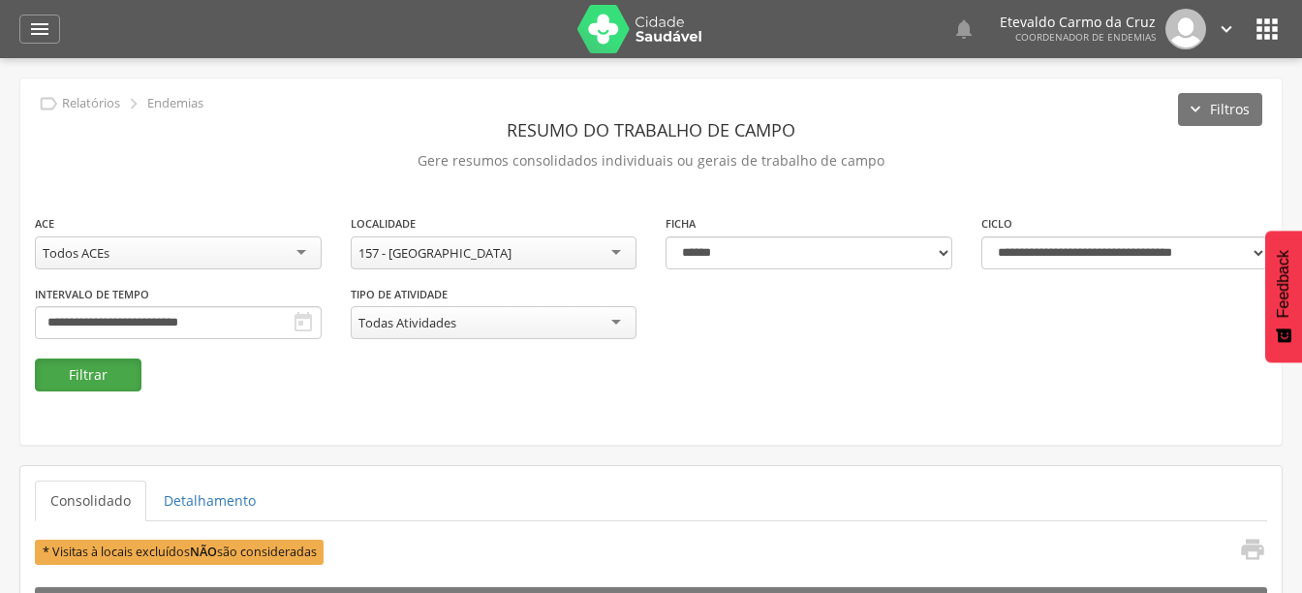
click at [72, 371] on button "Filtrar" at bounding box center [88, 375] width 107 height 33
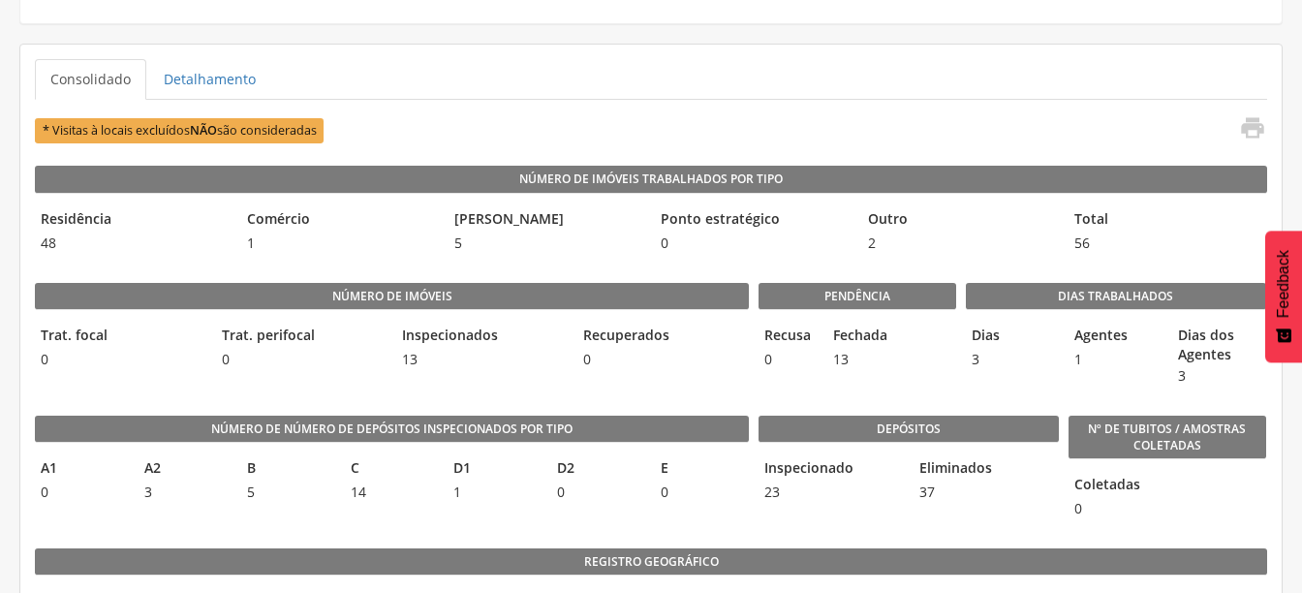
scroll to position [388, 0]
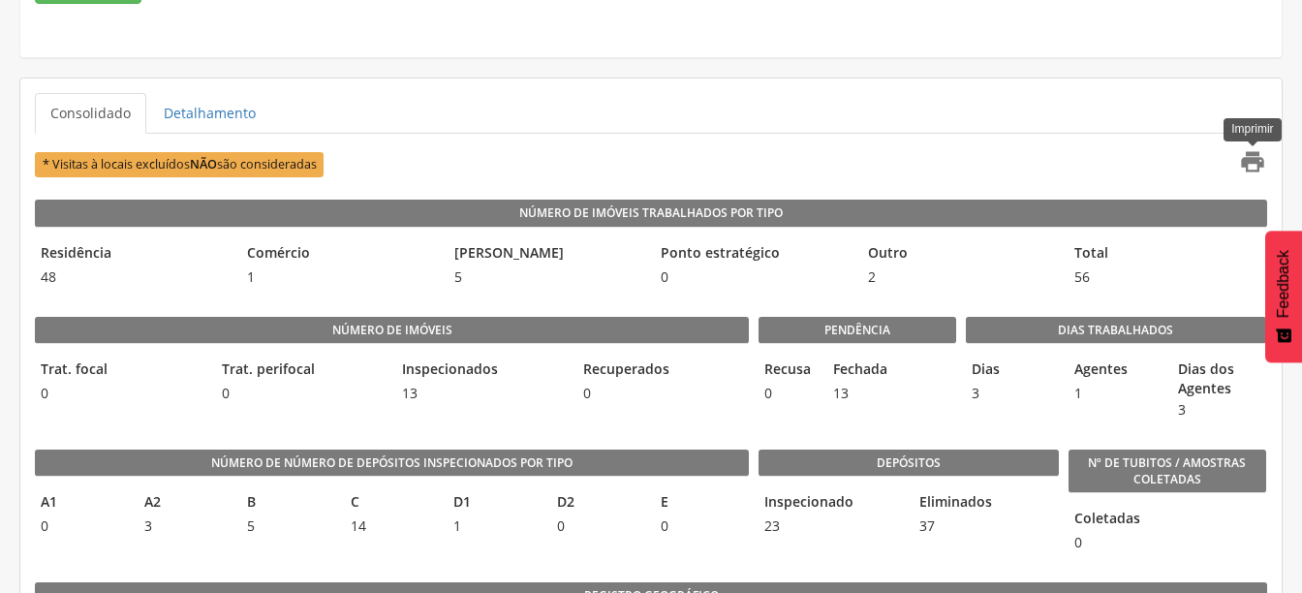
click at [1257, 164] on icon "" at bounding box center [1252, 161] width 27 height 27
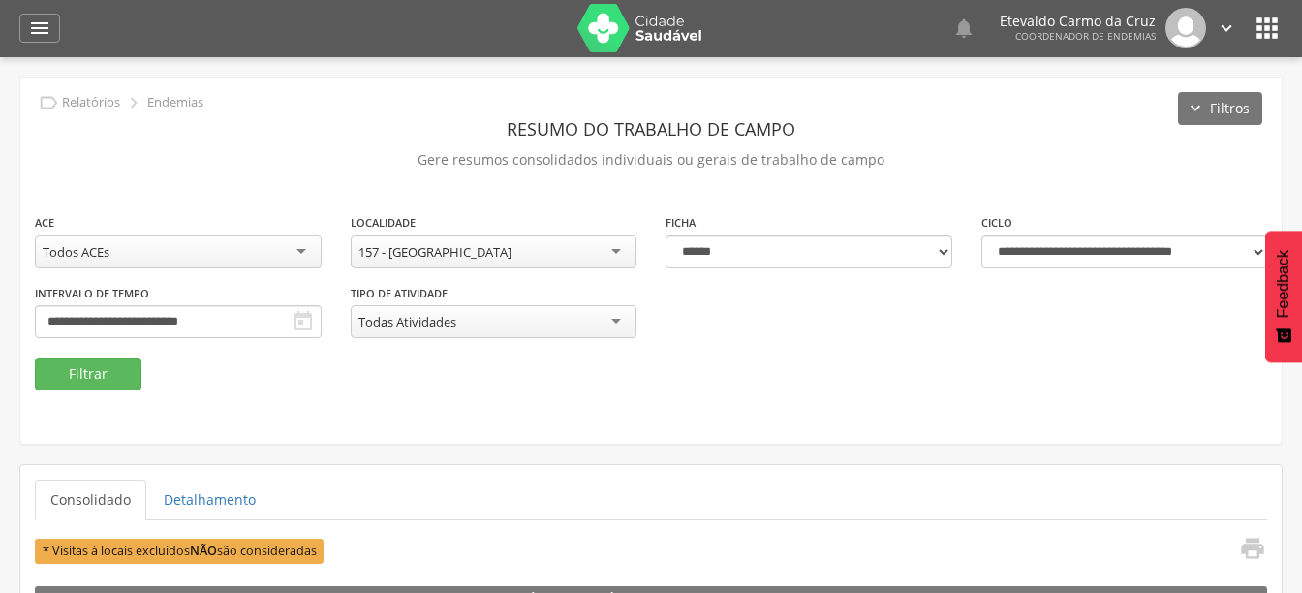
scroll to position [0, 0]
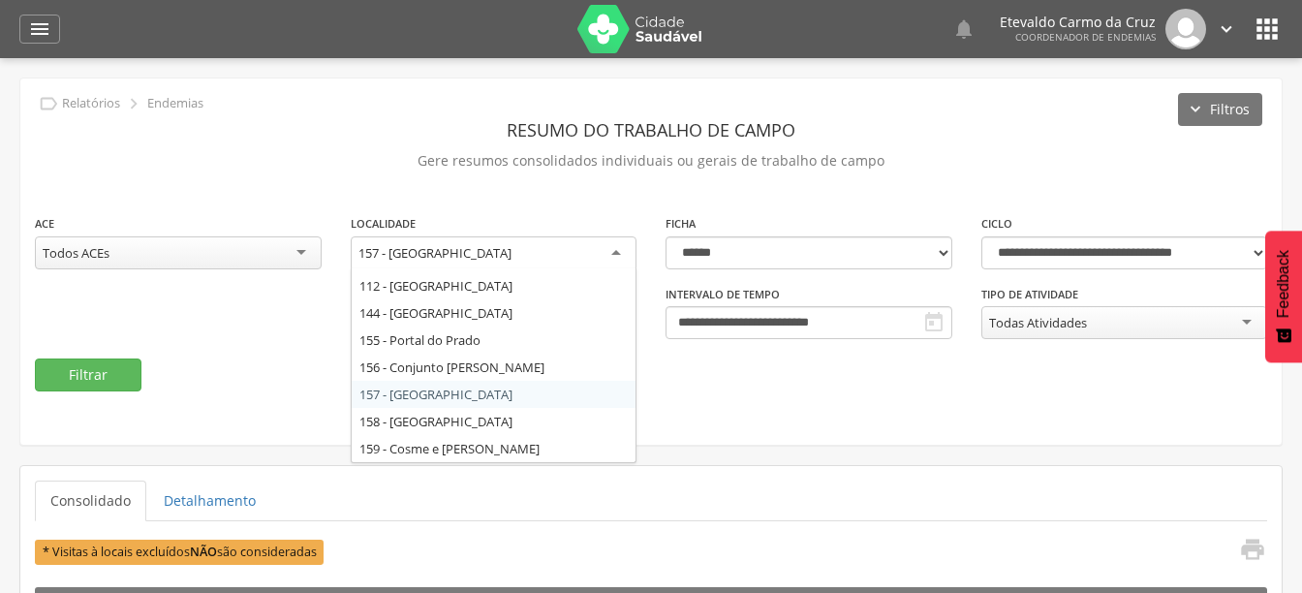
click at [613, 256] on div "157 - [GEOGRAPHIC_DATA]" at bounding box center [494, 253] width 287 height 35
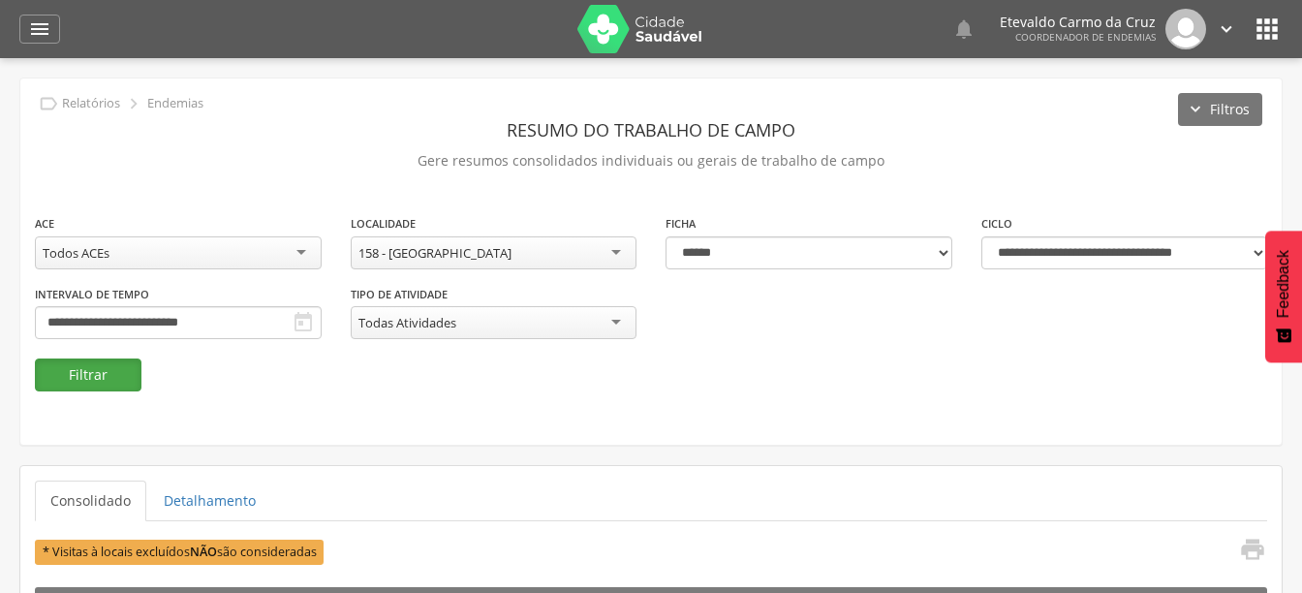
click at [74, 366] on button "Filtrar" at bounding box center [88, 375] width 107 height 33
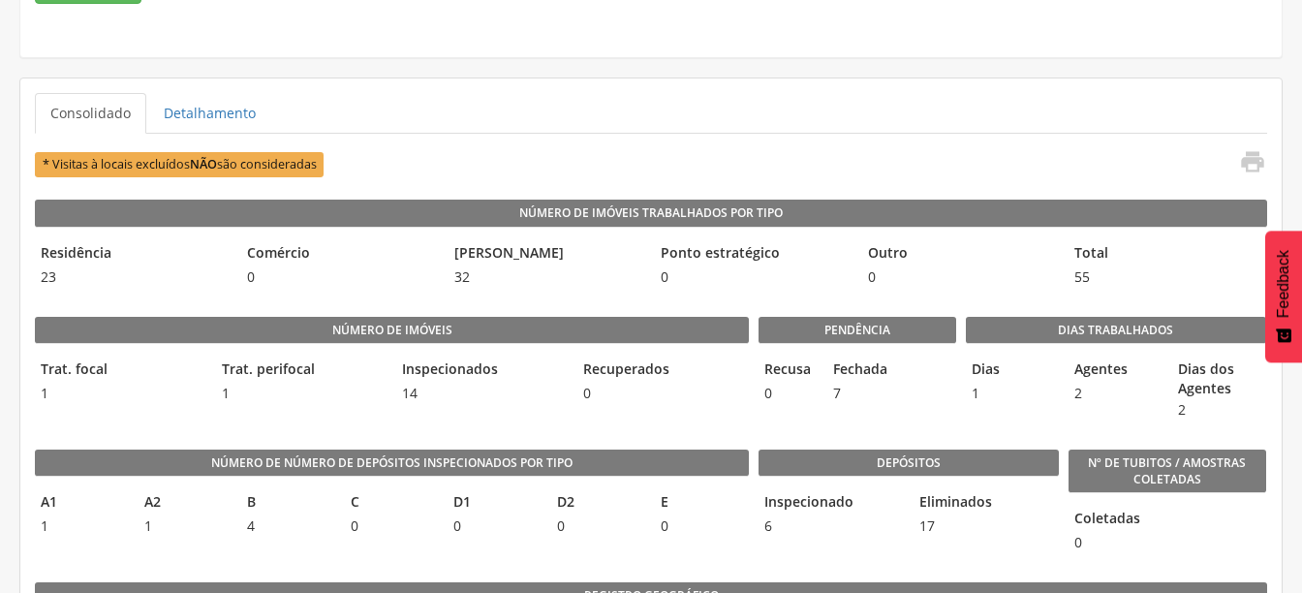
scroll to position [484, 0]
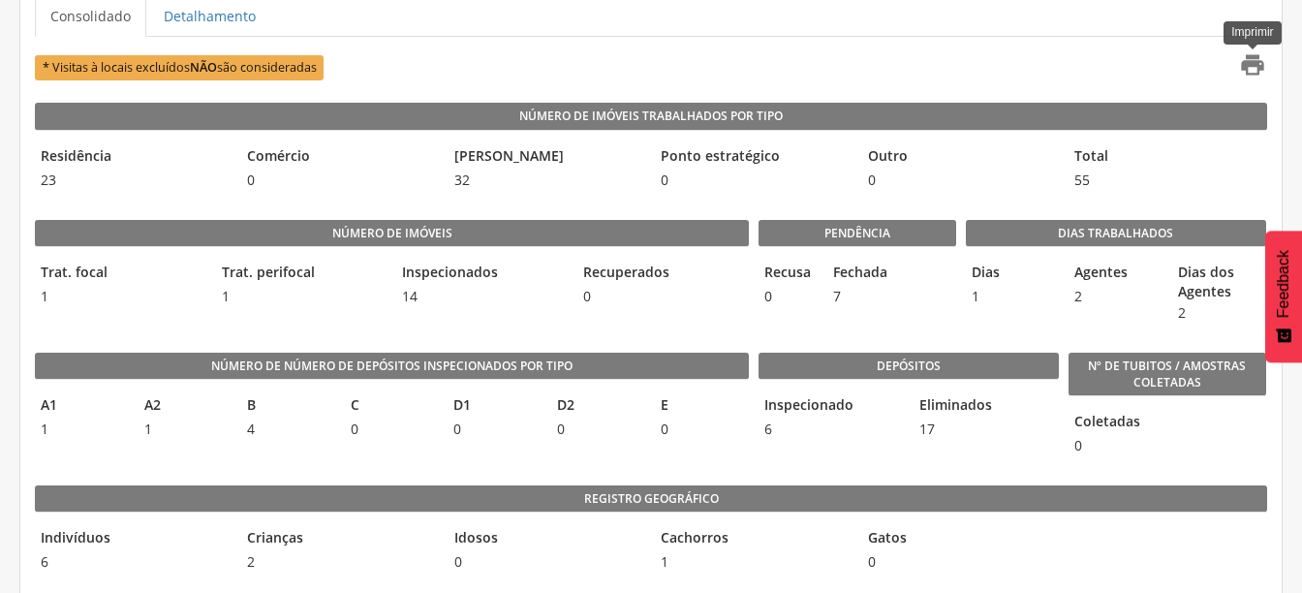
click at [1252, 67] on icon "" at bounding box center [1252, 64] width 27 height 27
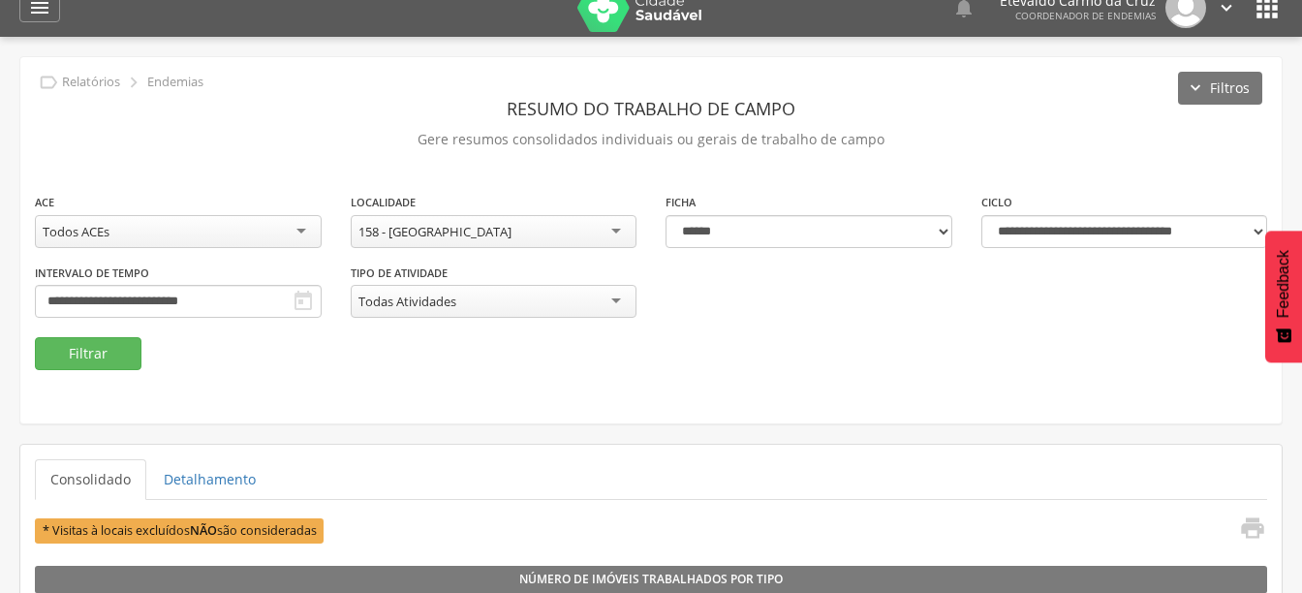
scroll to position [0, 0]
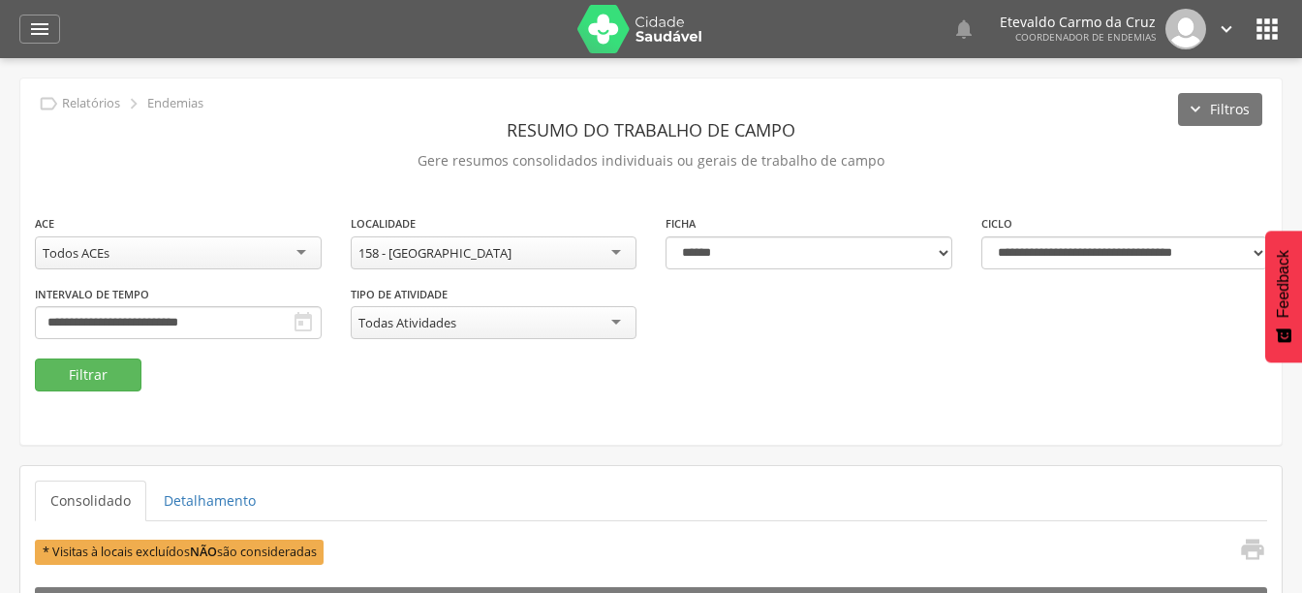
click at [606, 245] on div "158 - [GEOGRAPHIC_DATA]" at bounding box center [494, 252] width 287 height 33
click at [86, 371] on button "Filtrar" at bounding box center [88, 375] width 107 height 33
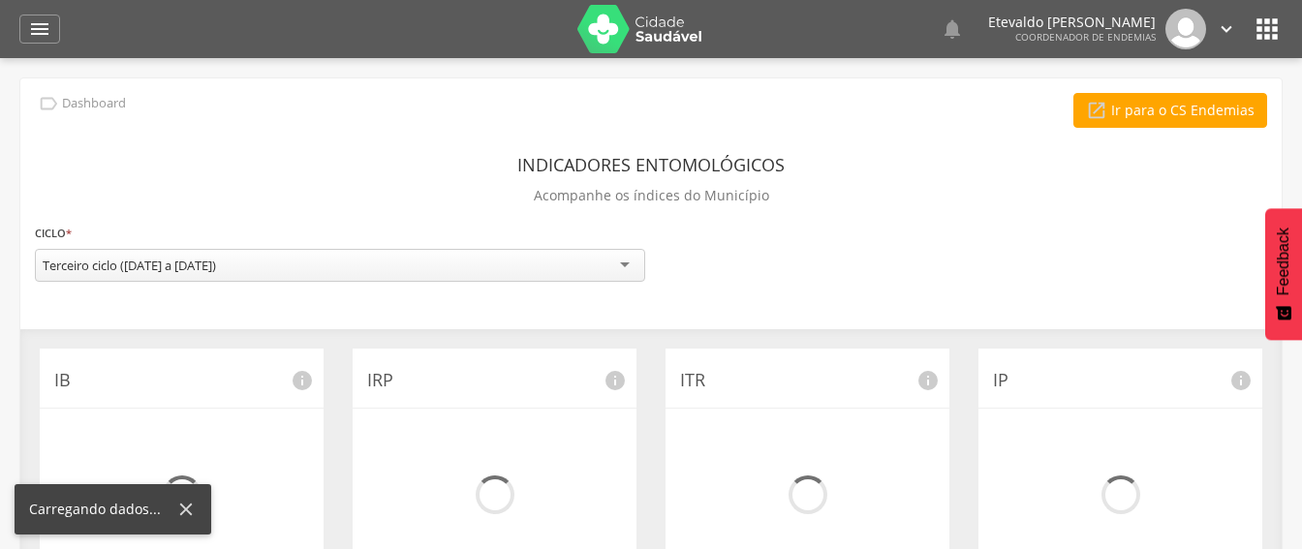
click at [43, 16] on div "" at bounding box center [39, 29] width 41 height 29
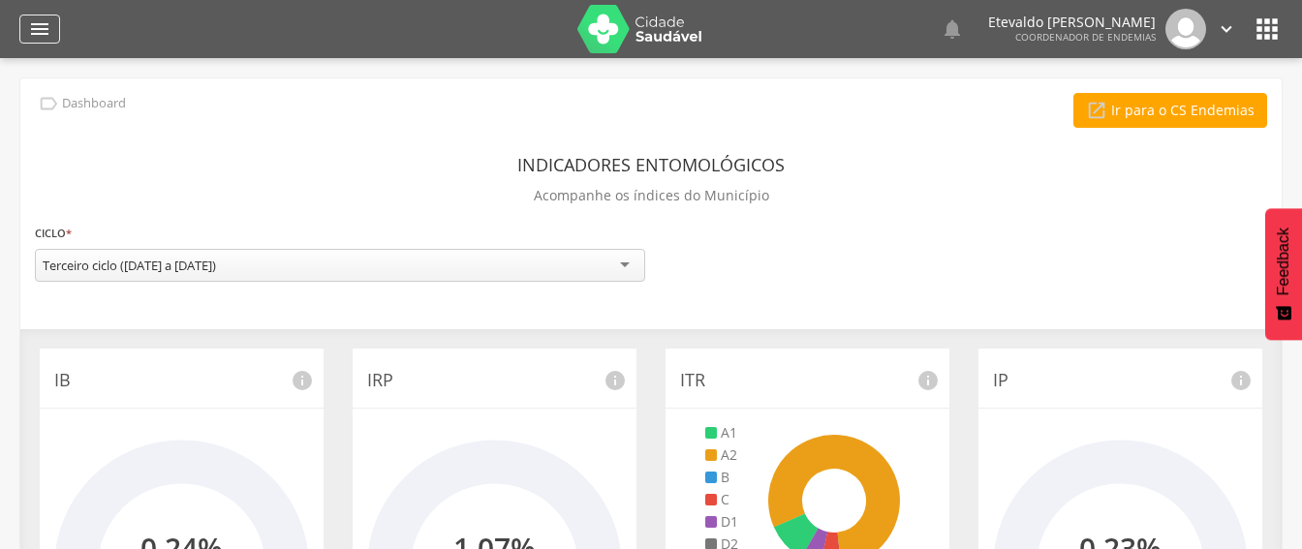
click at [41, 30] on icon "" at bounding box center [39, 28] width 23 height 23
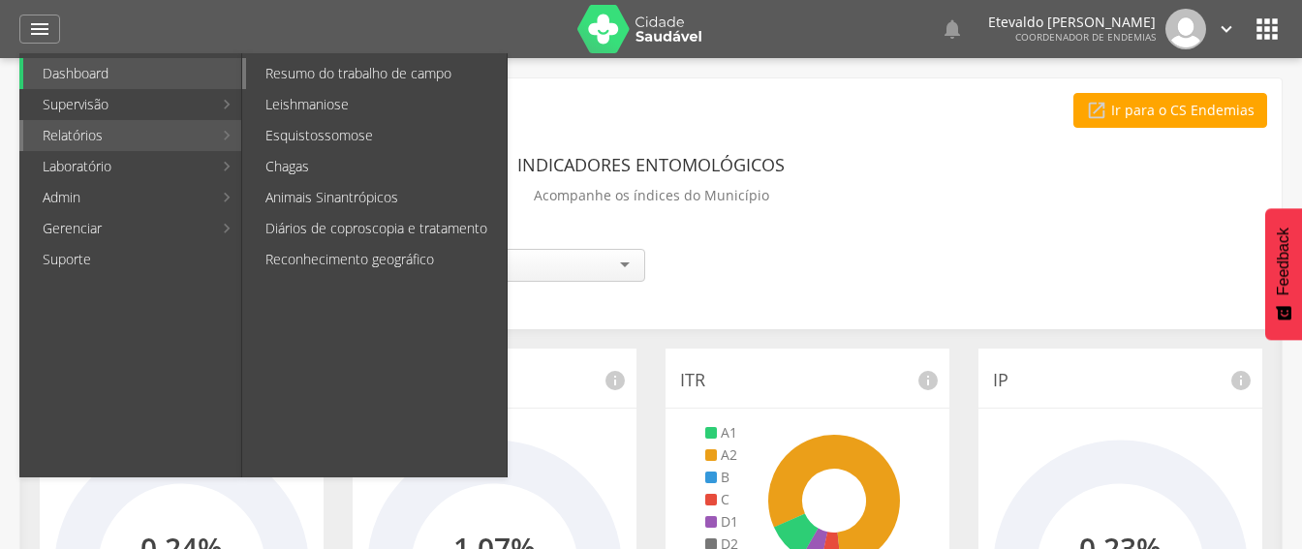
click at [353, 79] on link "Resumo do trabalho de campo" at bounding box center [376, 73] width 261 height 31
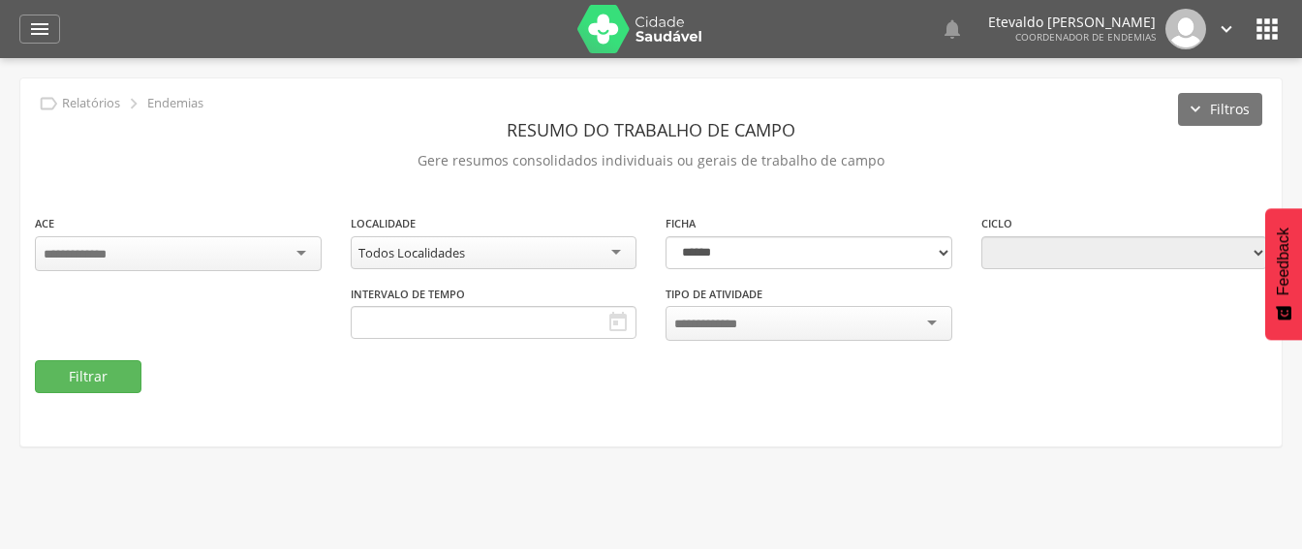
type input "**********"
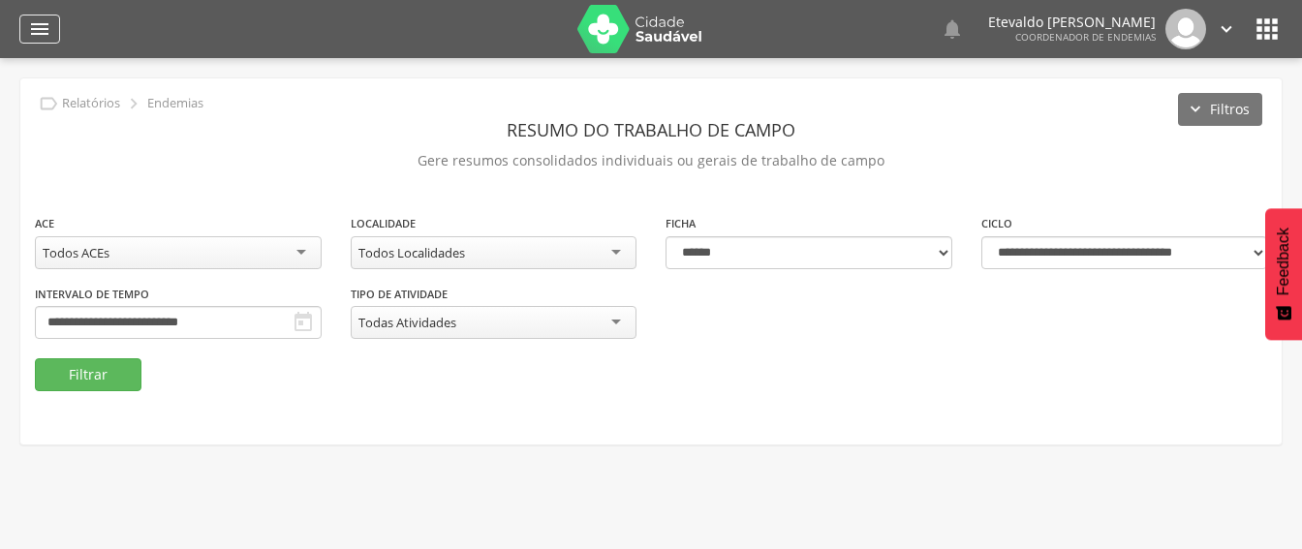
click at [39, 16] on div "" at bounding box center [39, 29] width 41 height 29
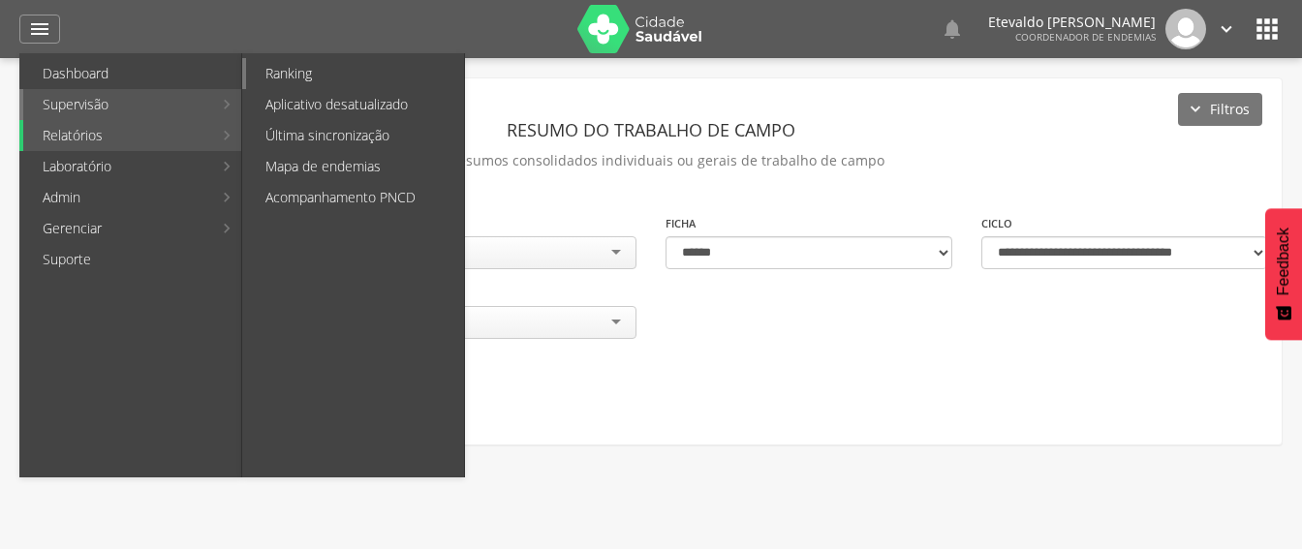
click at [391, 78] on link "Ranking" at bounding box center [355, 73] width 218 height 31
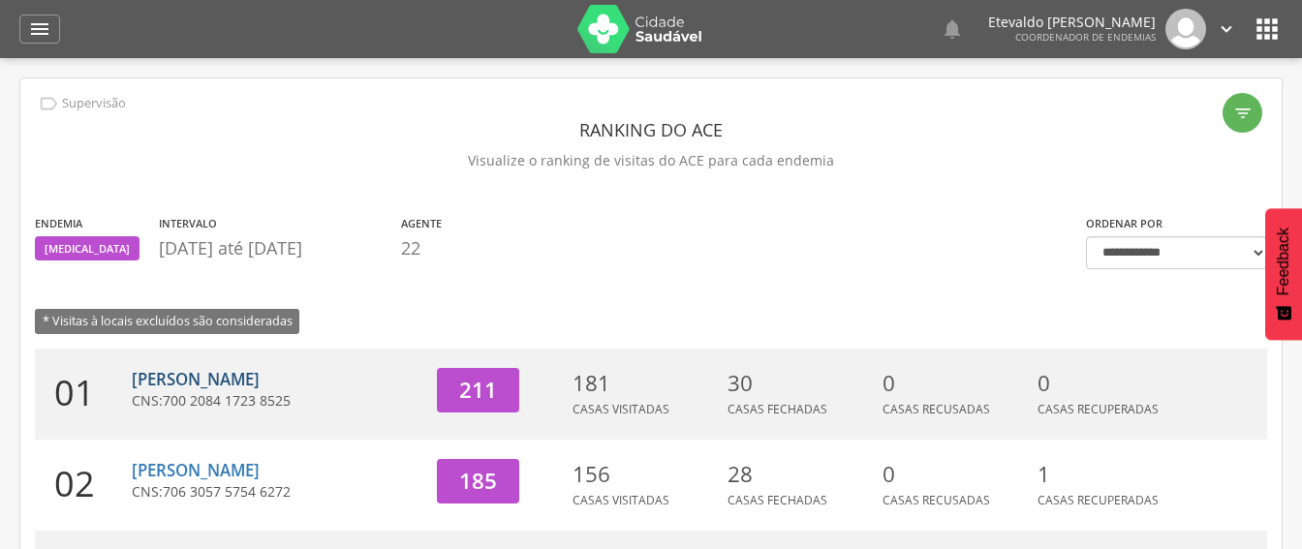
click at [220, 379] on link "[PERSON_NAME]" at bounding box center [196, 379] width 128 height 22
type input "**********"
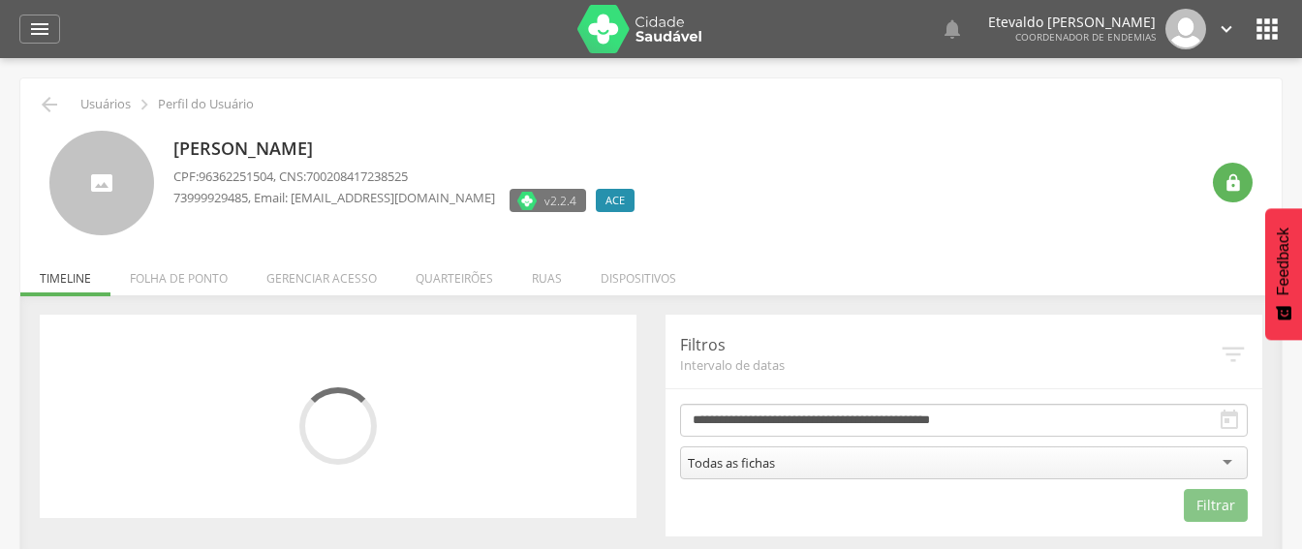
click at [57, 285] on ul "Início Produtividade Timeline Folha de ponto Remapeamento Gerenciar acesso Quar…" at bounding box center [651, 278] width 1262 height 16
click at [451, 282] on li "Quarteirões" at bounding box center [454, 274] width 116 height 46
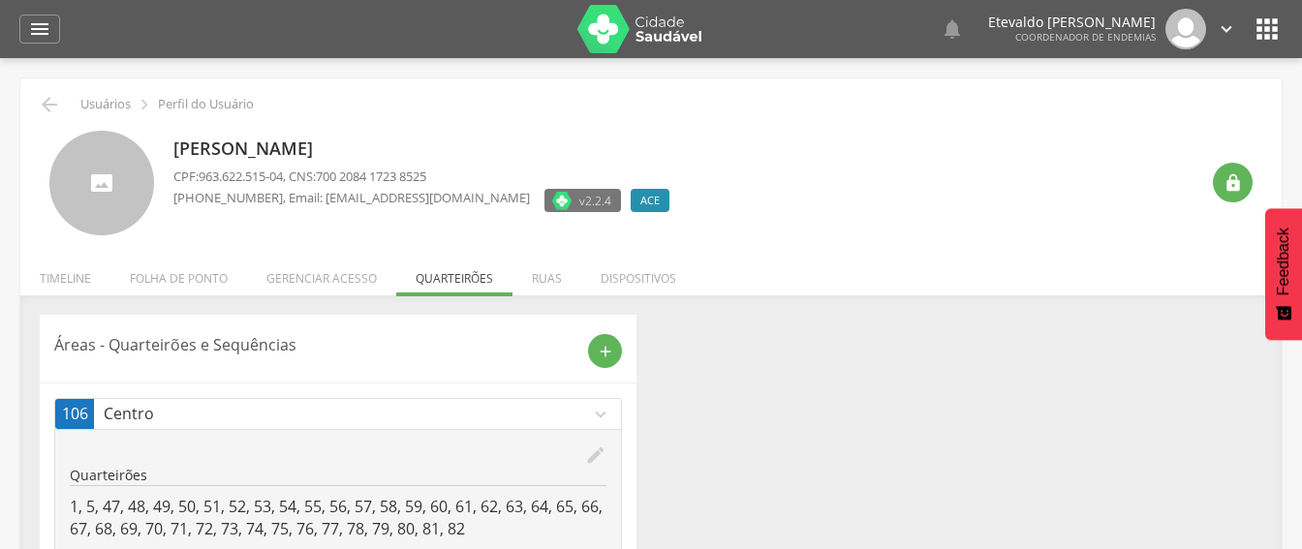
scroll to position [80, 0]
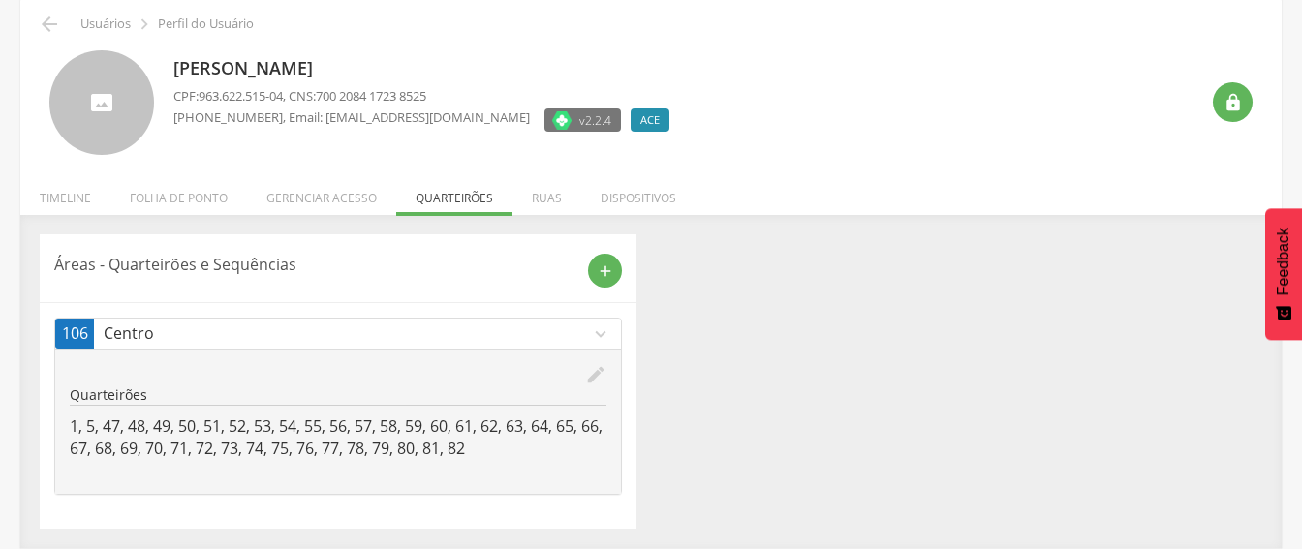
click at [61, 21] on div " Usuários  Perfil do Usuário" at bounding box center [651, 24] width 1233 height 23
click at [63, 196] on li "Timeline" at bounding box center [65, 194] width 90 height 46
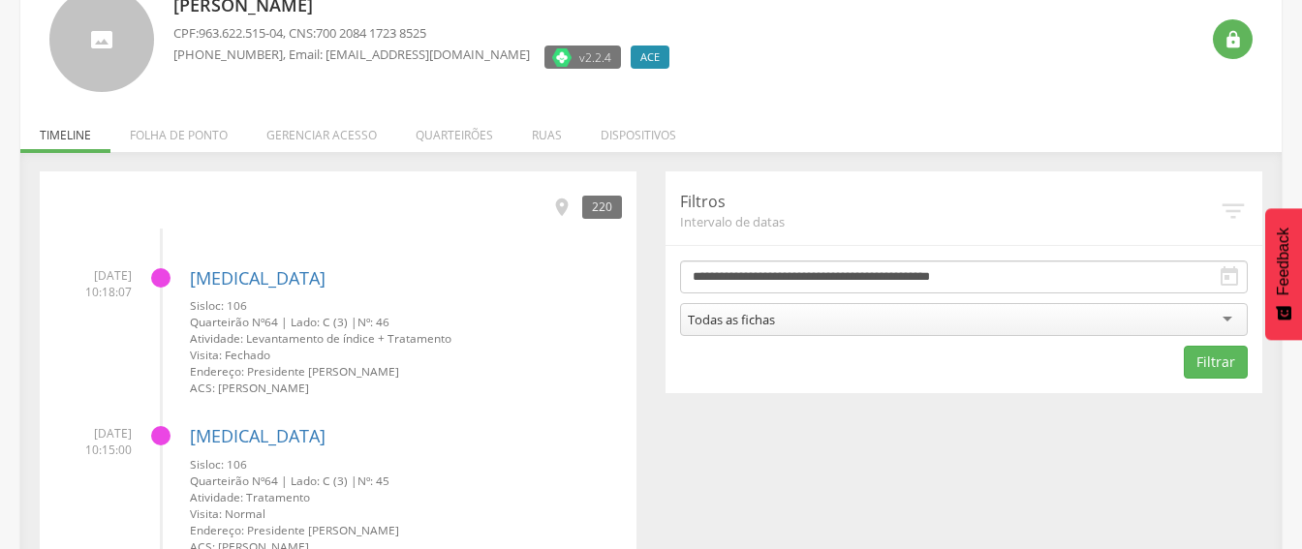
scroll to position [177, 0]
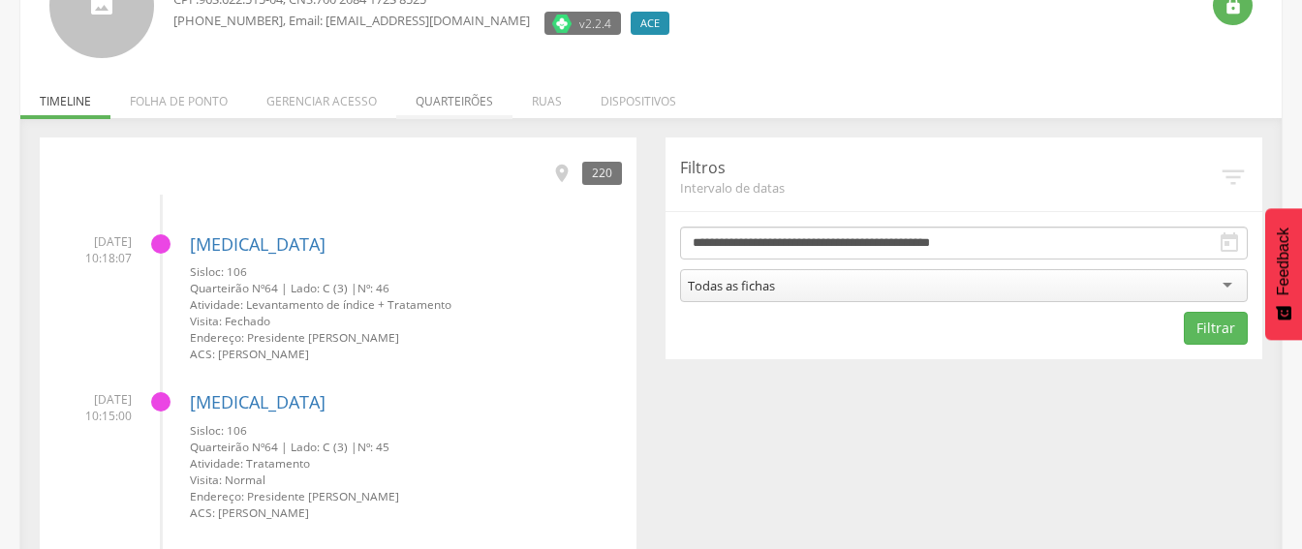
click at [463, 98] on li "Quarteirões" at bounding box center [454, 97] width 116 height 46
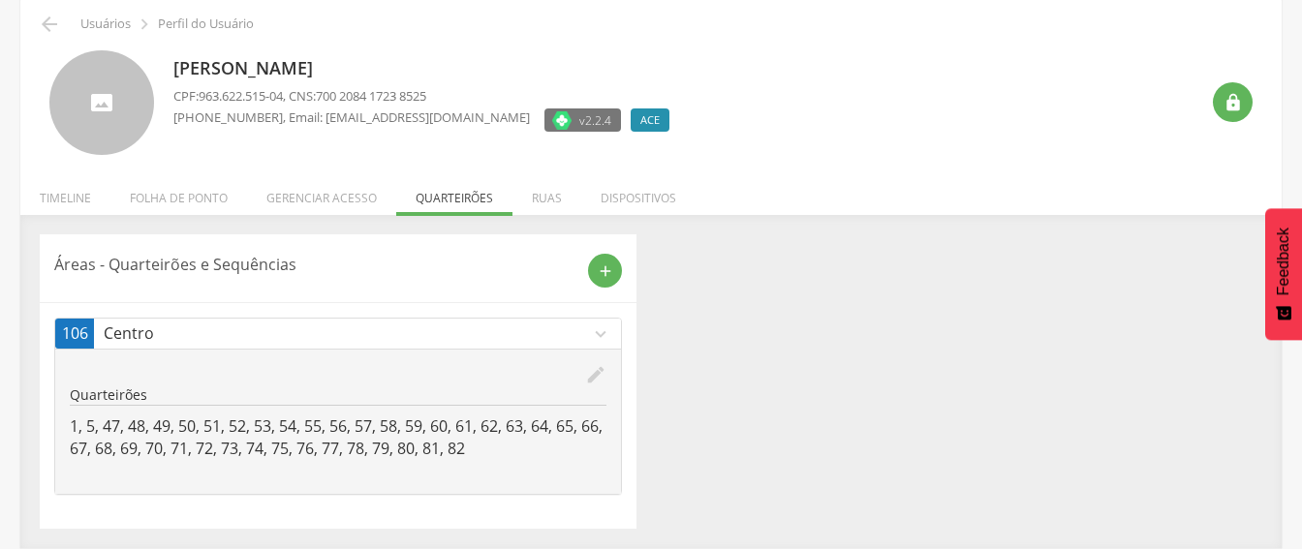
scroll to position [80, 0]
click at [41, 21] on icon "" at bounding box center [49, 24] width 23 height 23
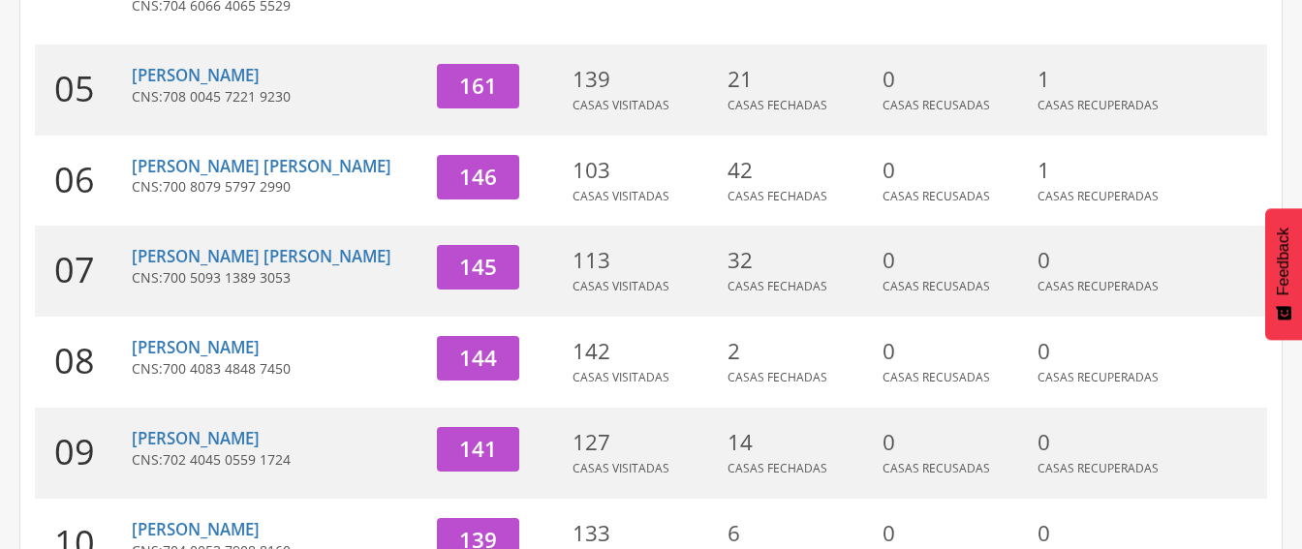
scroll to position [775, 0]
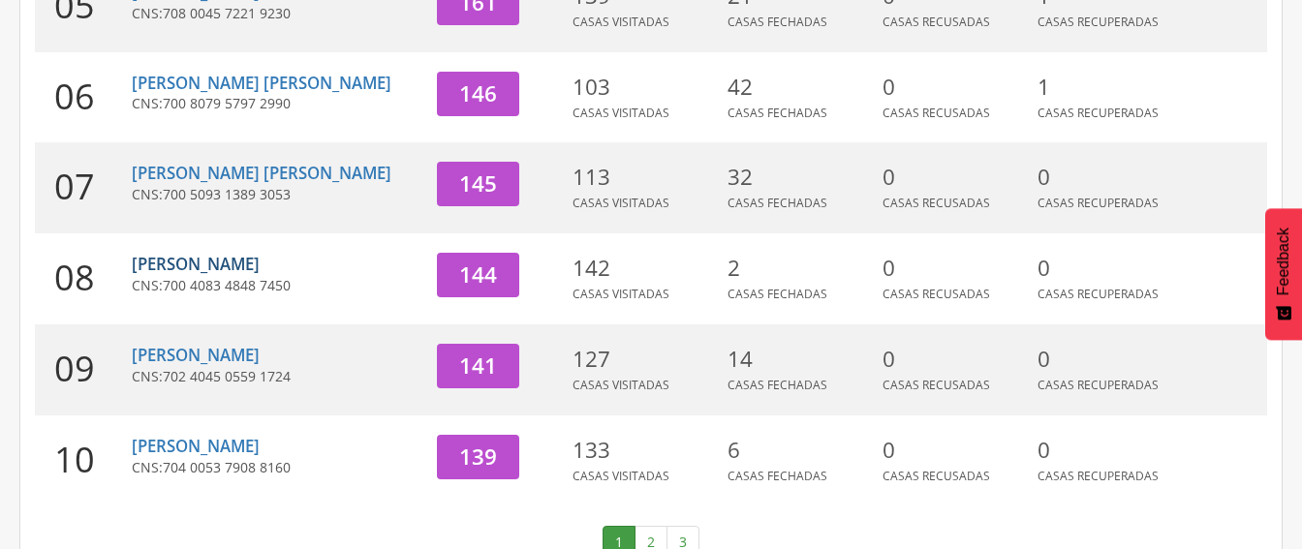
click at [188, 253] on link "[PERSON_NAME]" at bounding box center [196, 264] width 128 height 22
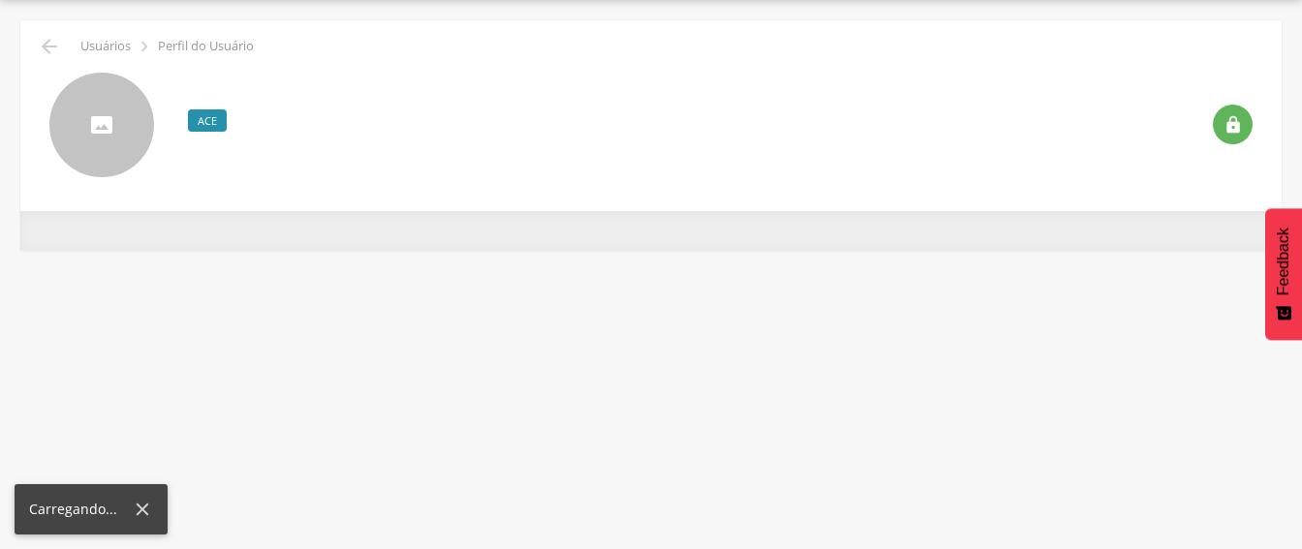
scroll to position [58, 0]
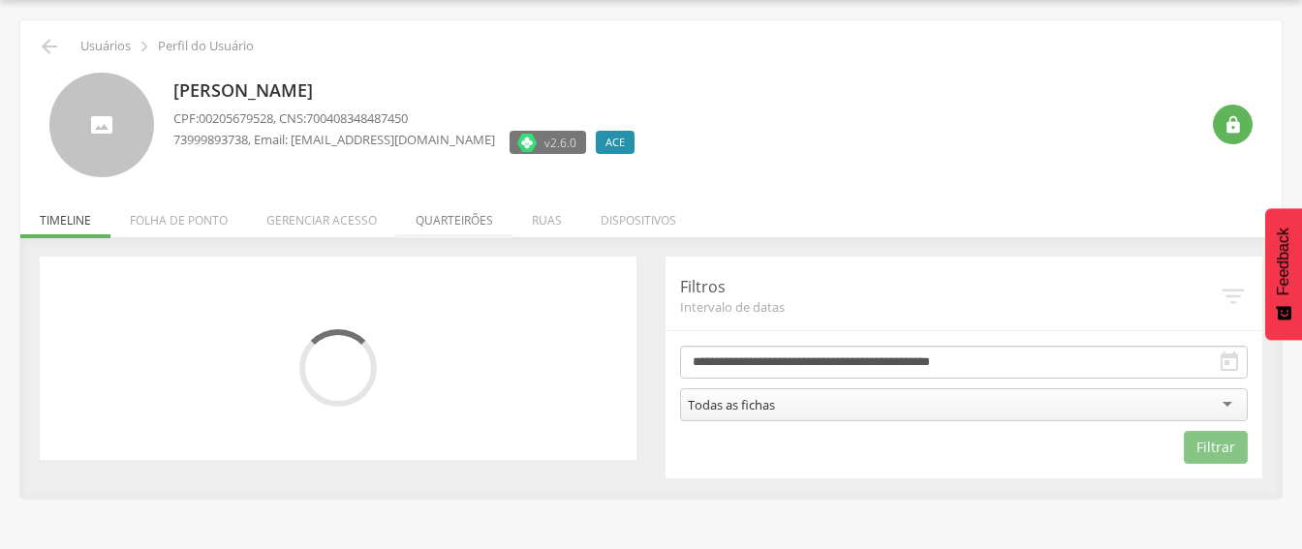
click at [453, 219] on li "Quarteirões" at bounding box center [454, 216] width 116 height 46
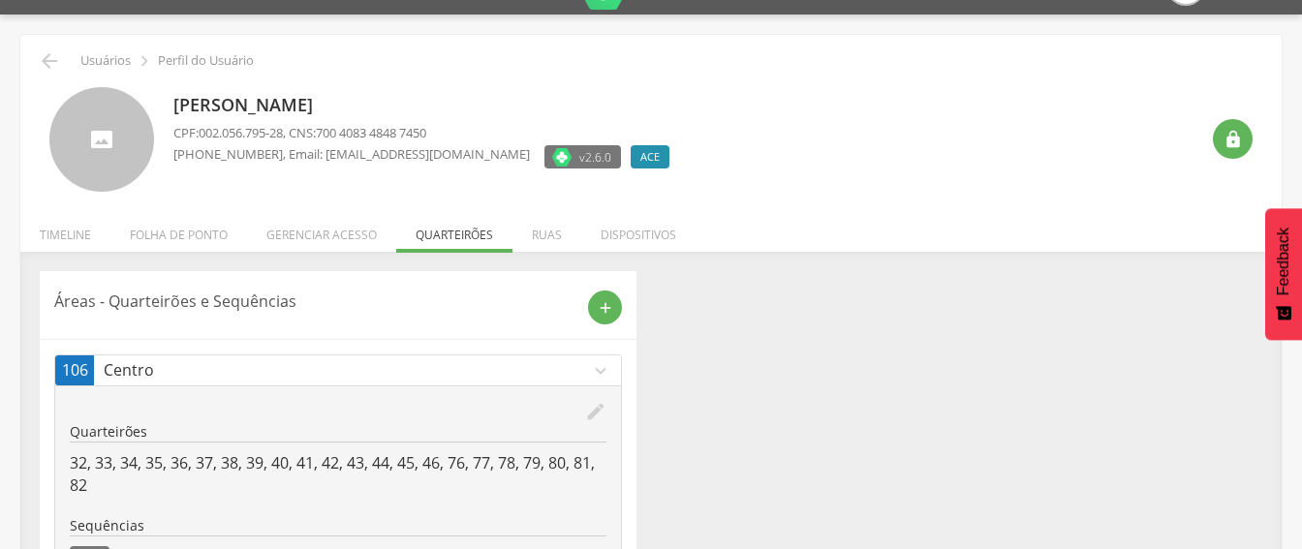
scroll to position [0, 0]
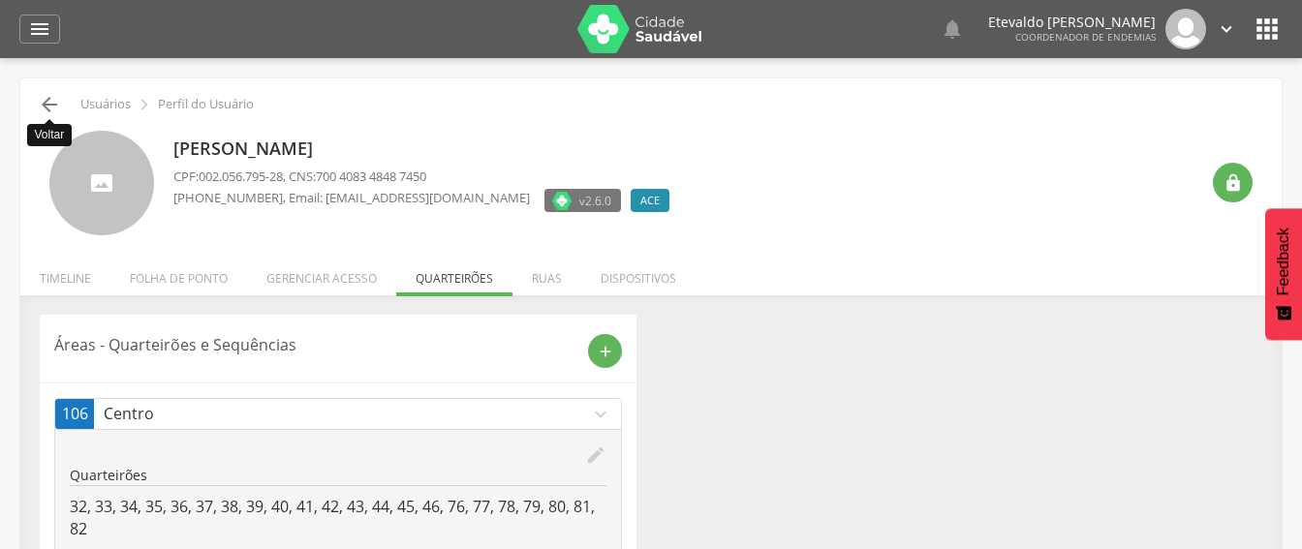
click at [43, 101] on icon "" at bounding box center [49, 104] width 23 height 23
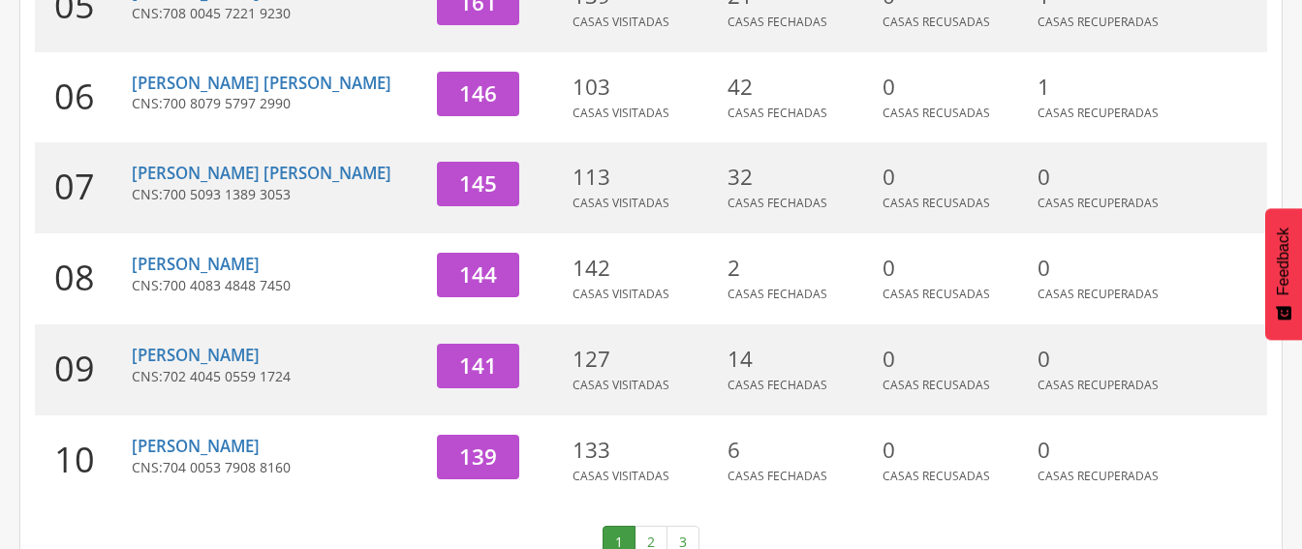
scroll to position [796, 0]
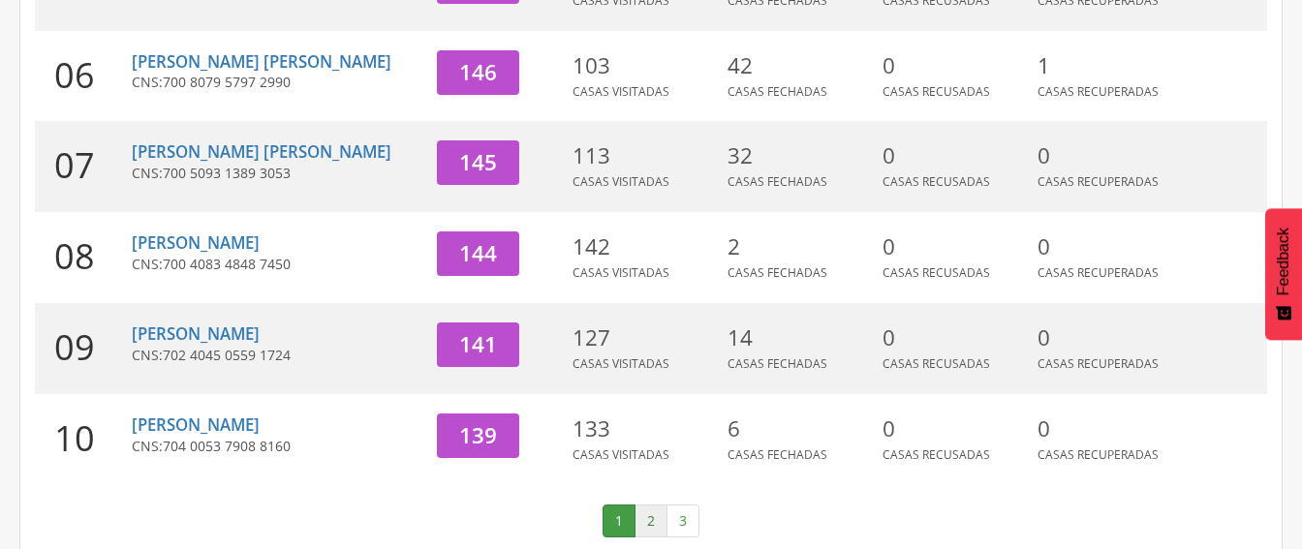
click at [658, 505] on link "2" at bounding box center [651, 521] width 33 height 33
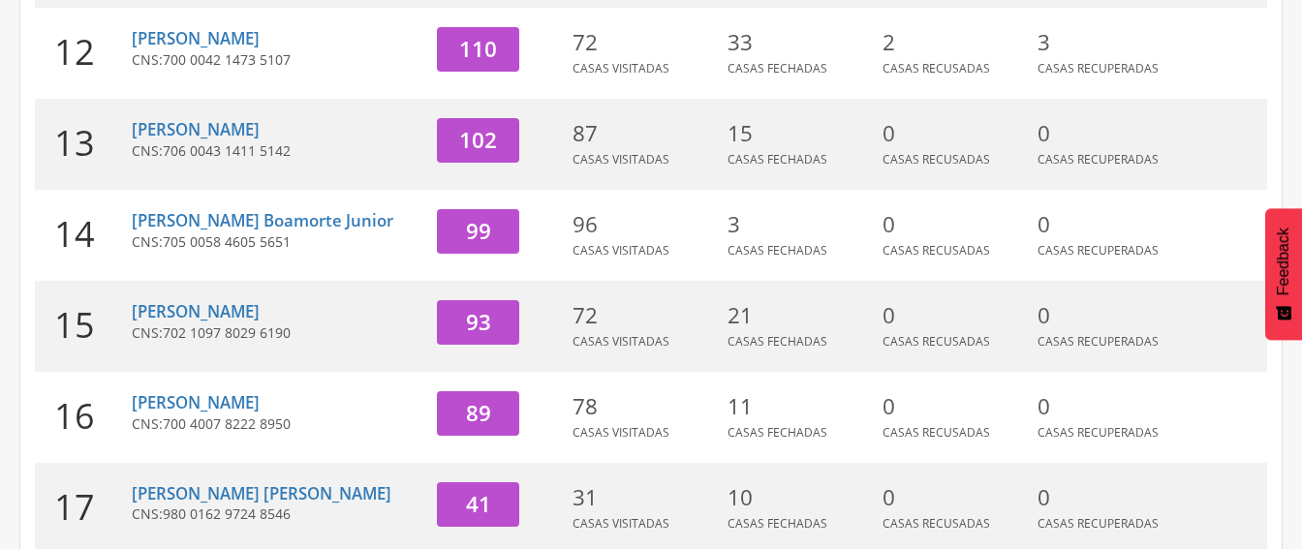
scroll to position [312, 0]
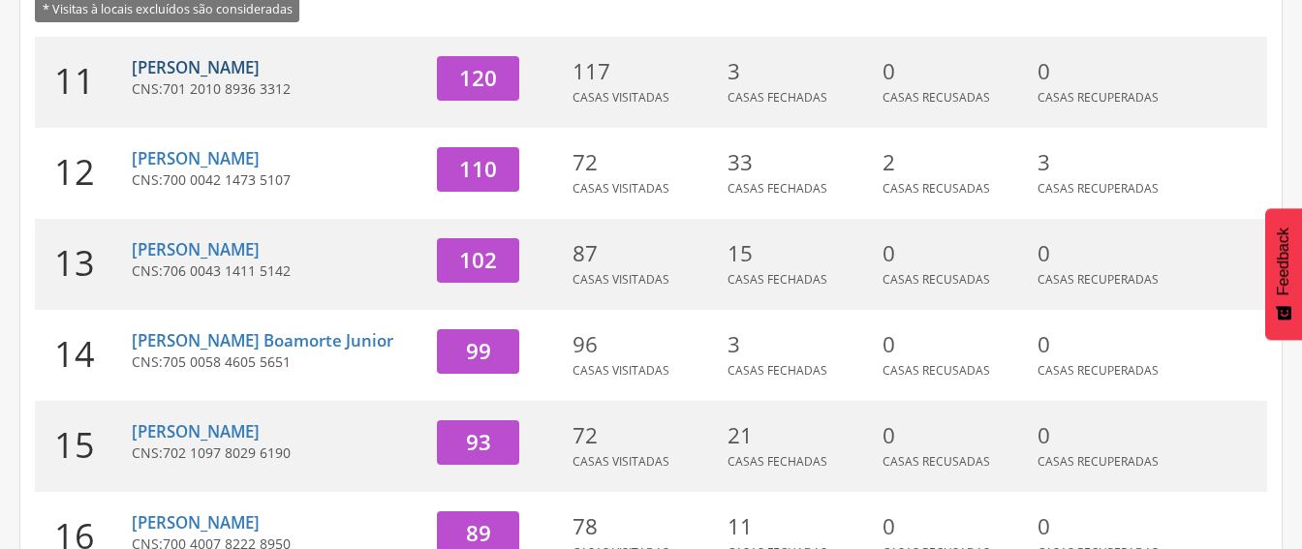
click at [194, 64] on link "[PERSON_NAME]" at bounding box center [196, 67] width 128 height 22
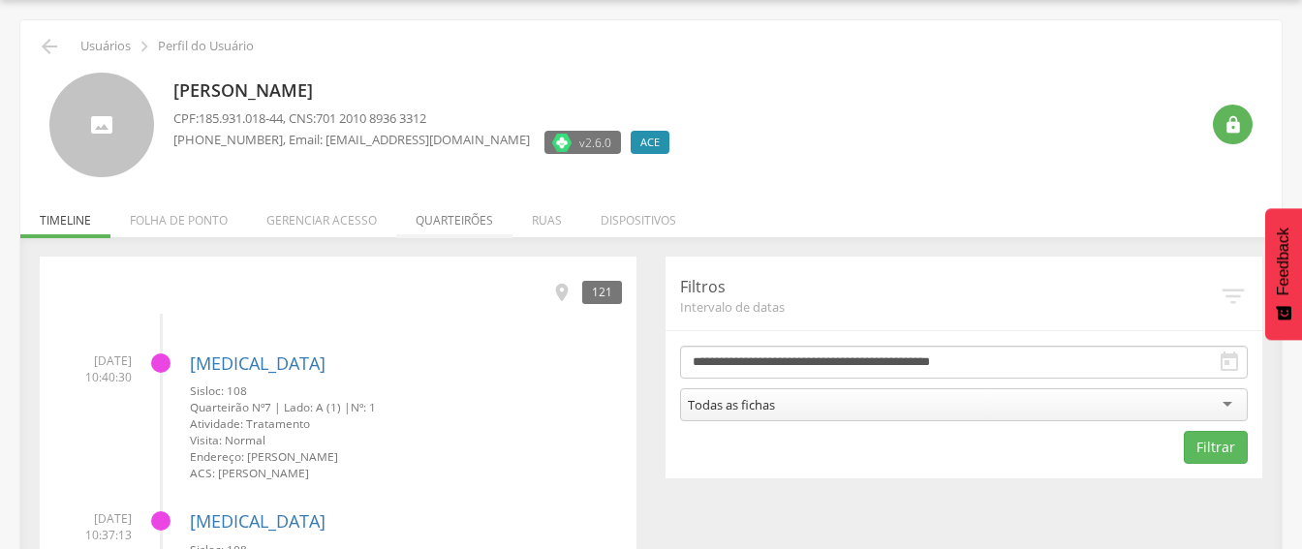
click at [433, 219] on li "Quarteirões" at bounding box center [454, 216] width 116 height 46
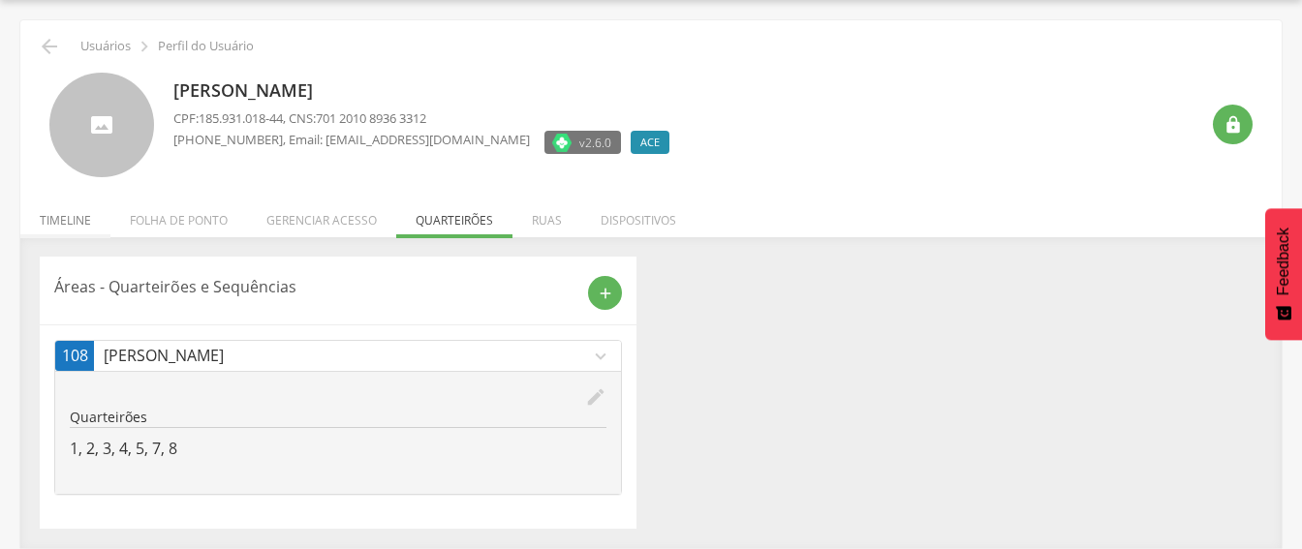
click at [68, 220] on li "Timeline" at bounding box center [65, 216] width 90 height 46
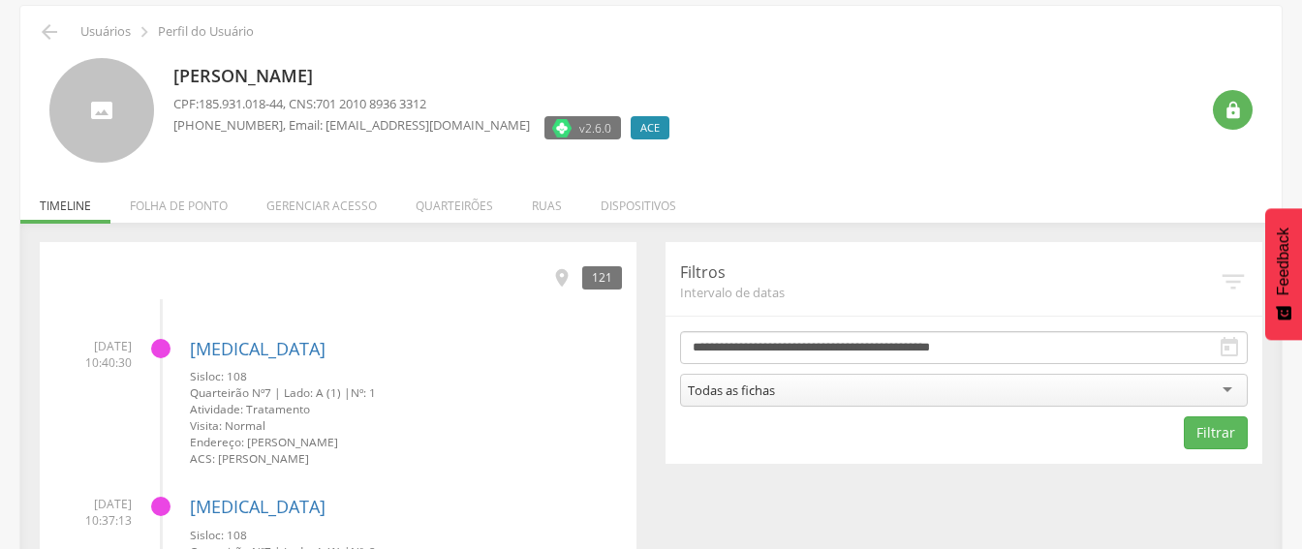
scroll to position [0, 0]
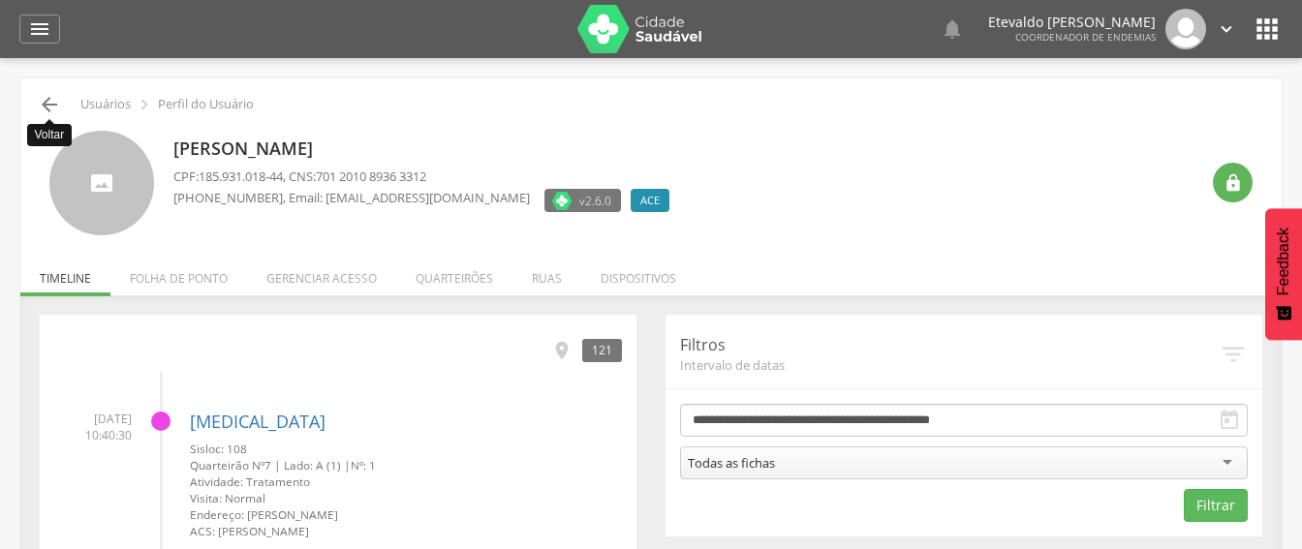
click at [40, 102] on icon "" at bounding box center [49, 104] width 23 height 23
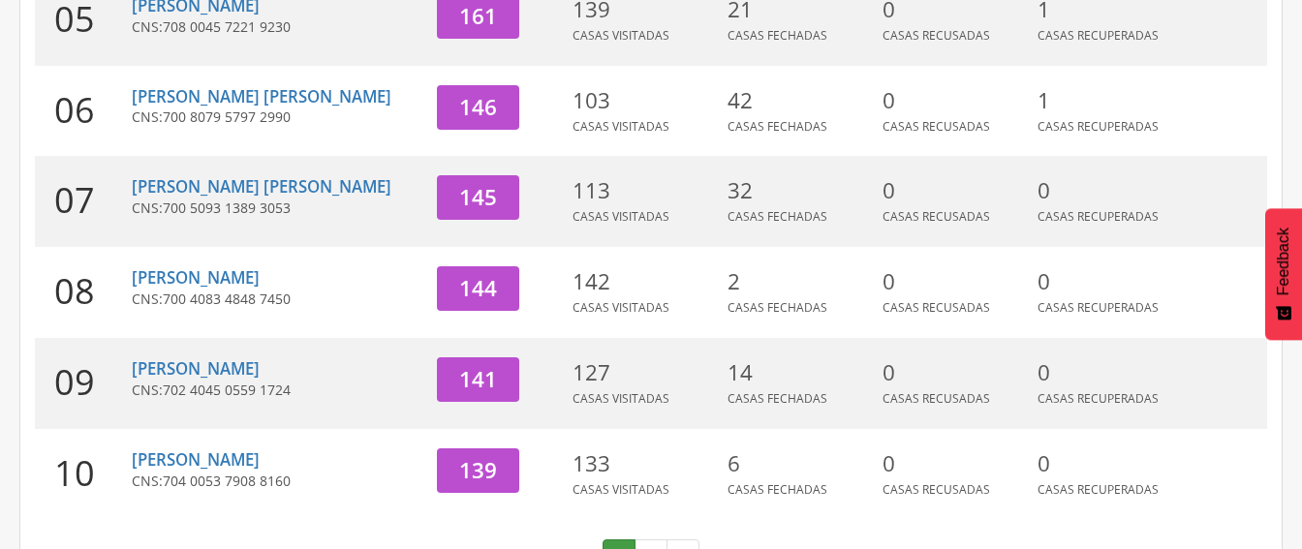
scroll to position [796, 0]
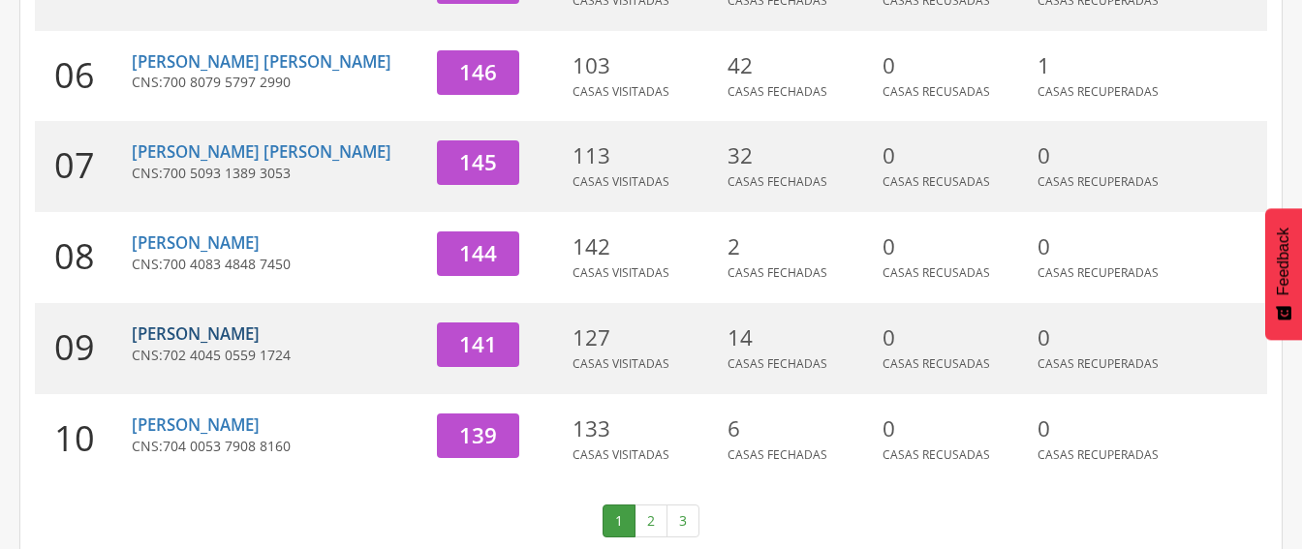
click at [184, 323] on link "[PERSON_NAME]" at bounding box center [196, 334] width 128 height 22
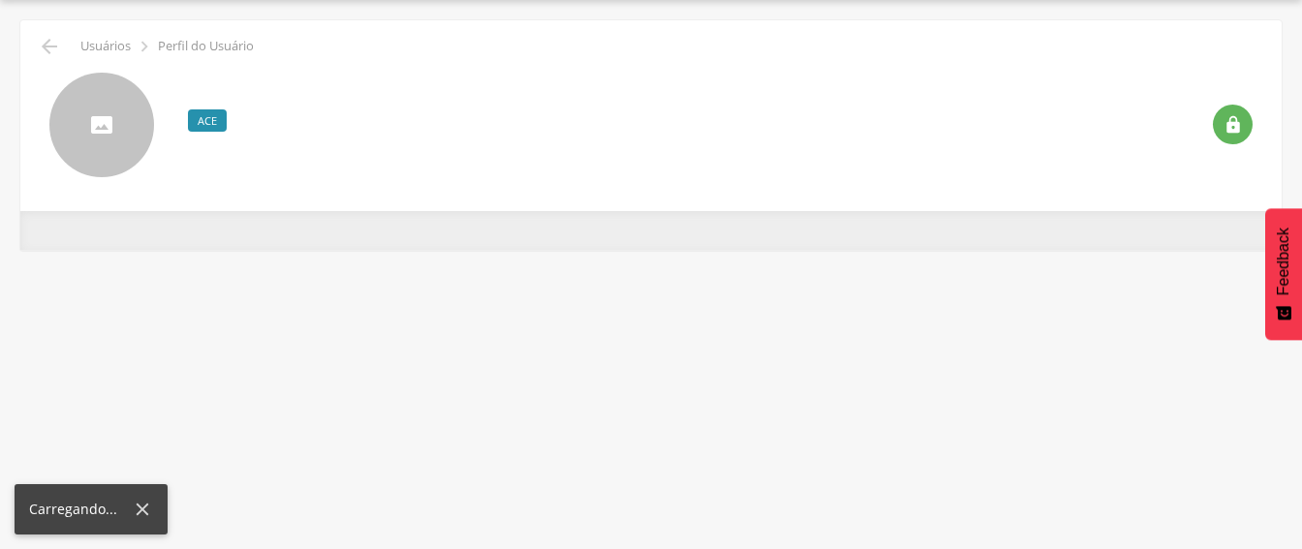
scroll to position [58, 0]
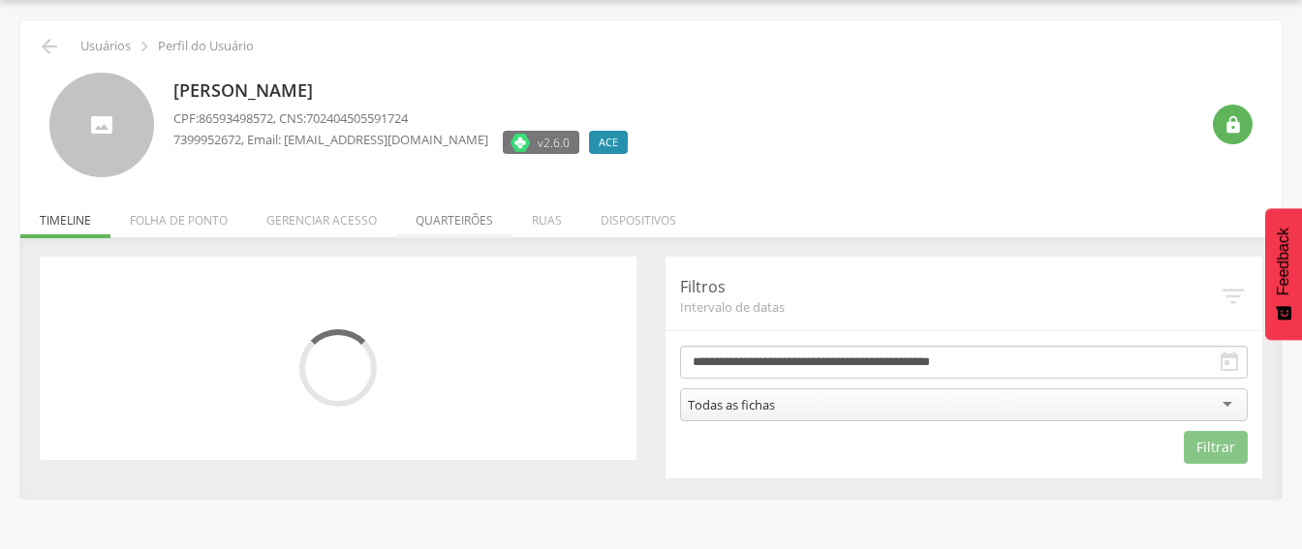
click at [462, 221] on li "Quarteirões" at bounding box center [454, 216] width 116 height 46
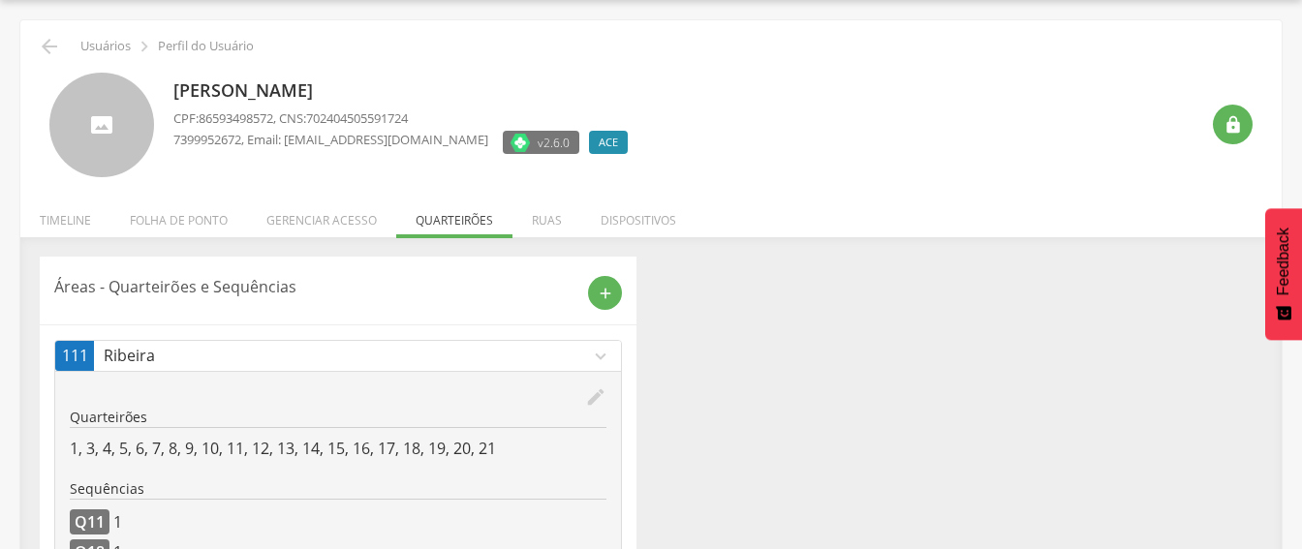
scroll to position [155, 0]
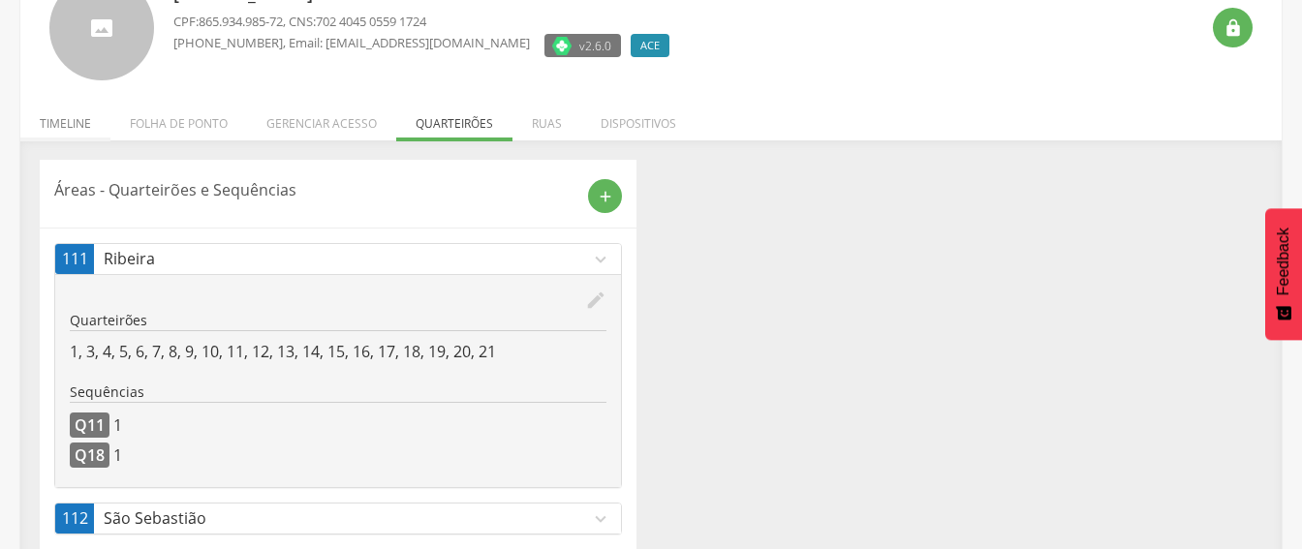
click at [69, 117] on li "Timeline" at bounding box center [65, 119] width 90 height 46
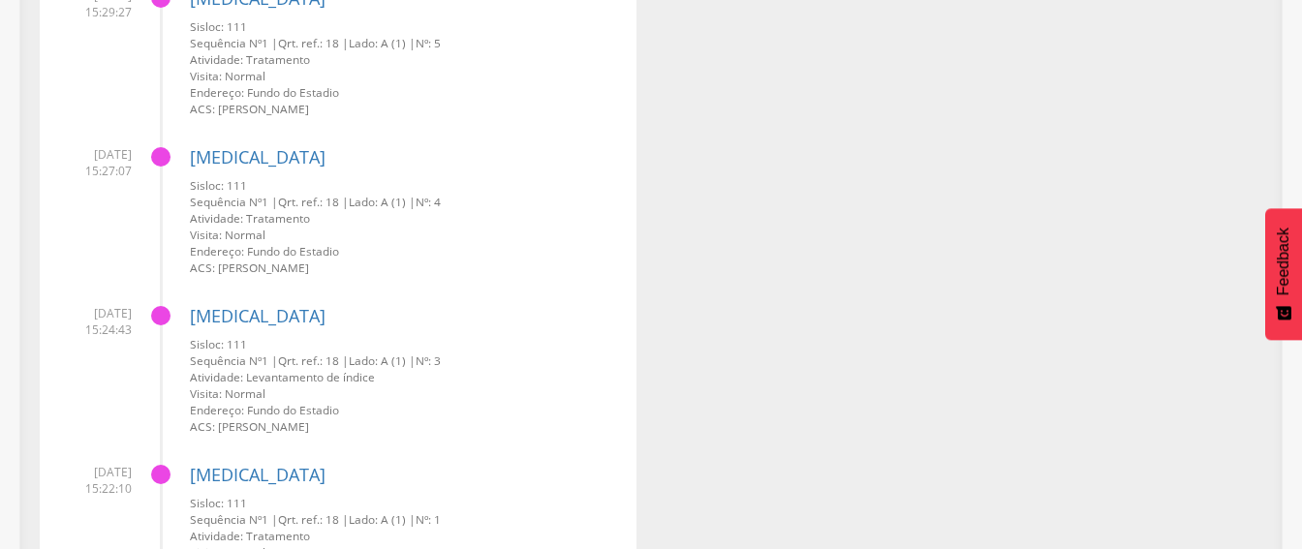
scroll to position [0, 0]
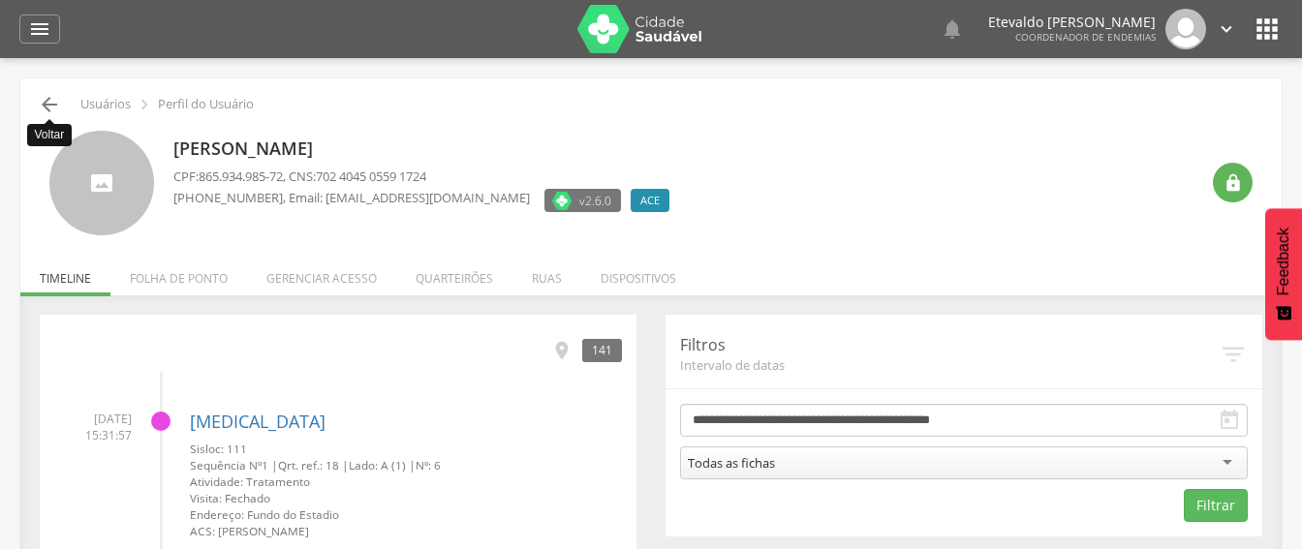
click at [56, 104] on icon "" at bounding box center [49, 104] width 23 height 23
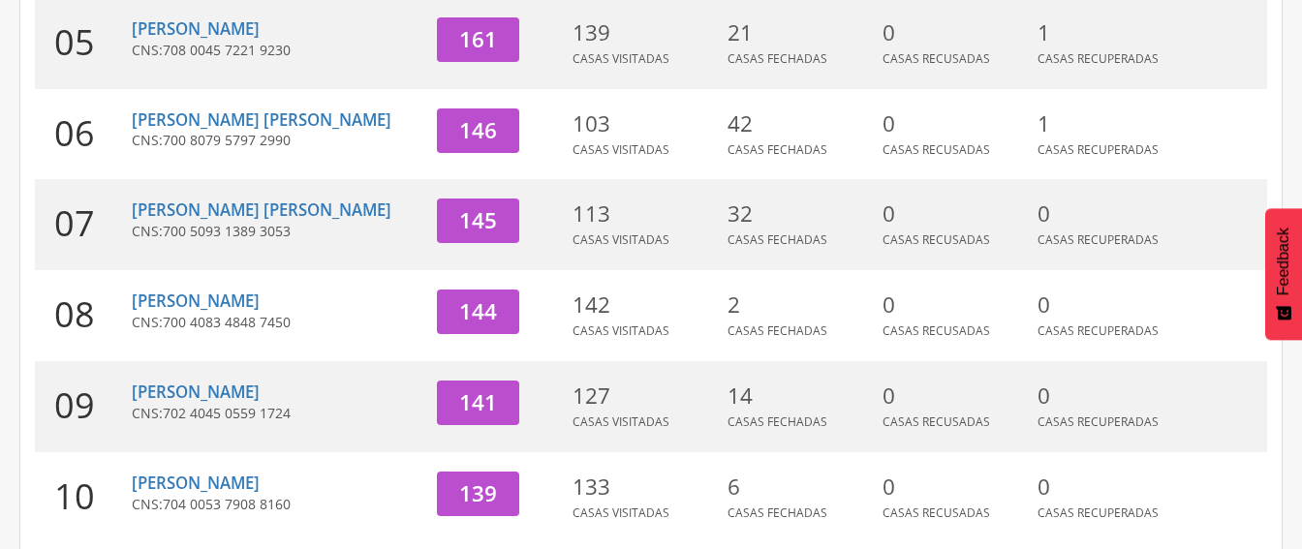
scroll to position [796, 0]
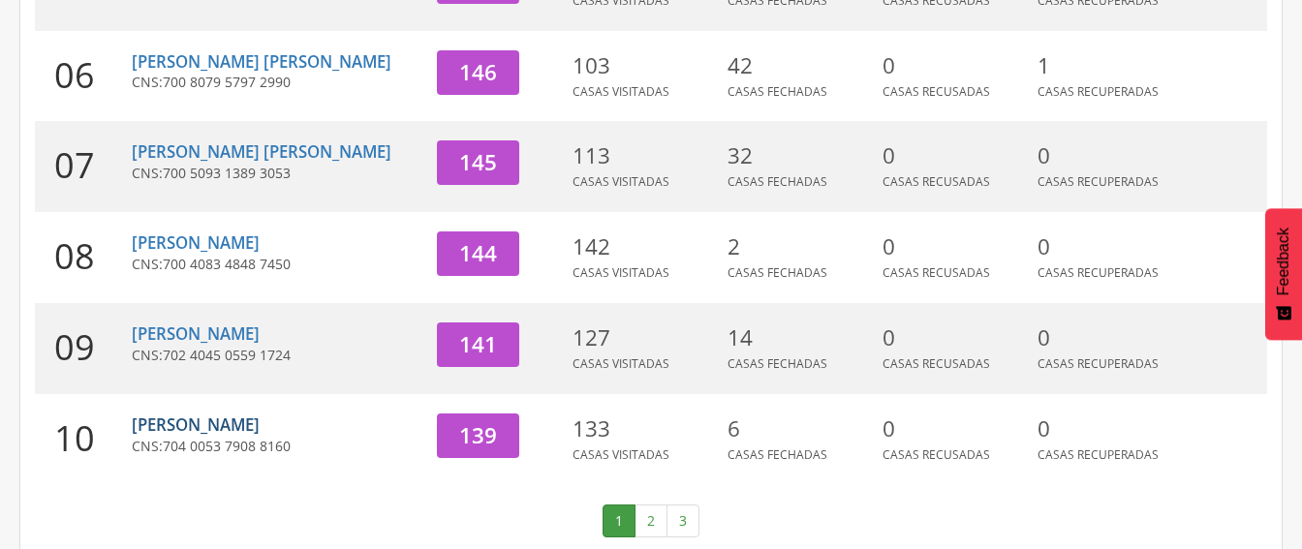
click at [174, 414] on link "[PERSON_NAME]" at bounding box center [196, 425] width 128 height 22
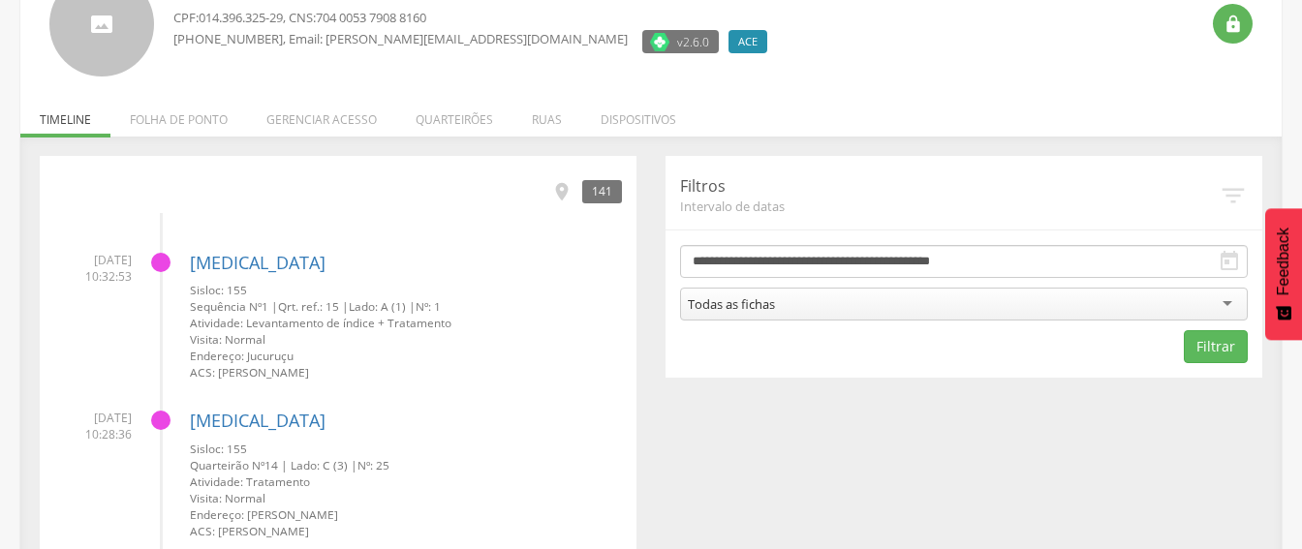
scroll to position [194, 0]
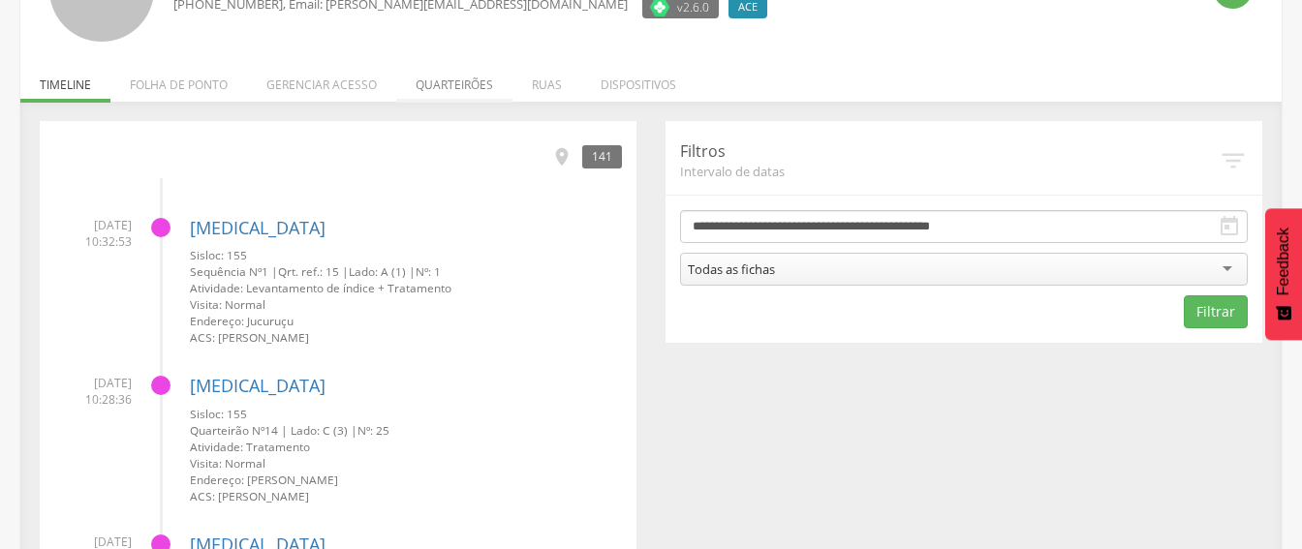
click at [458, 86] on li "Quarteirões" at bounding box center [454, 80] width 116 height 46
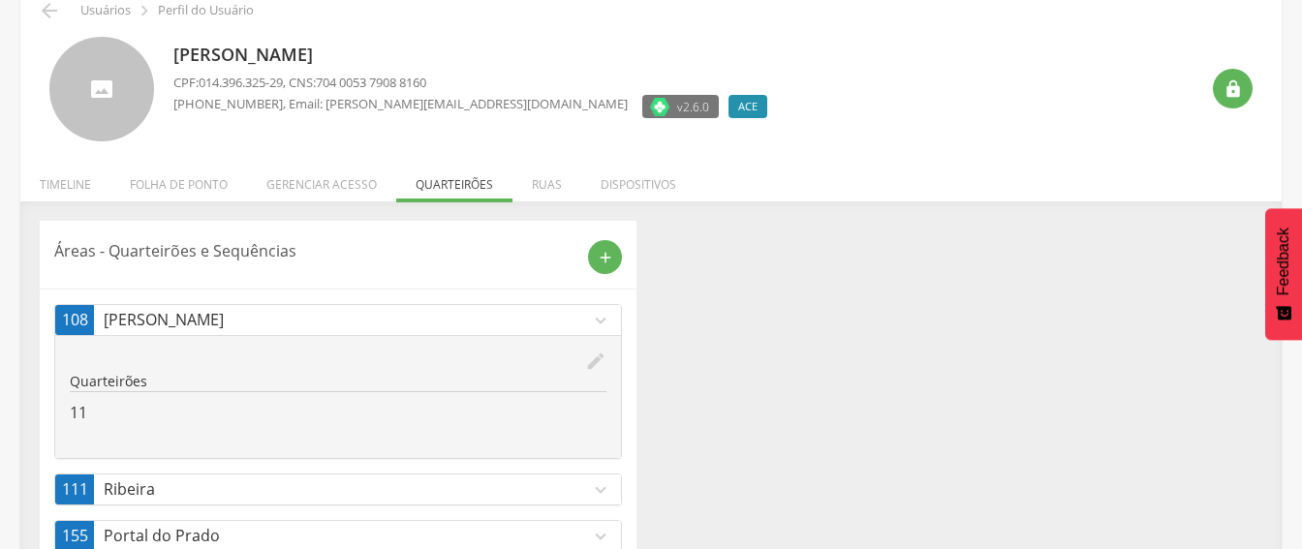
scroll to position [291, 0]
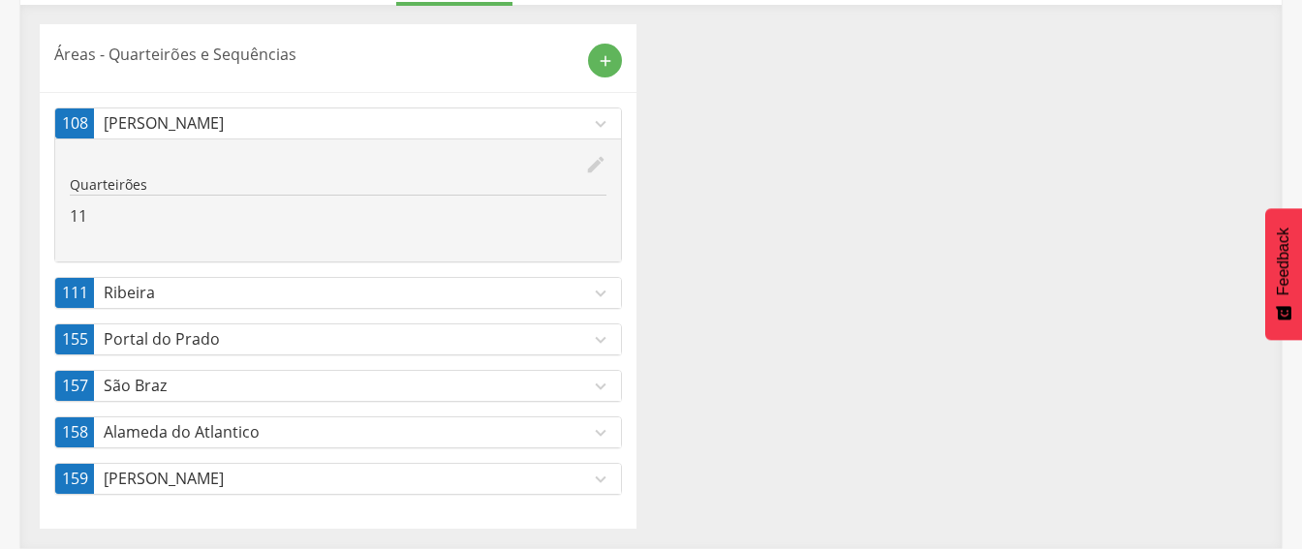
click at [364, 341] on p "Portal do Prado" at bounding box center [347, 339] width 486 height 22
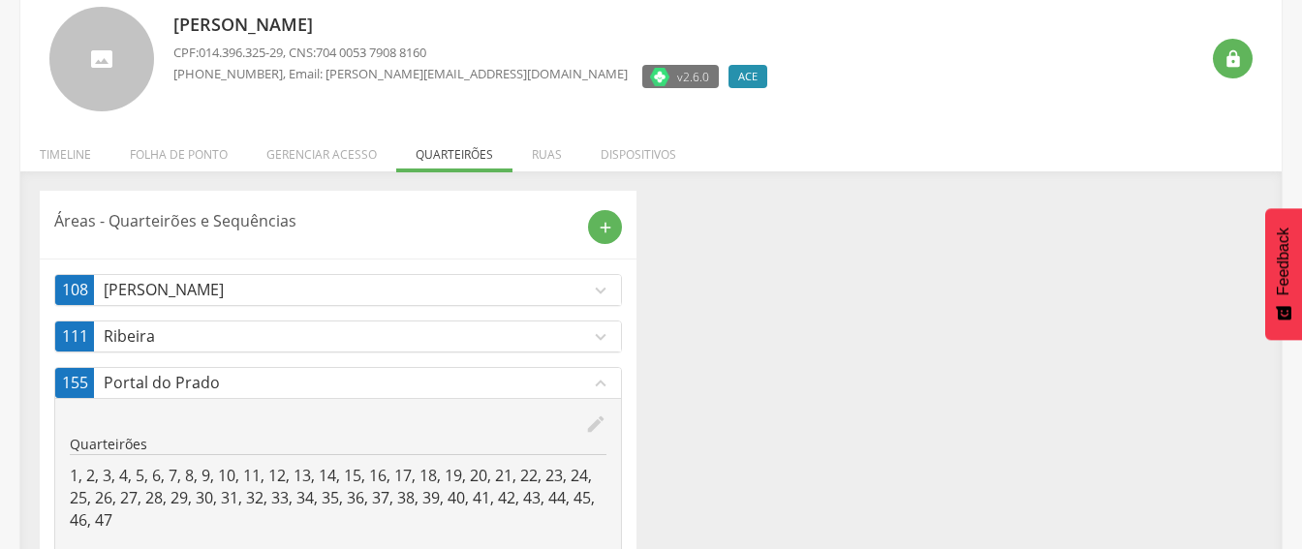
scroll to position [0, 0]
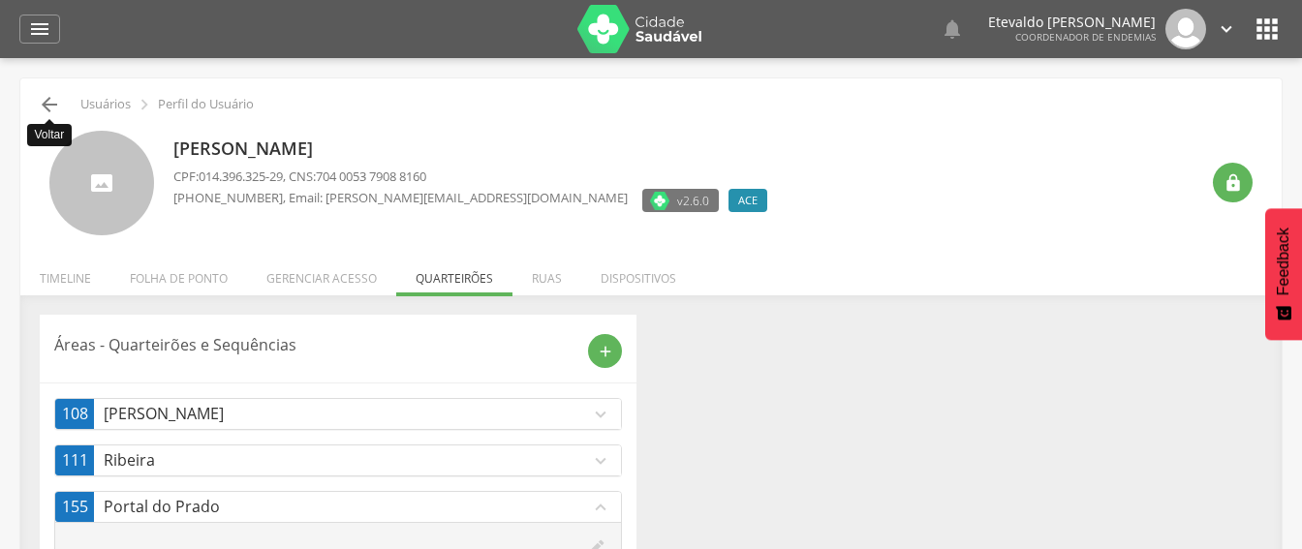
click at [53, 103] on icon "" at bounding box center [49, 104] width 23 height 23
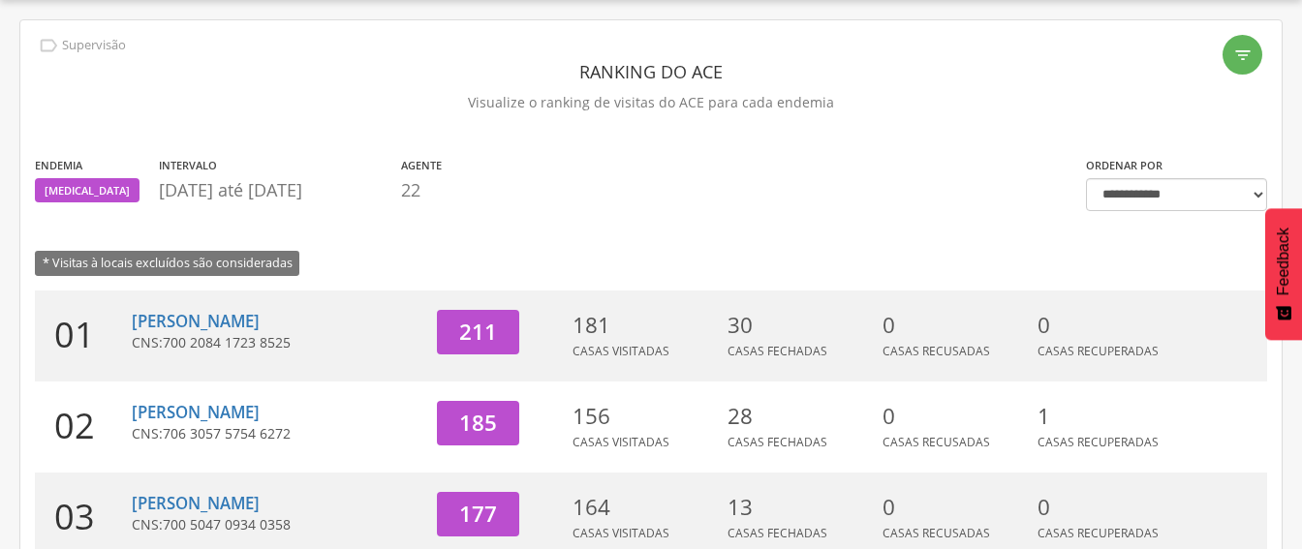
scroll to position [666, 0]
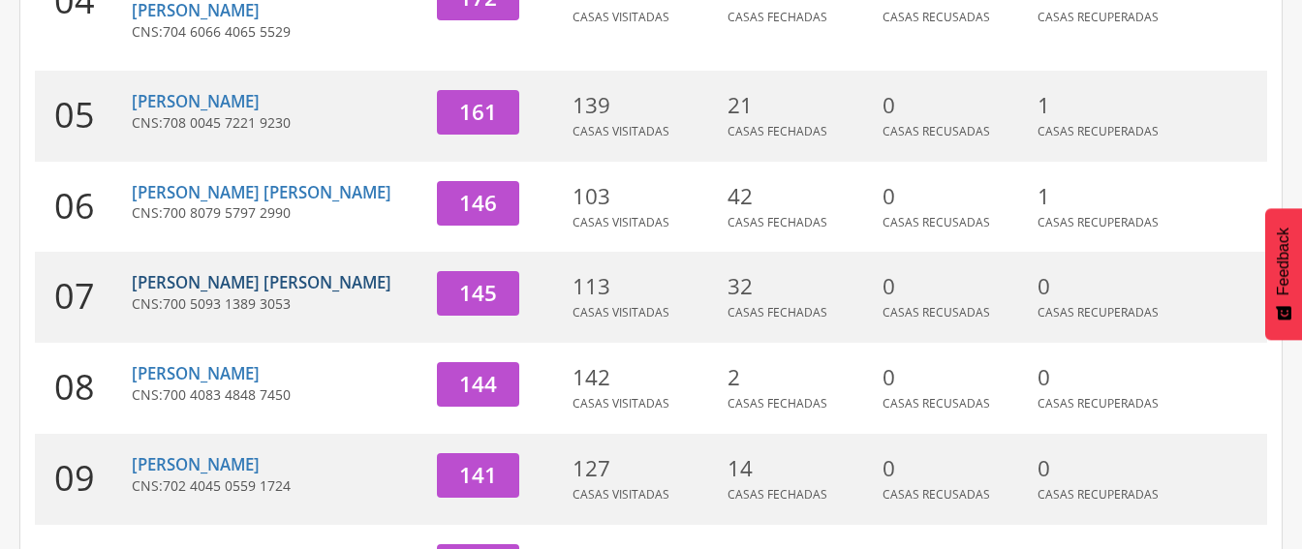
click at [216, 271] on link "Lamon [PERSON_NAME]" at bounding box center [262, 282] width 260 height 22
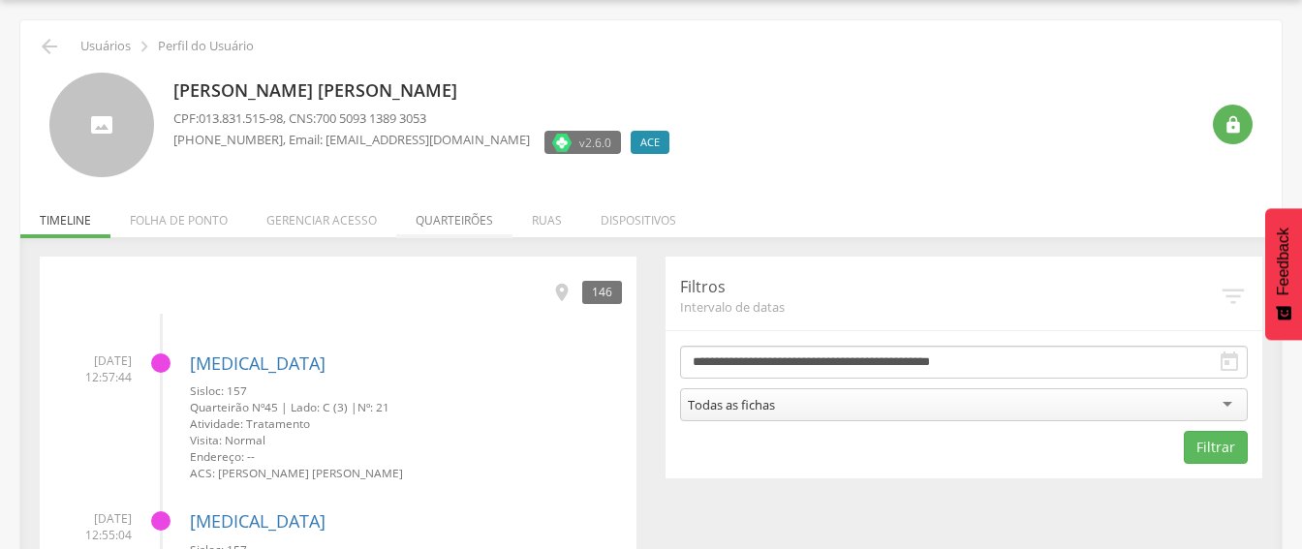
click at [446, 214] on li "Quarteirões" at bounding box center [454, 216] width 116 height 46
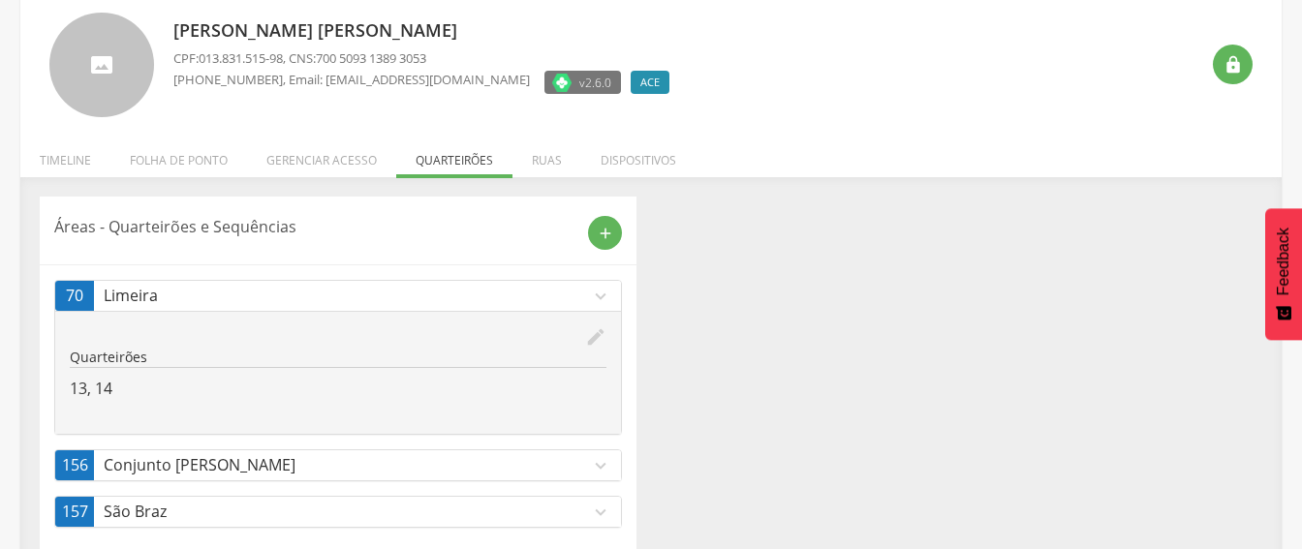
scroll to position [151, 0]
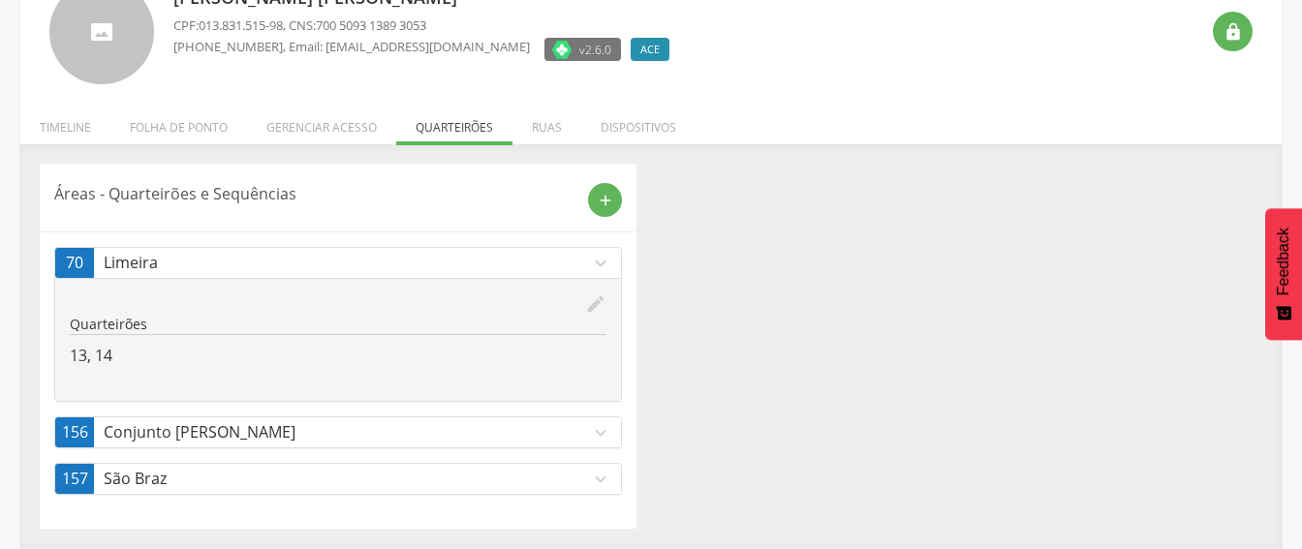
click at [301, 475] on p "São Braz" at bounding box center [347, 479] width 486 height 22
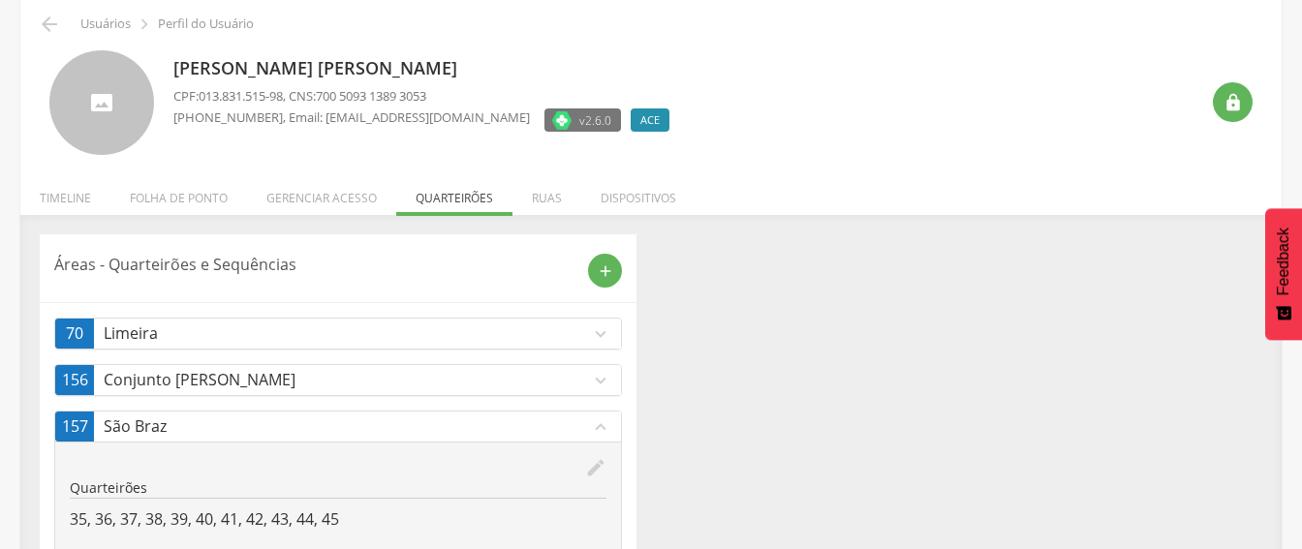
scroll to position [0, 0]
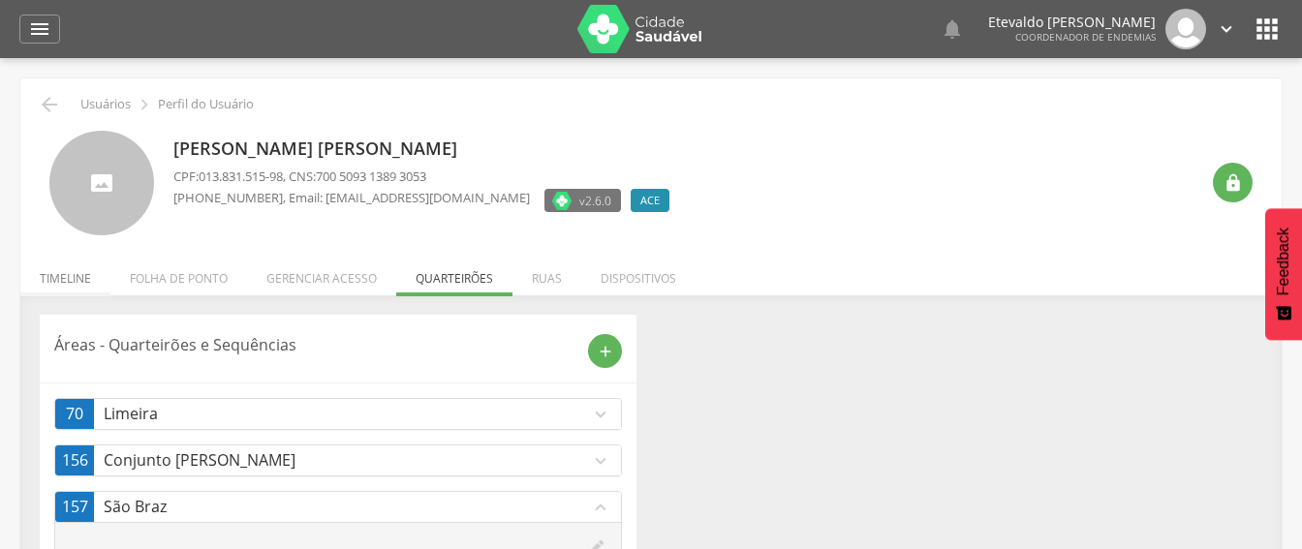
click at [69, 275] on li "Timeline" at bounding box center [65, 274] width 90 height 46
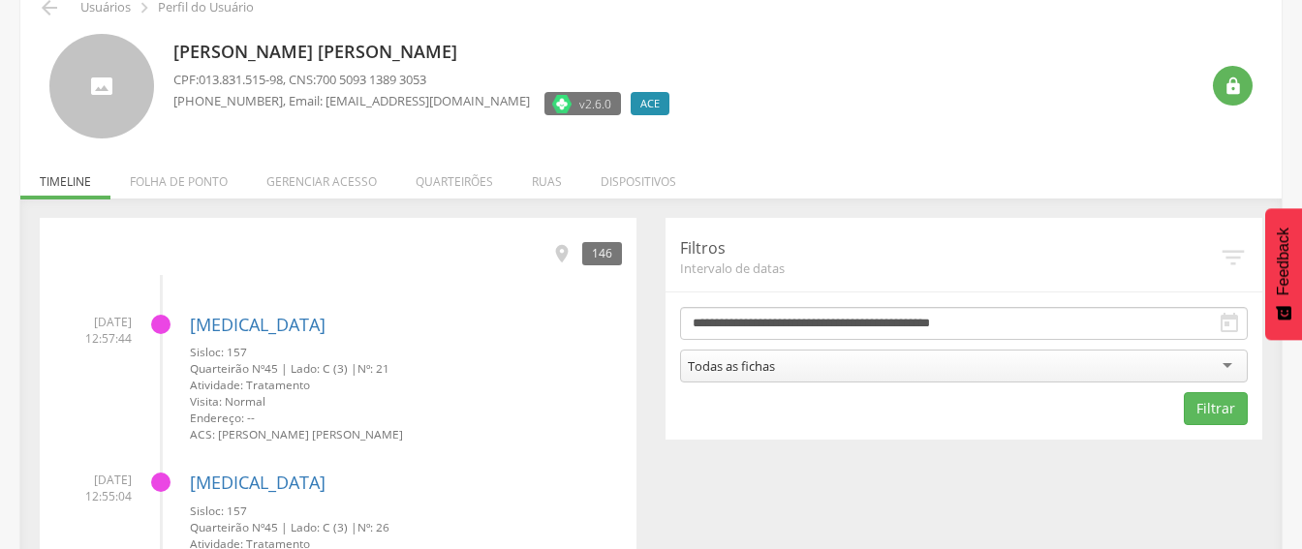
scroll to position [194, 0]
